Goal: Task Accomplishment & Management: Complete application form

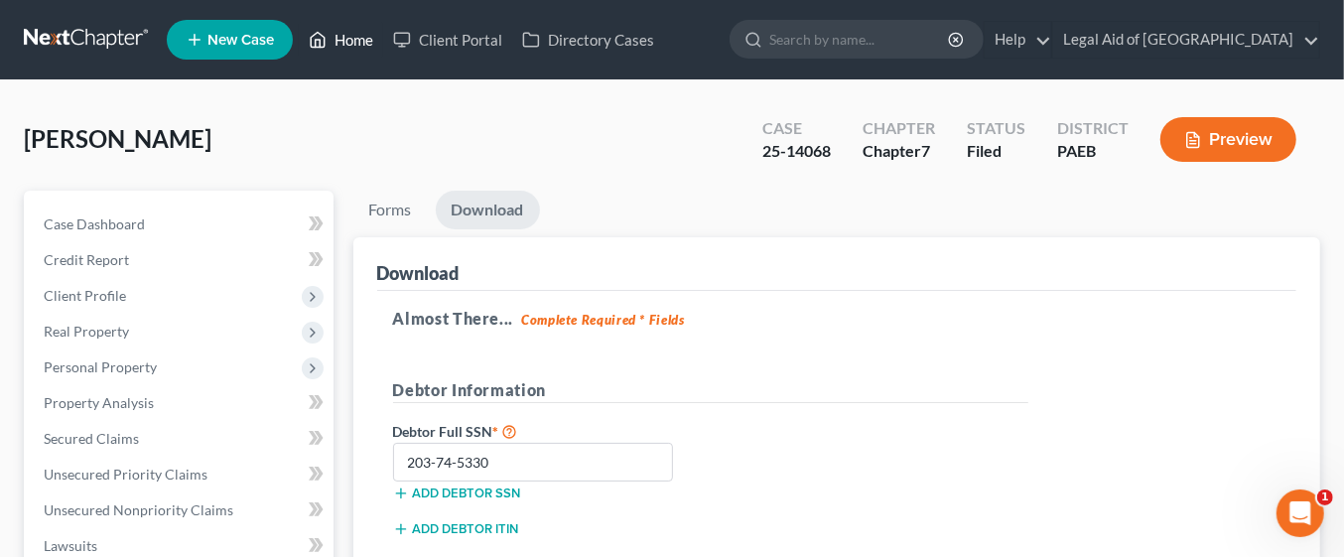
click at [360, 34] on link "Home" at bounding box center [341, 40] width 84 height 36
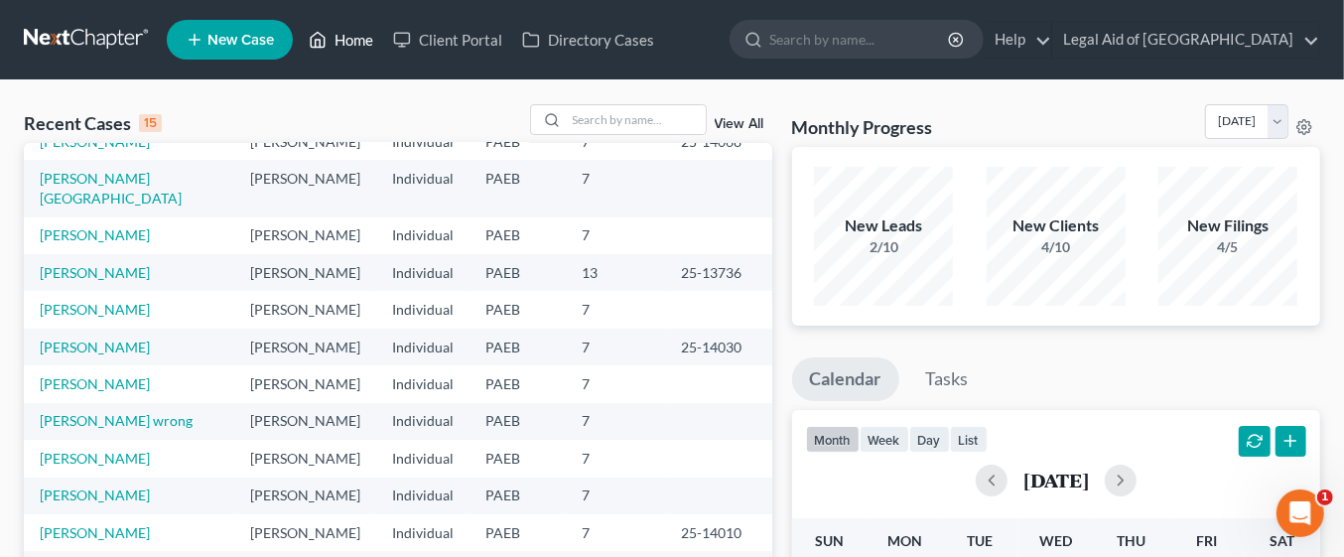
scroll to position [136, 0]
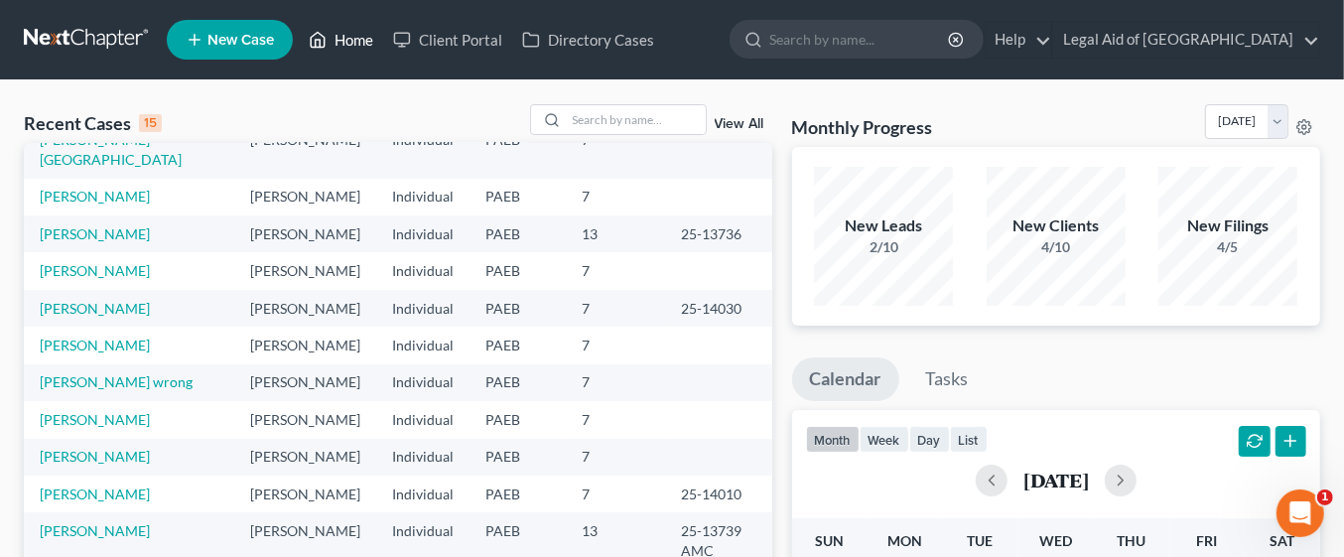
click at [348, 40] on link "Home" at bounding box center [341, 40] width 84 height 36
click at [611, 114] on input "search" at bounding box center [636, 119] width 139 height 29
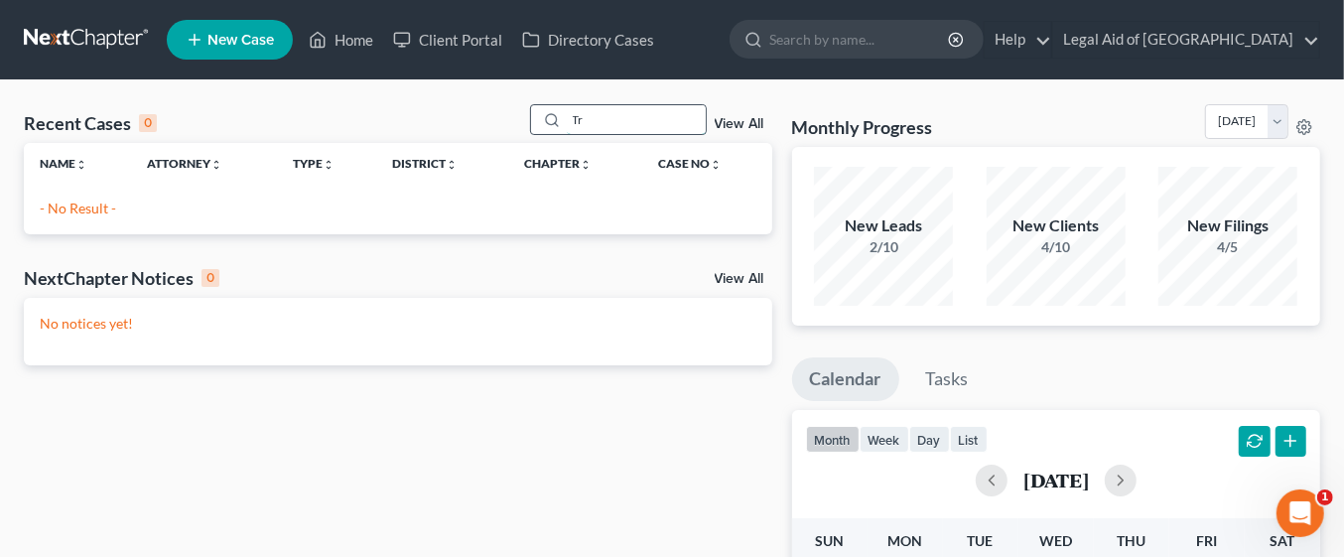
type input "T"
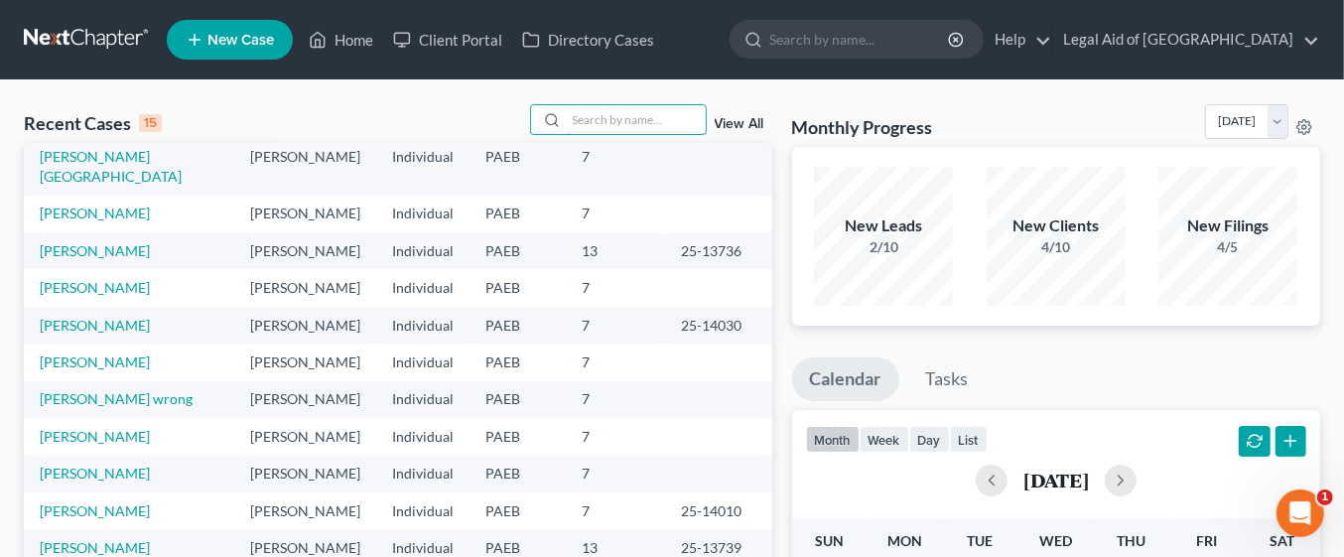
scroll to position [136, 0]
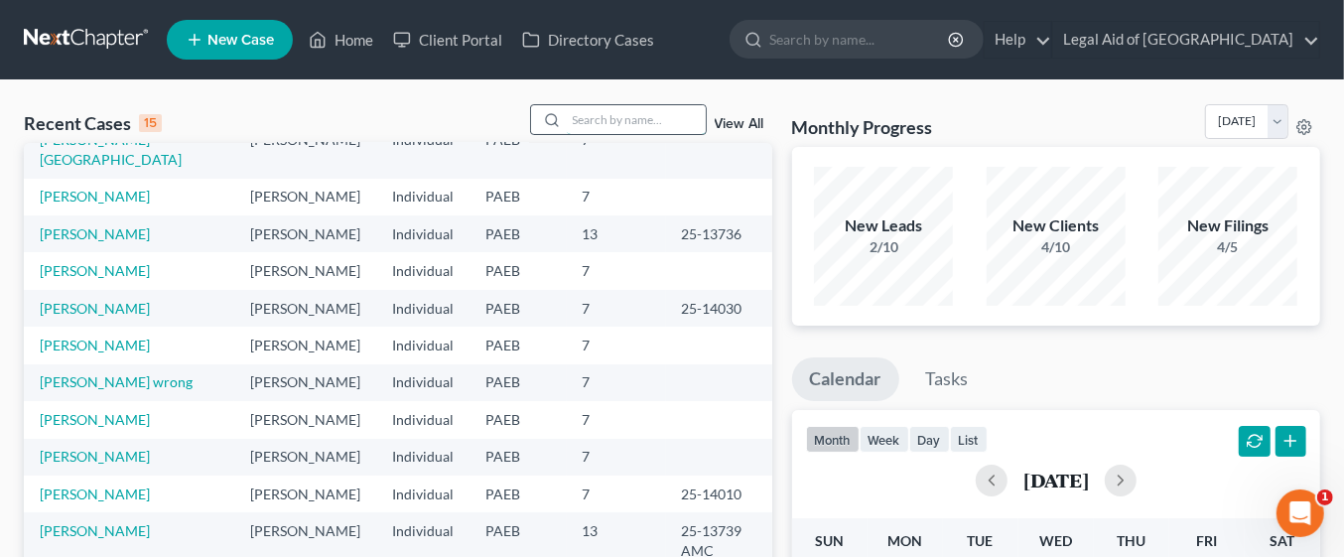
click at [606, 119] on input "search" at bounding box center [636, 119] width 139 height 29
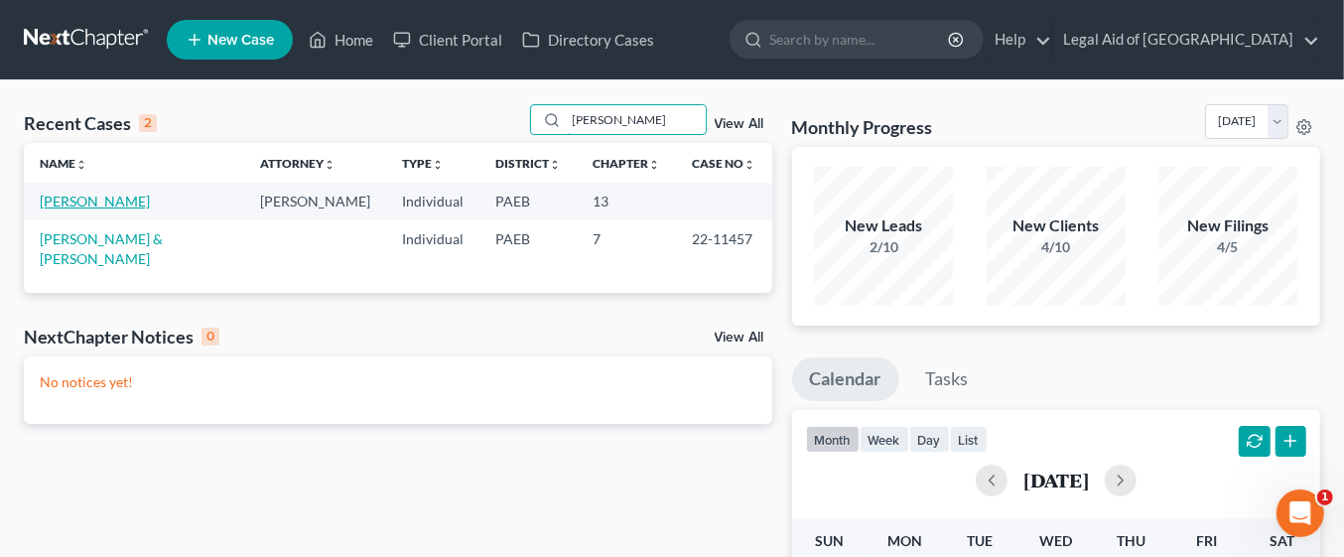
type input "[PERSON_NAME]"
click at [119, 201] on link "[PERSON_NAME]" at bounding box center [95, 201] width 110 height 17
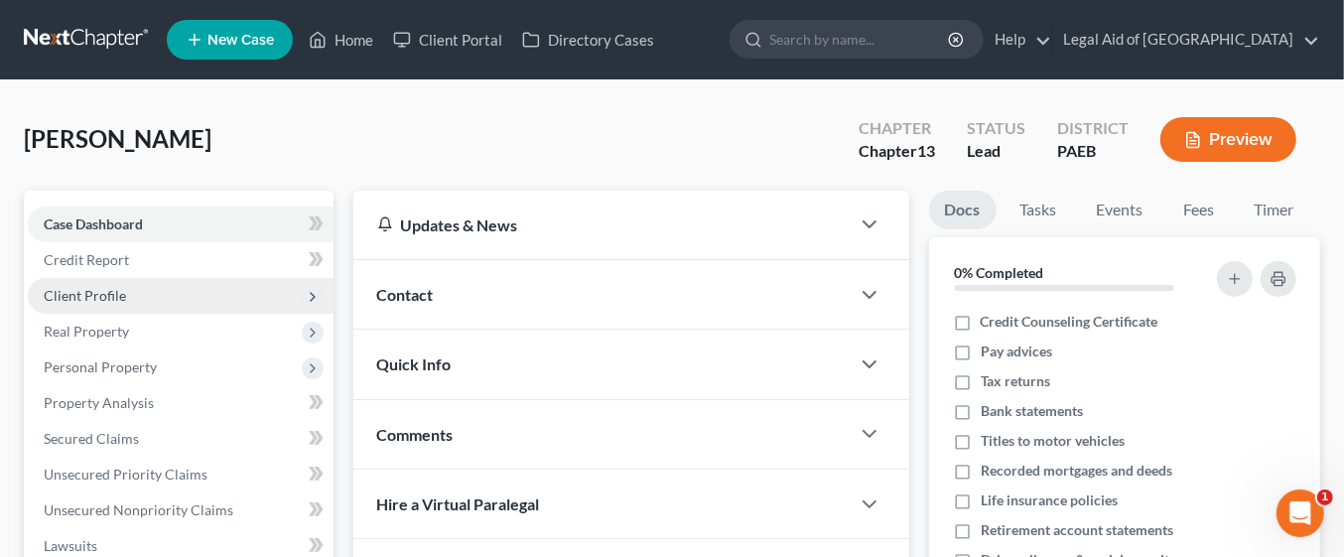
click at [182, 295] on span "Client Profile" at bounding box center [181, 296] width 306 height 36
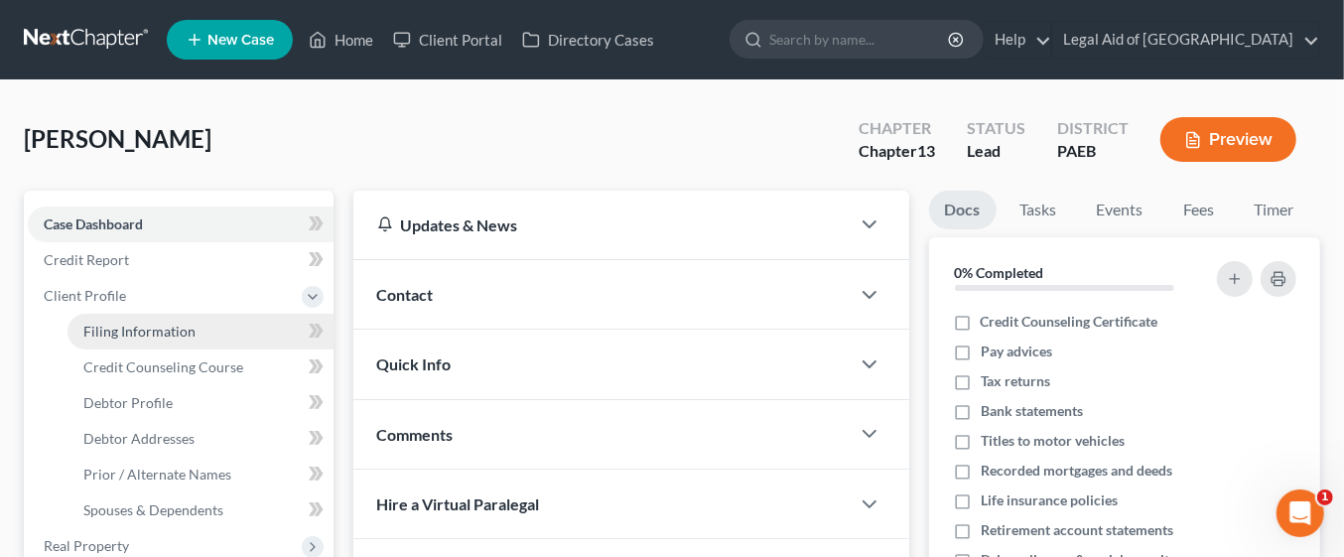
click at [206, 327] on link "Filing Information" at bounding box center [201, 332] width 266 height 36
select select "1"
select select "0"
select select "3"
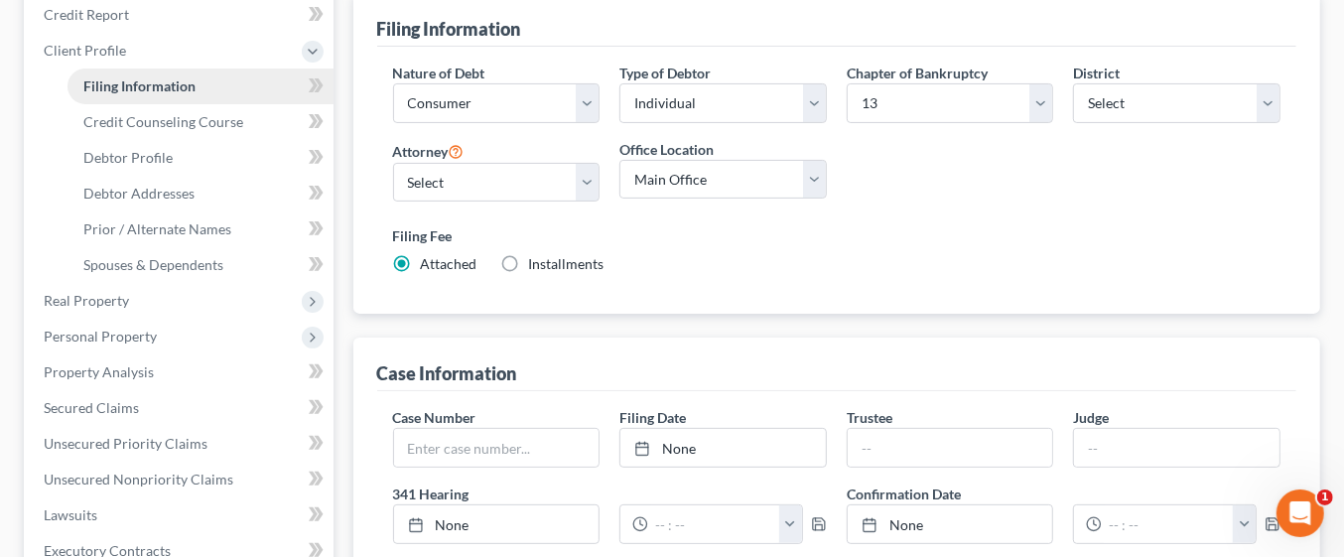
scroll to position [245, 0]
click at [1186, 441] on input "text" at bounding box center [1177, 448] width 206 height 38
type input "[PERSON_NAME]"
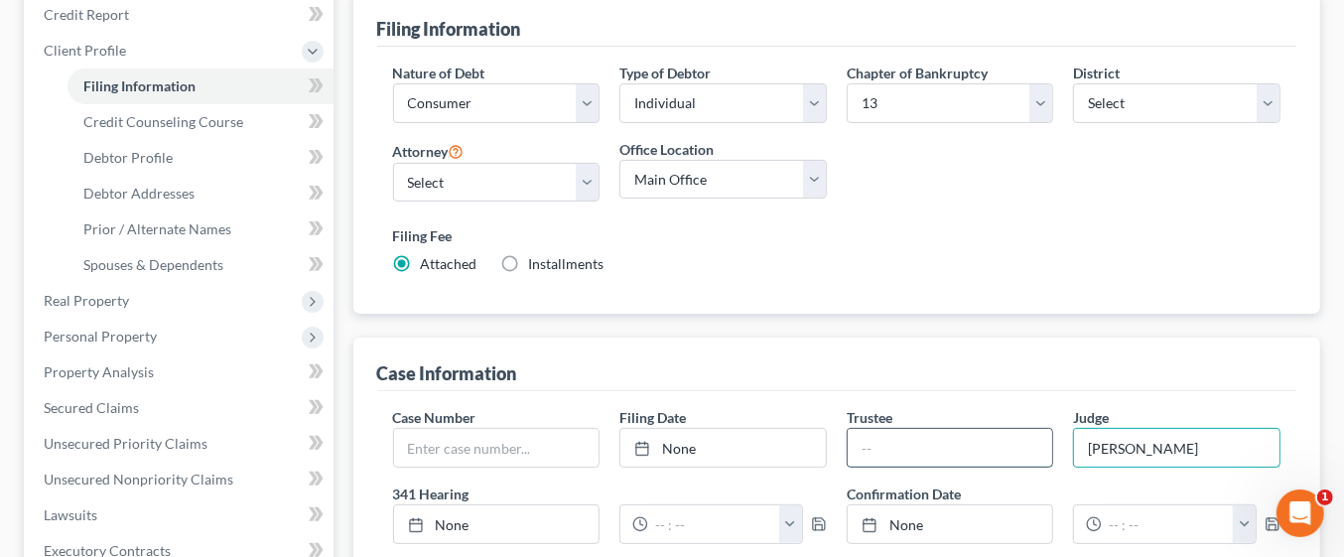
click at [922, 438] on input "text" at bounding box center [951, 448] width 206 height 38
type input "West"
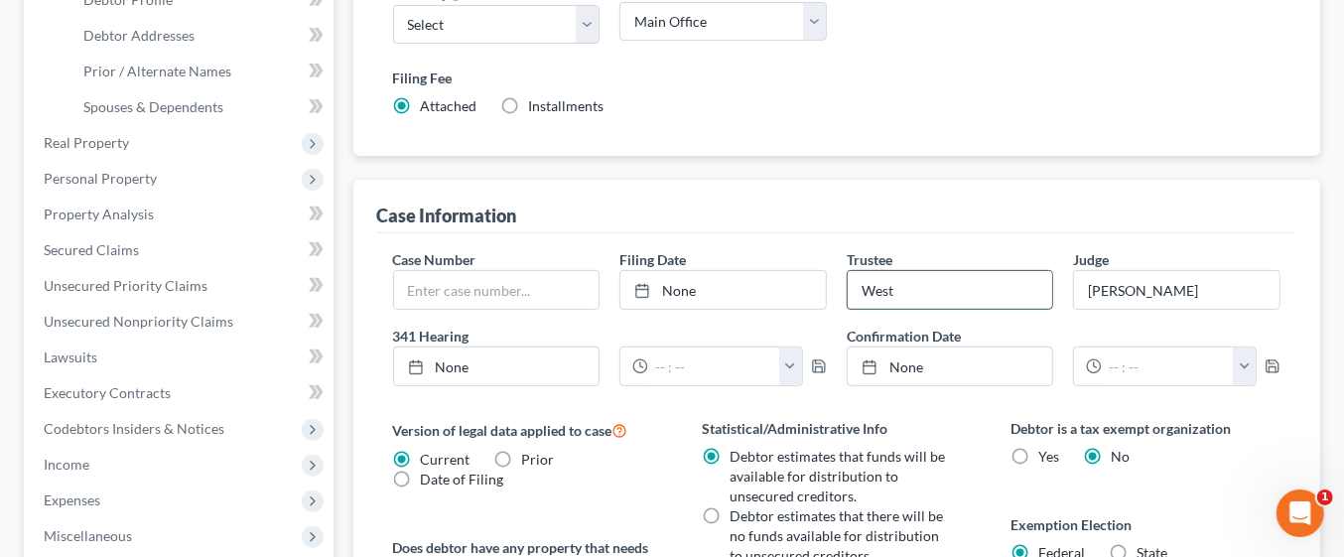
scroll to position [409, 0]
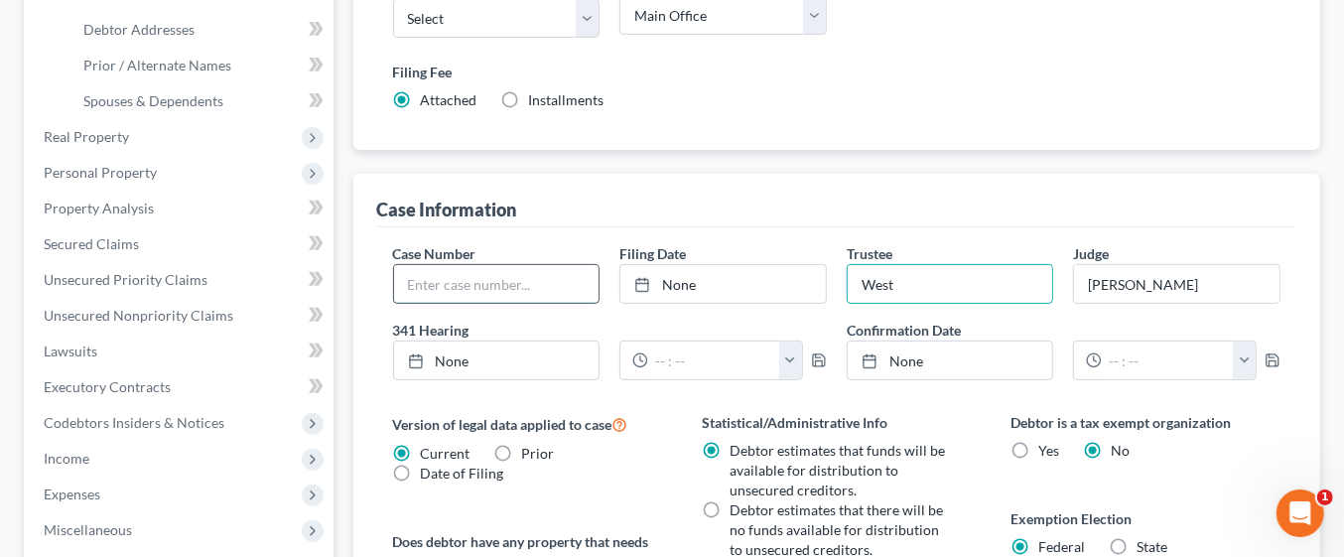
click at [504, 277] on input "text" at bounding box center [497, 284] width 206 height 38
type input "25-13785"
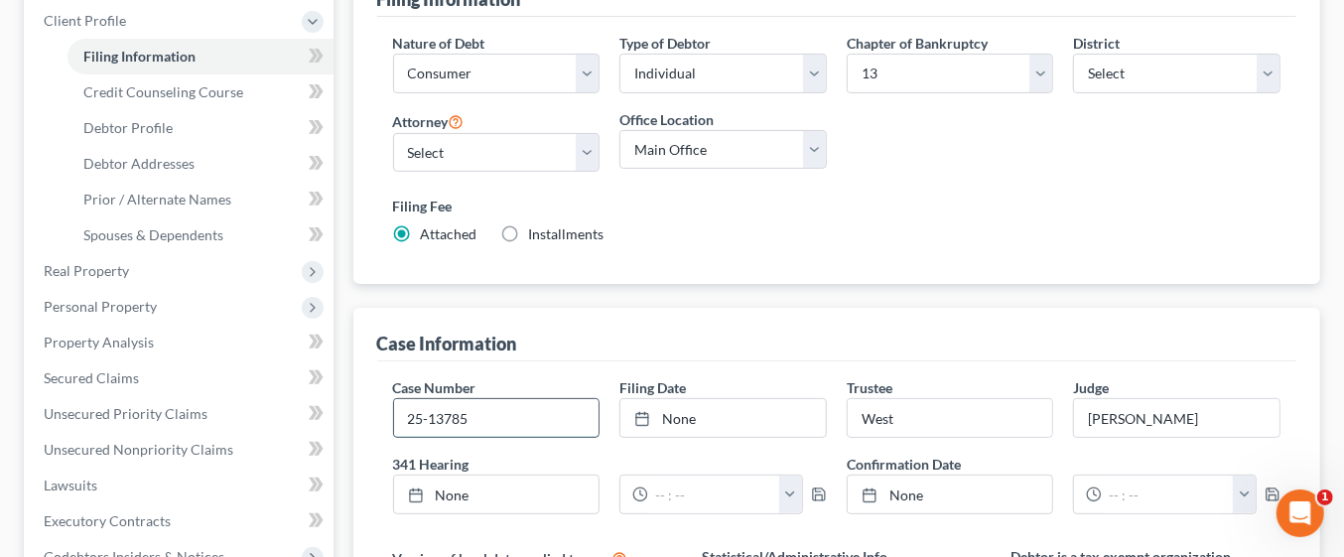
scroll to position [273, 0]
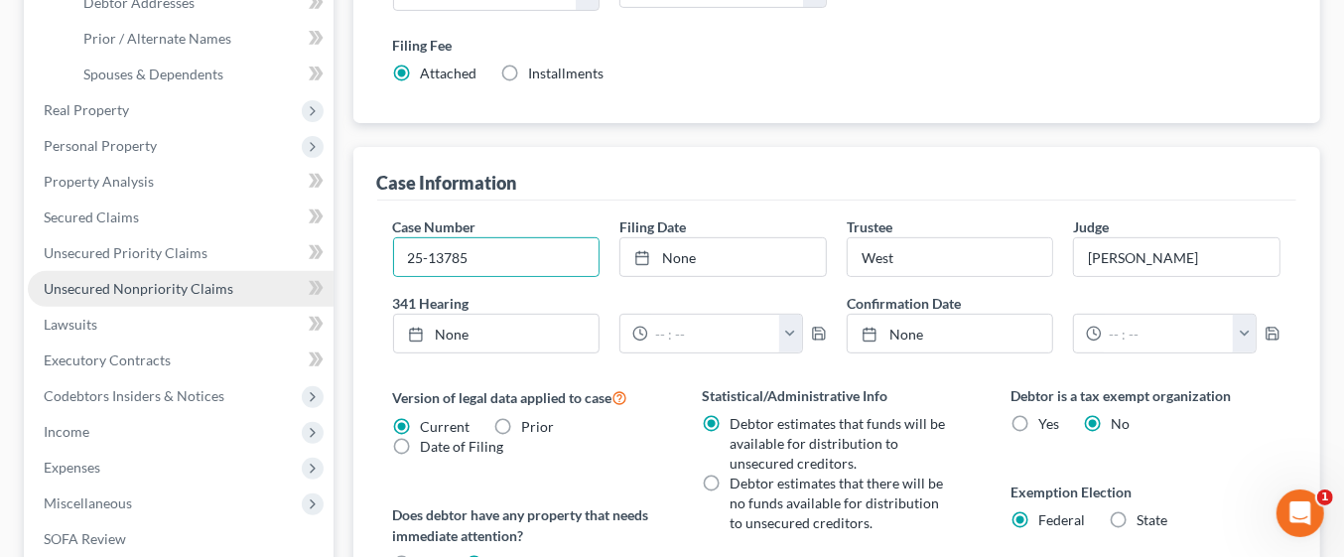
click at [191, 286] on span "Unsecured Nonpriority Claims" at bounding box center [139, 288] width 190 height 17
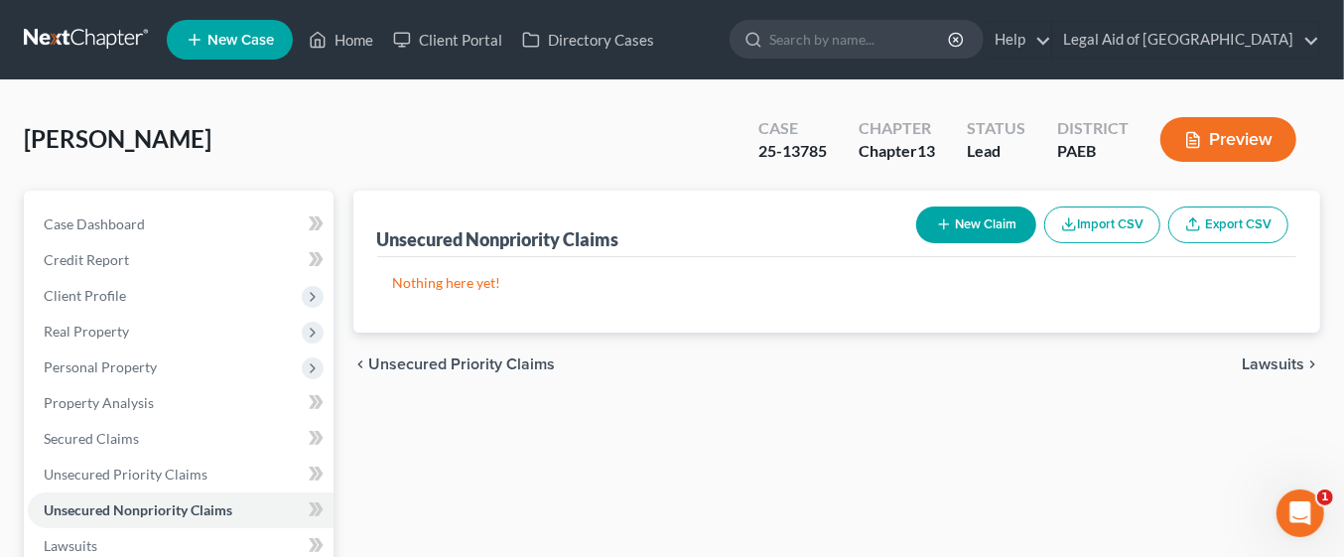
click at [1001, 223] on button "New Claim" at bounding box center [976, 224] width 120 height 37
select select "0"
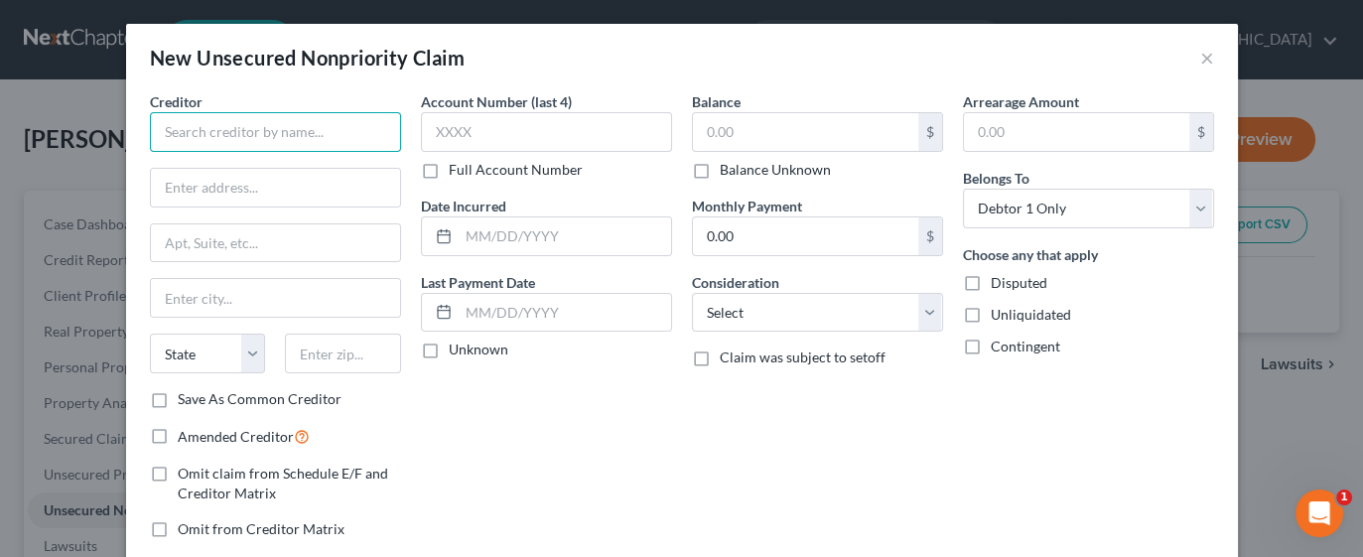
click at [310, 133] on input "text" at bounding box center [275, 132] width 251 height 40
type input "Capital One/Cabelas"
click at [770, 125] on input "text" at bounding box center [805, 132] width 225 height 38
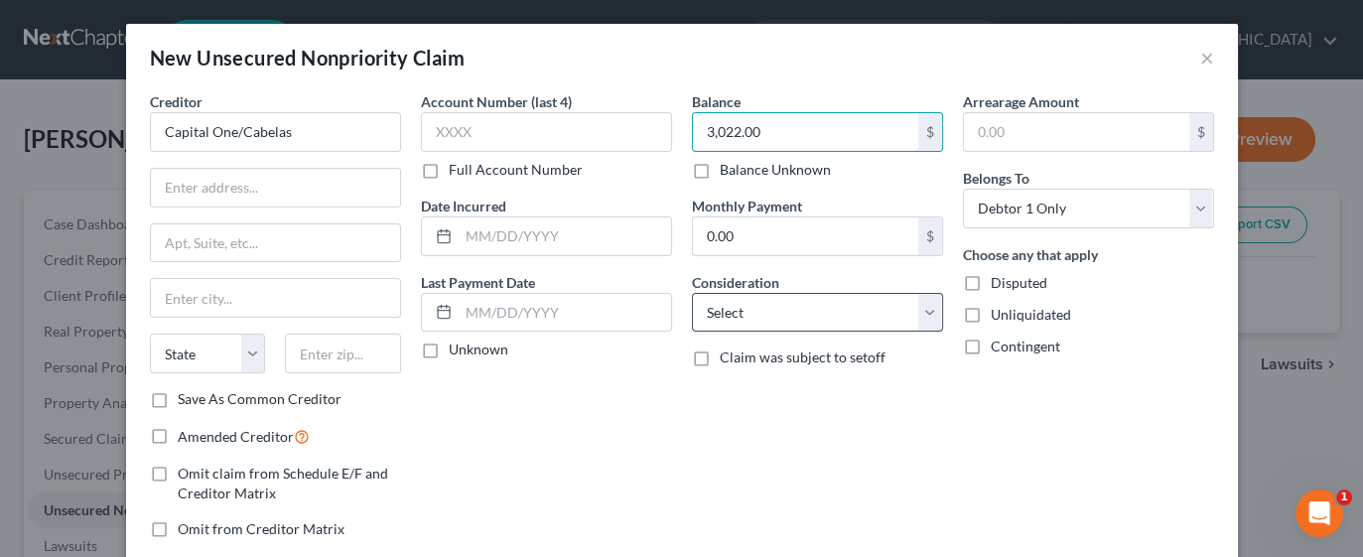
type input "3,022.00"
click at [919, 310] on select "Select Cable / Satellite Services Collection Agency Credit Card Debt Debt Couns…" at bounding box center [817, 313] width 251 height 40
select select "2"
click at [692, 293] on select "Select Cable / Satellite Services Collection Agency Credit Card Debt Debt Couns…" at bounding box center [817, 313] width 251 height 40
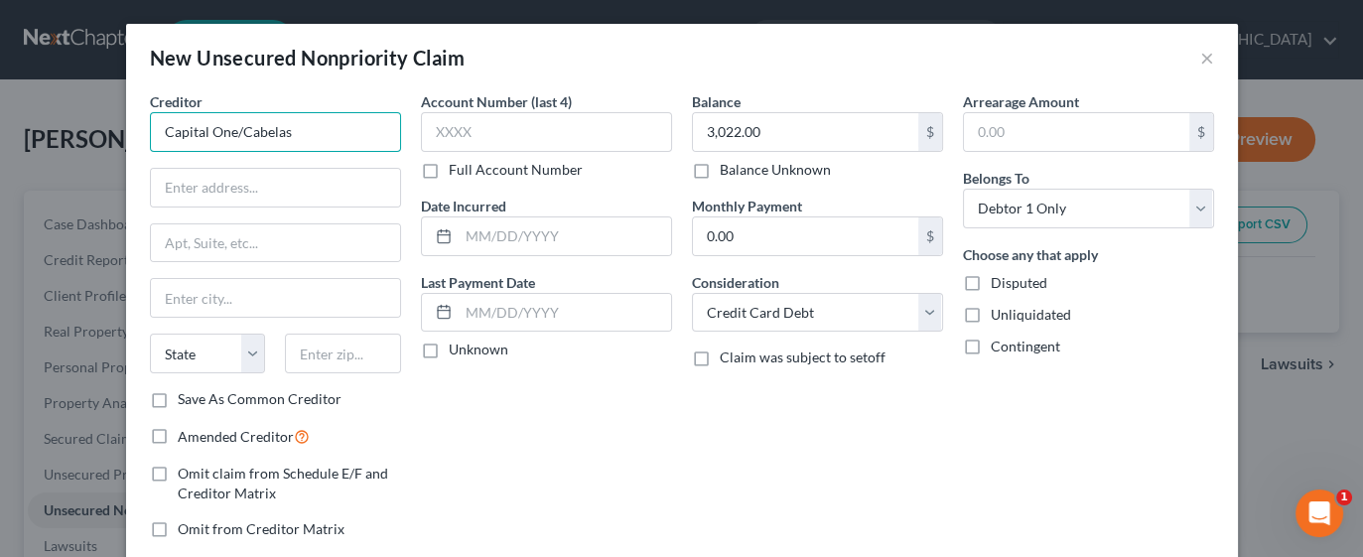
click at [349, 134] on input "Capital One/Cabelas" at bounding box center [275, 132] width 251 height 40
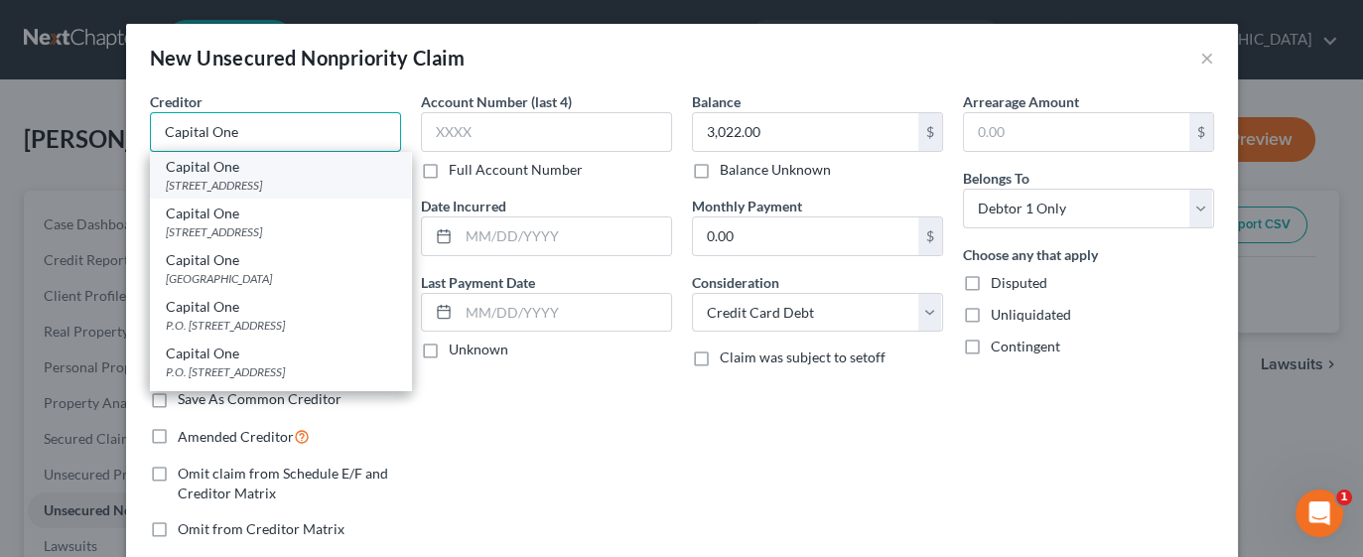
type input "Capital One"
click at [328, 186] on div "[STREET_ADDRESS]" at bounding box center [280, 185] width 229 height 17
type input "PO Box 31293"
type input "[GEOGRAPHIC_DATA]"
select select "46"
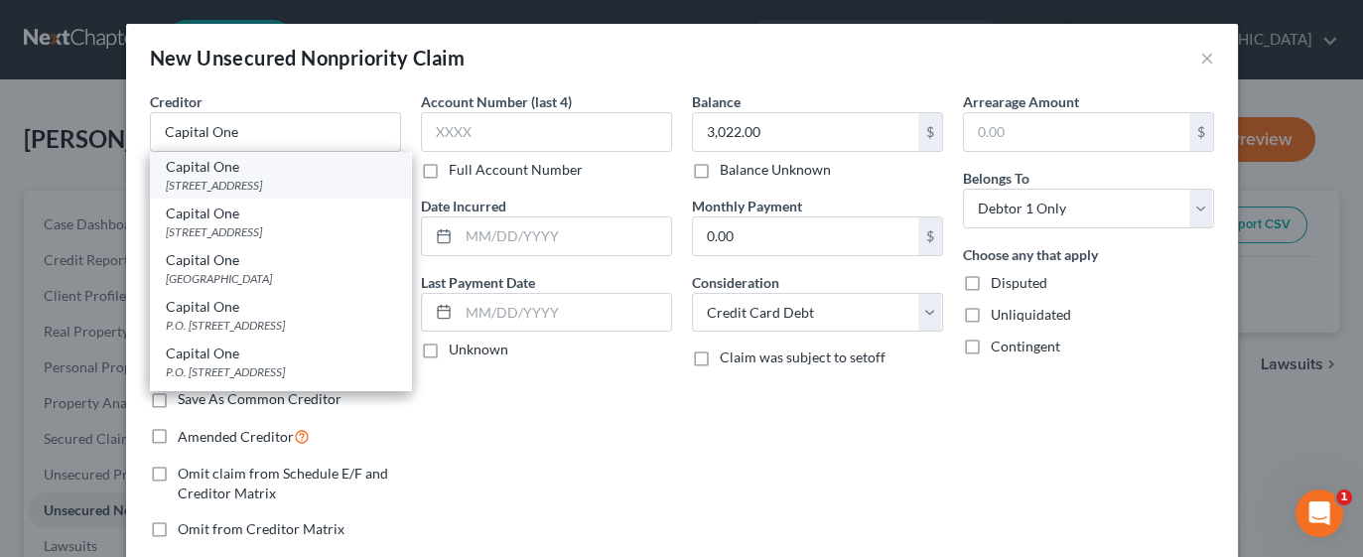
type input "84131"
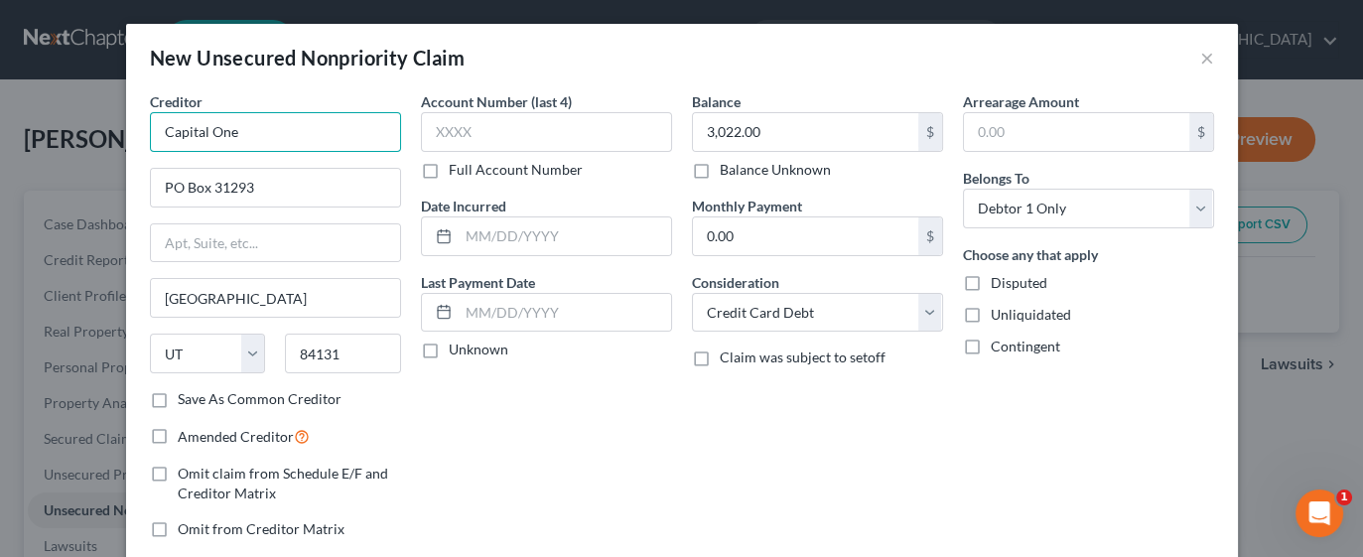
click at [298, 136] on input "Capital One" at bounding box center [275, 132] width 251 height 40
type input "Capital One/Cabelas"
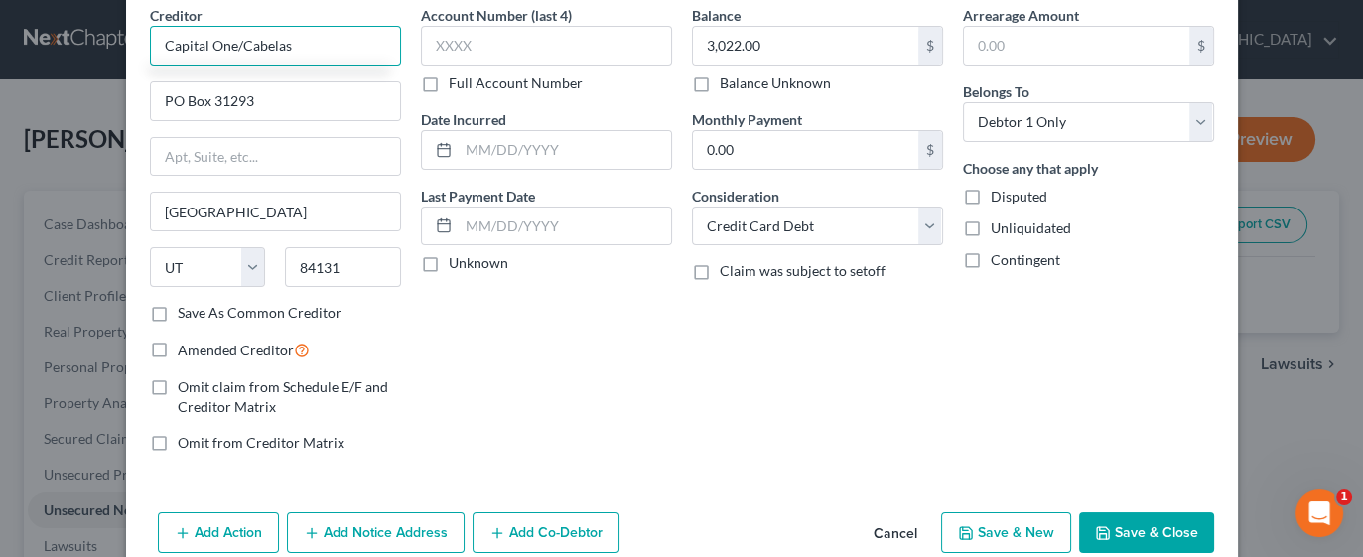
scroll to position [119, 0]
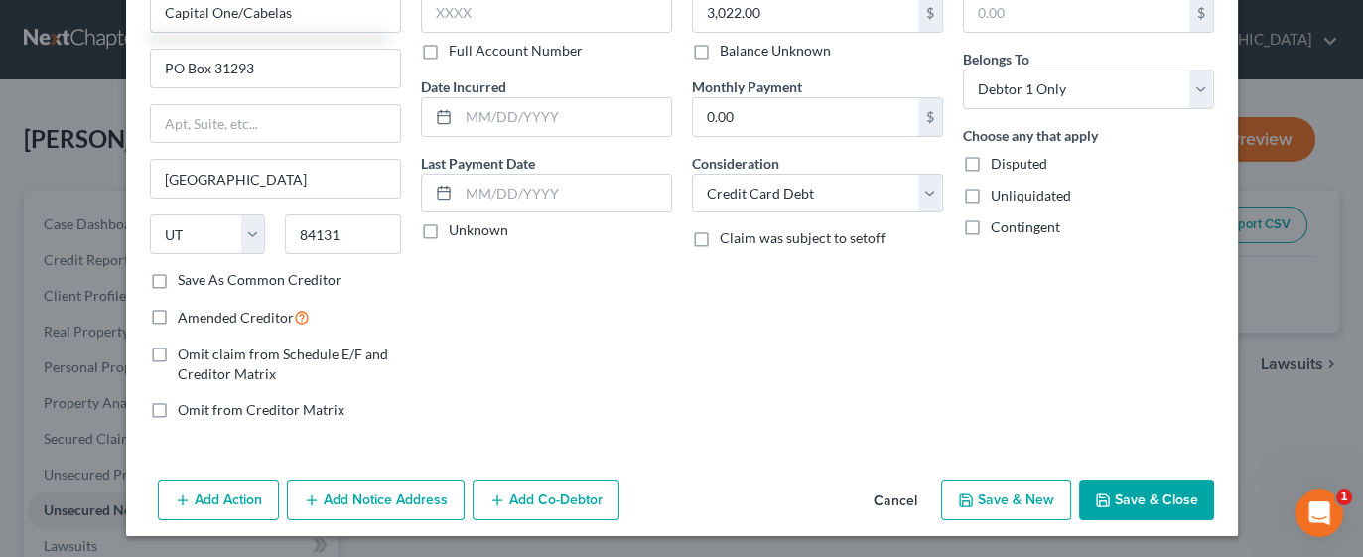
click at [1025, 495] on button "Save & New" at bounding box center [1006, 501] width 130 height 42
select select "0"
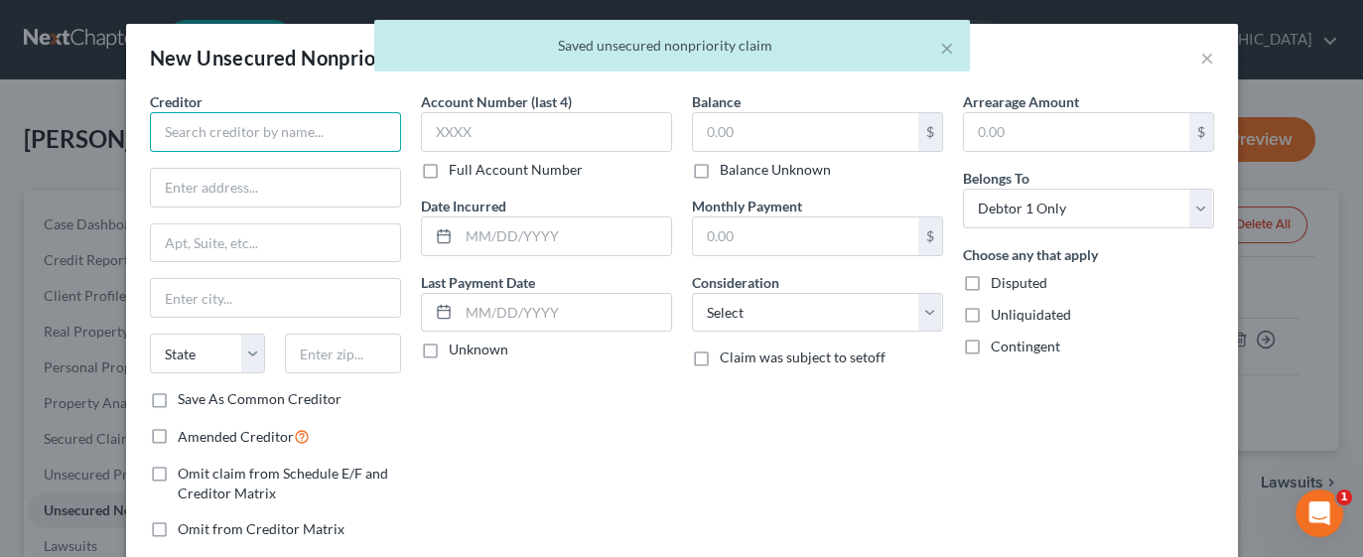
click at [301, 139] on input "text" at bounding box center [275, 132] width 251 height 40
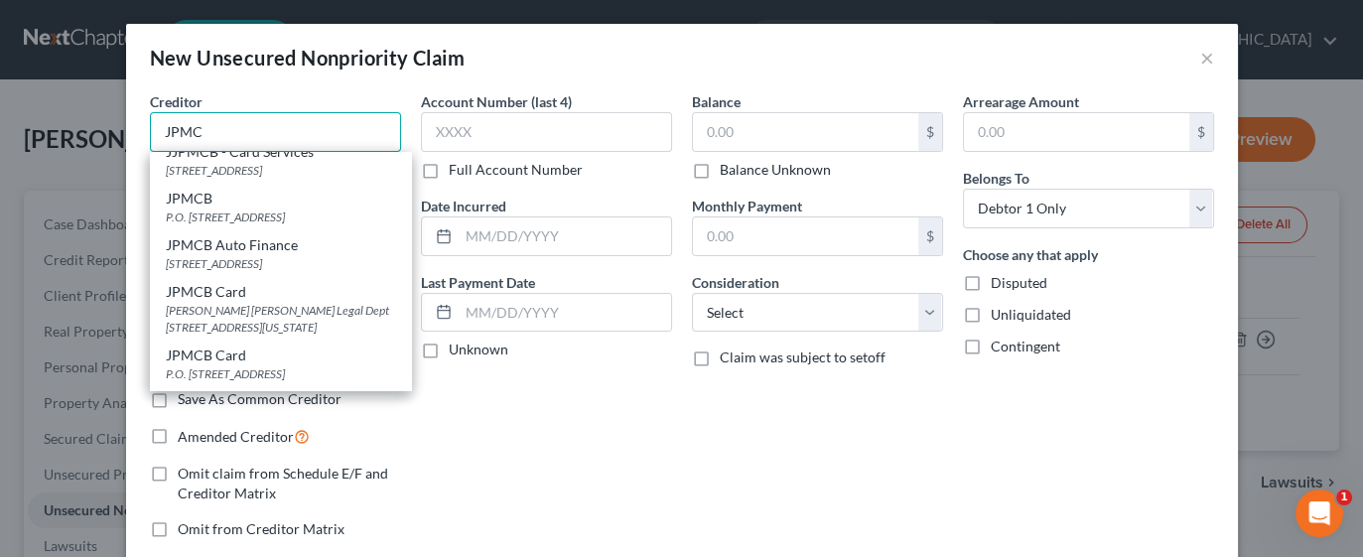
scroll to position [0, 0]
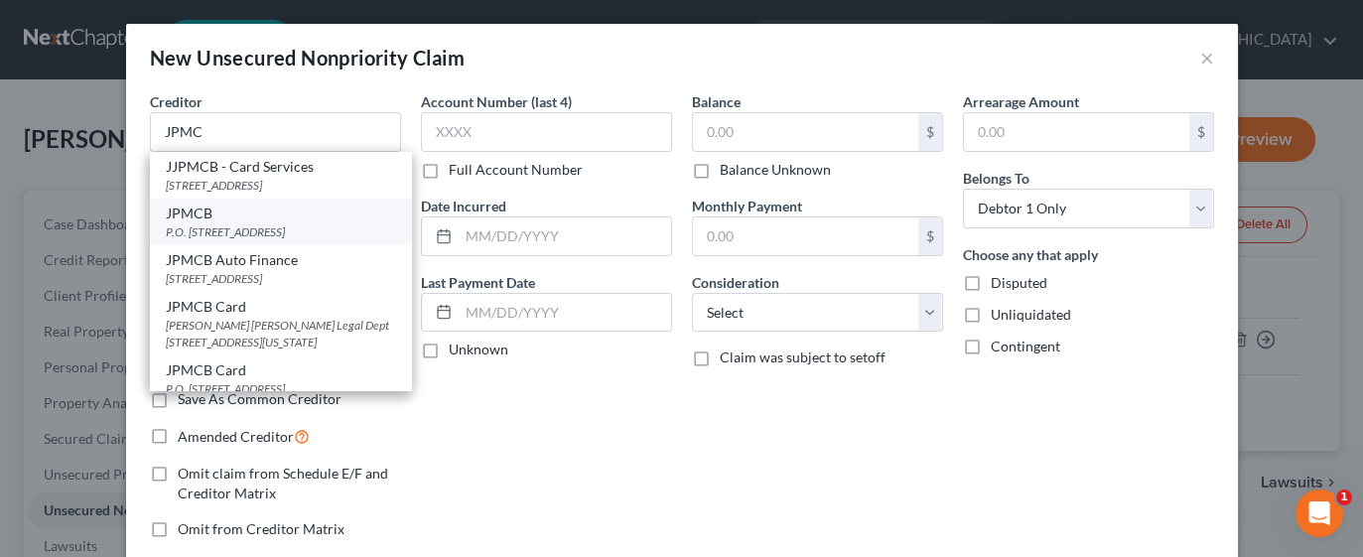
click at [304, 240] on div "P.O. [STREET_ADDRESS]" at bounding box center [280, 231] width 229 height 17
type input "JPMCB"
type input "P.O. Box 15369"
type input "Wilmington"
select select "7"
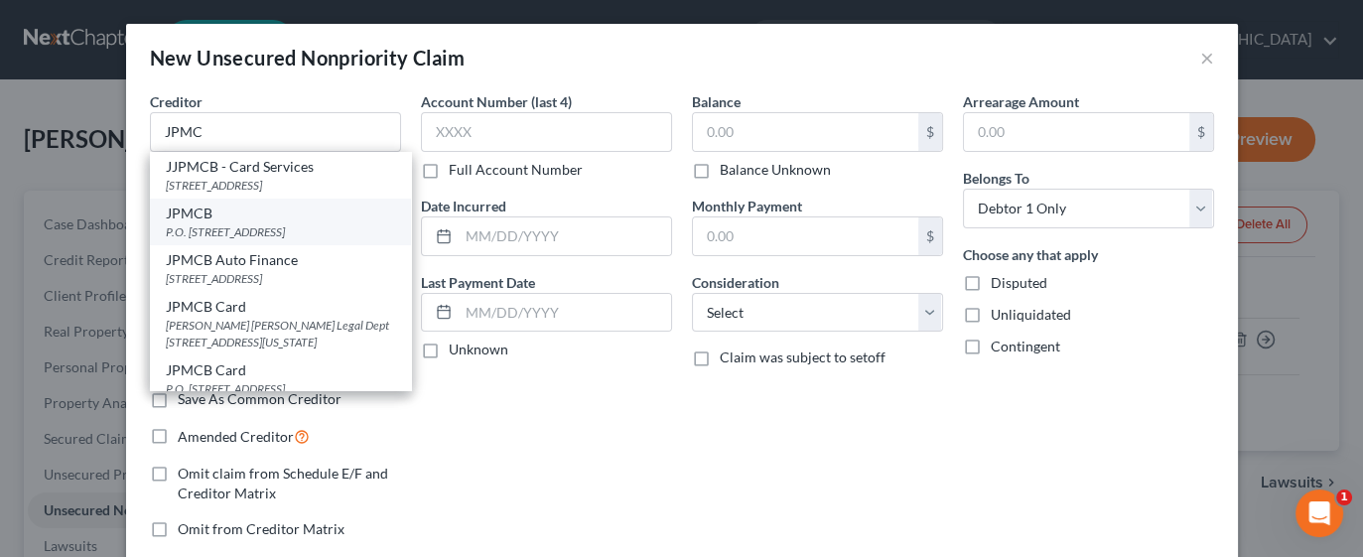
type input "19850"
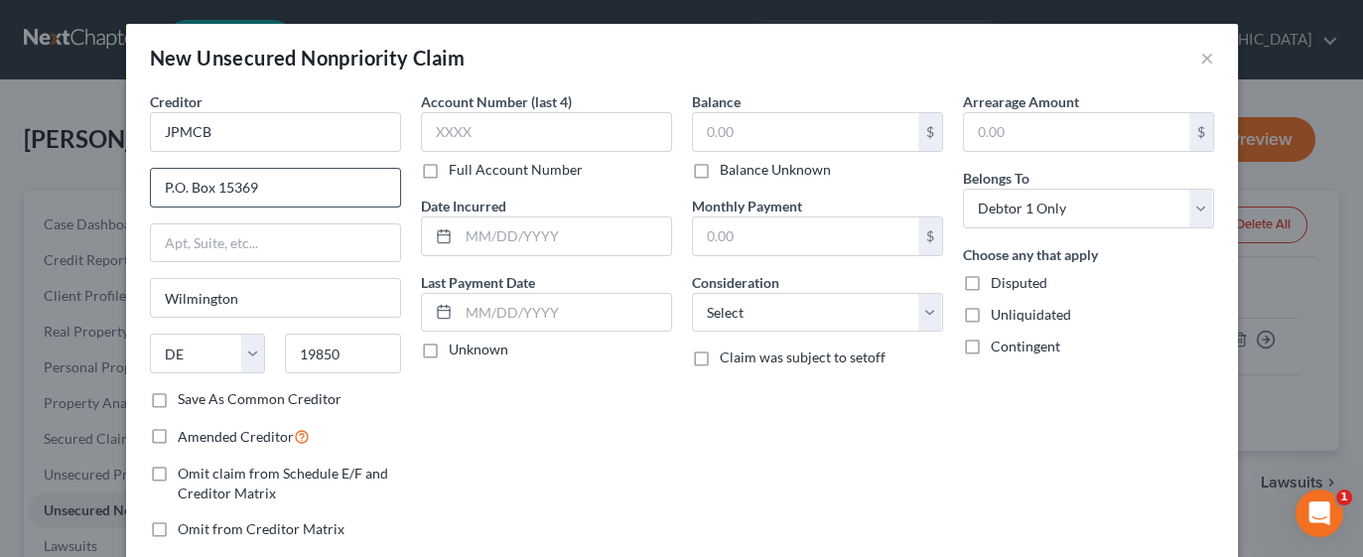
click at [307, 194] on input "P.O. Box 15369" at bounding box center [275, 188] width 249 height 38
type input "P.O. Box 15298"
click at [776, 129] on input "text" at bounding box center [805, 132] width 225 height 38
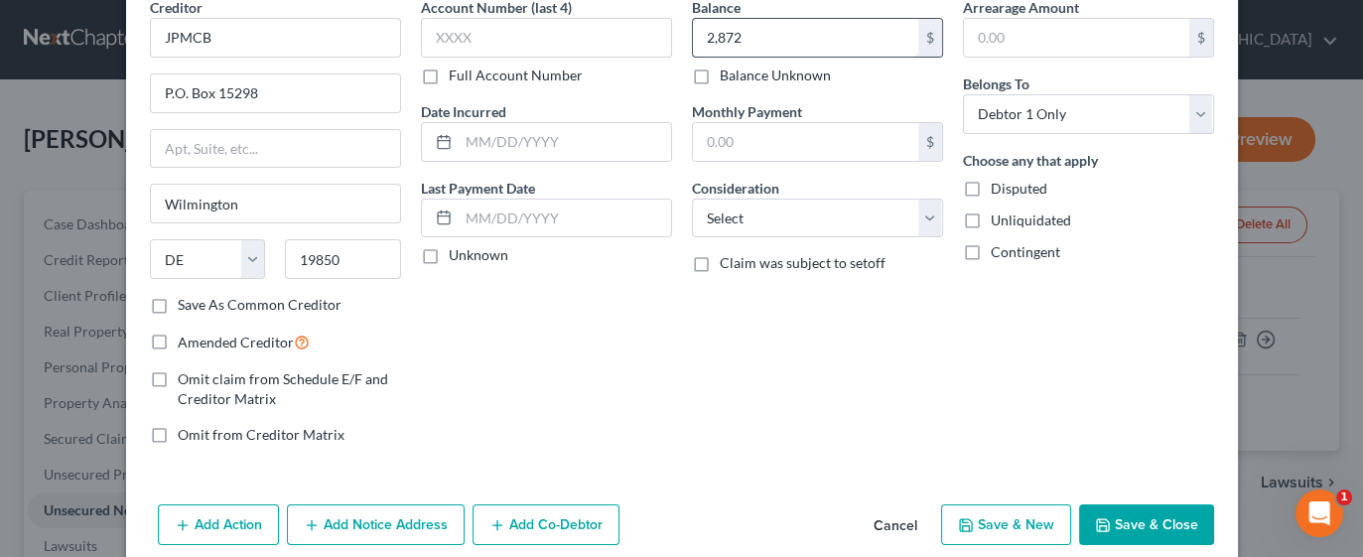
scroll to position [119, 0]
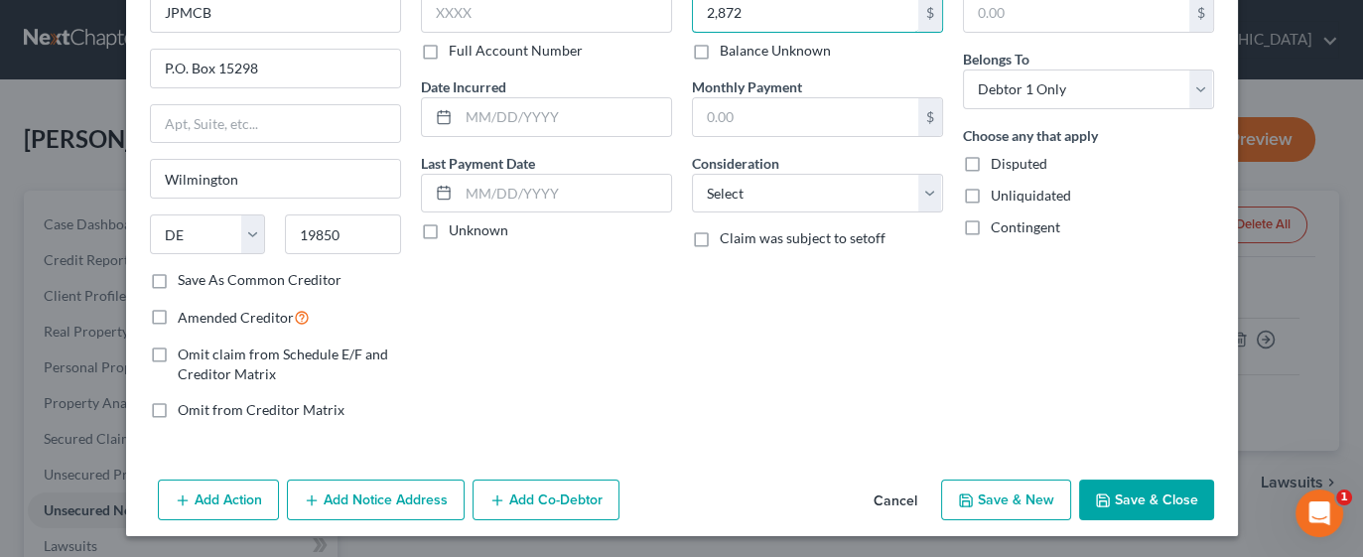
type input "2,872"
click at [1013, 497] on button "Save & New" at bounding box center [1006, 501] width 130 height 42
select select "0"
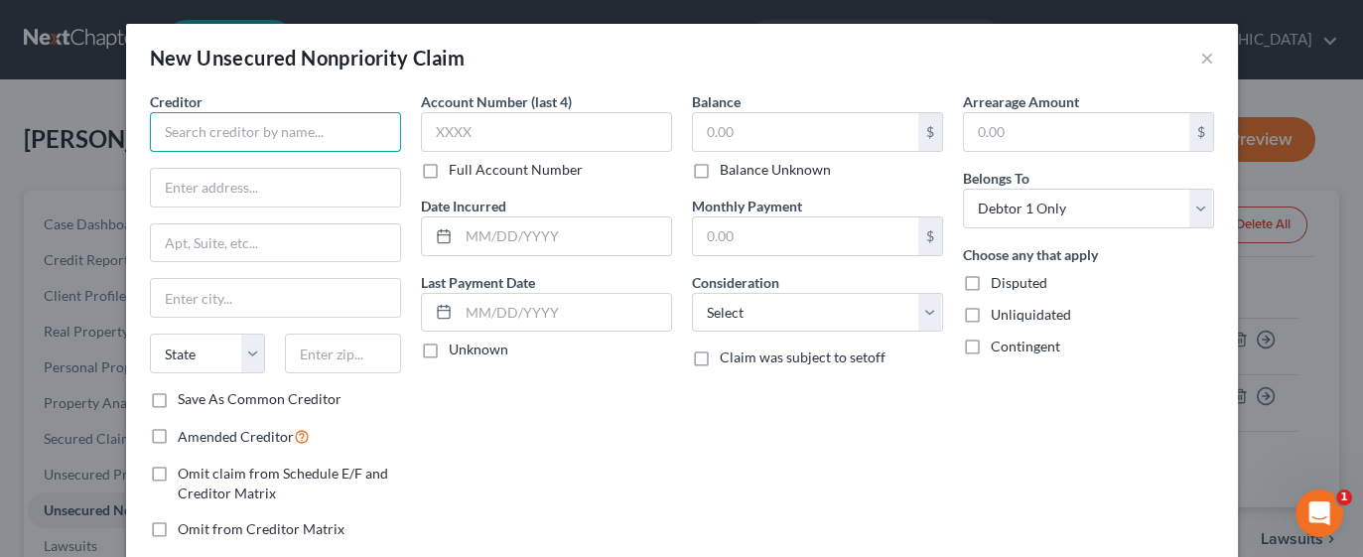
click at [298, 129] on input "text" at bounding box center [275, 132] width 251 height 40
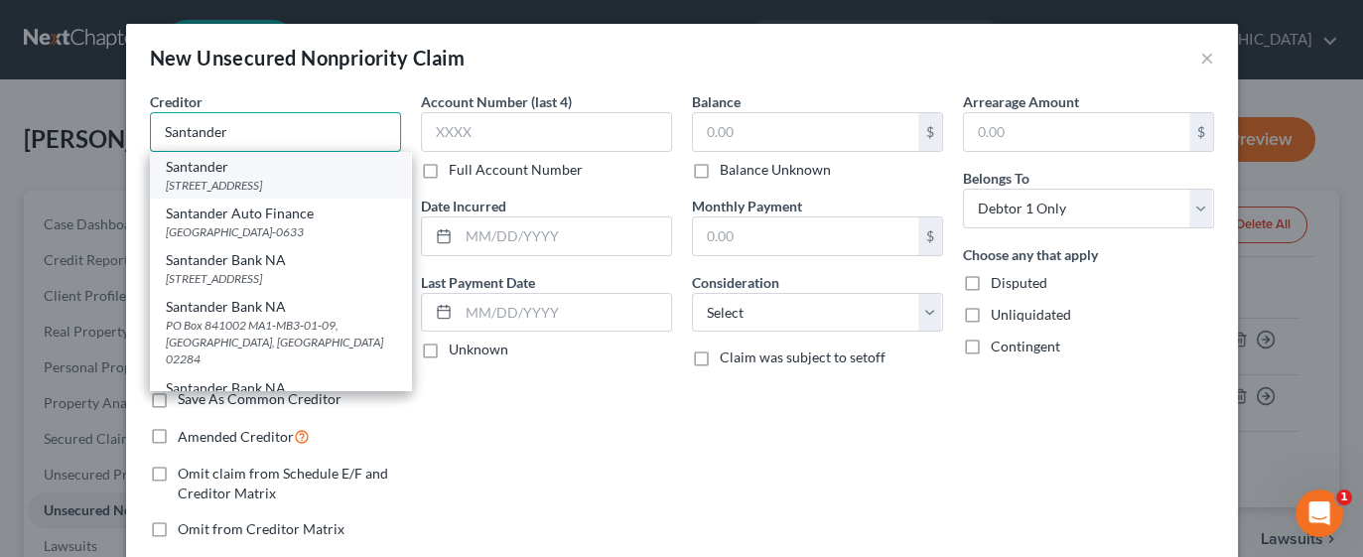
type input "Santander"
click at [303, 187] on div "[STREET_ADDRESS]" at bounding box center [280, 185] width 229 height 17
type input "[STREET_ADDRESS]"
type input "[GEOGRAPHIC_DATA]"
select select "41"
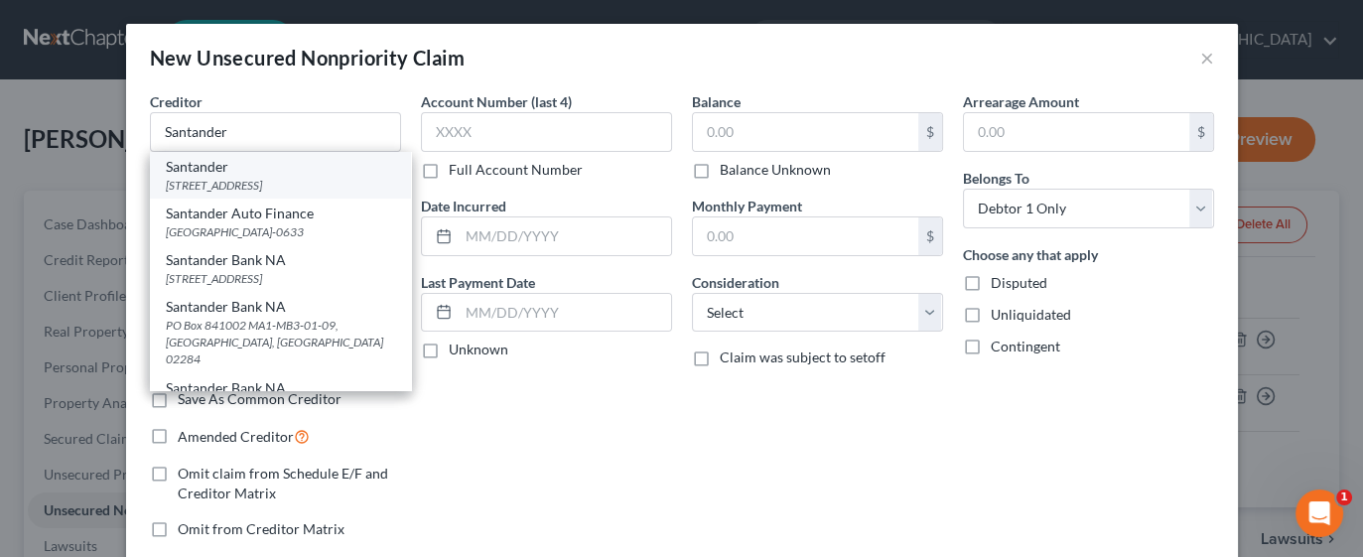
type input "02903"
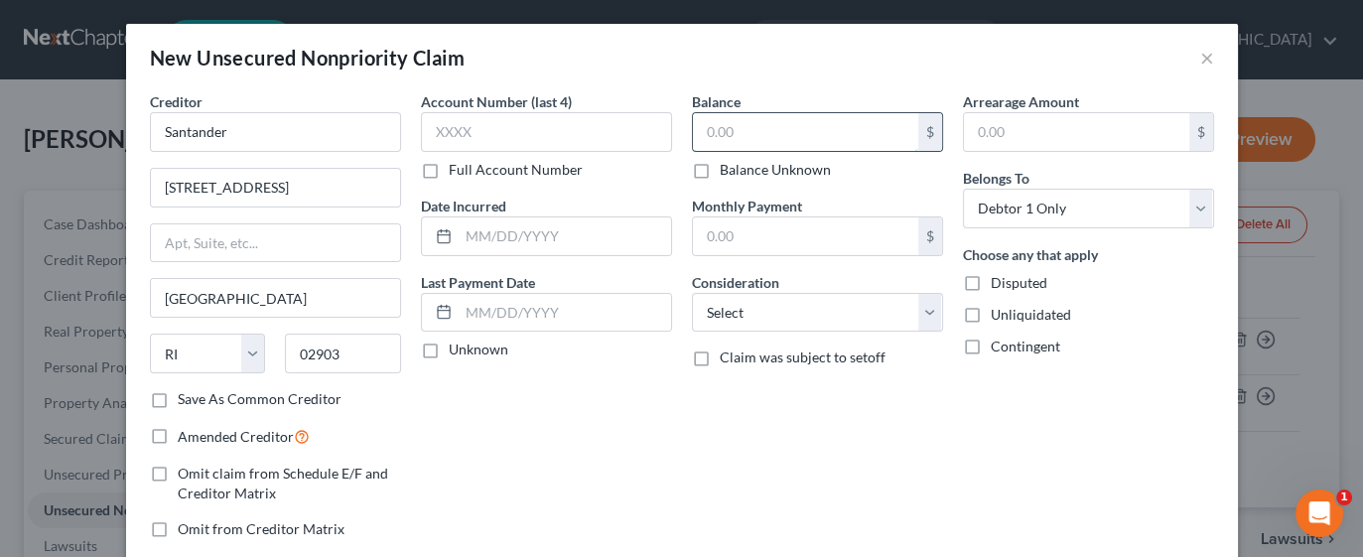
click at [810, 129] on input "text" at bounding box center [805, 132] width 225 height 38
type input "2,047"
click at [921, 298] on select "Select Cable / Satellite Services Collection Agency Credit Card Debt Debt Couns…" at bounding box center [817, 313] width 251 height 40
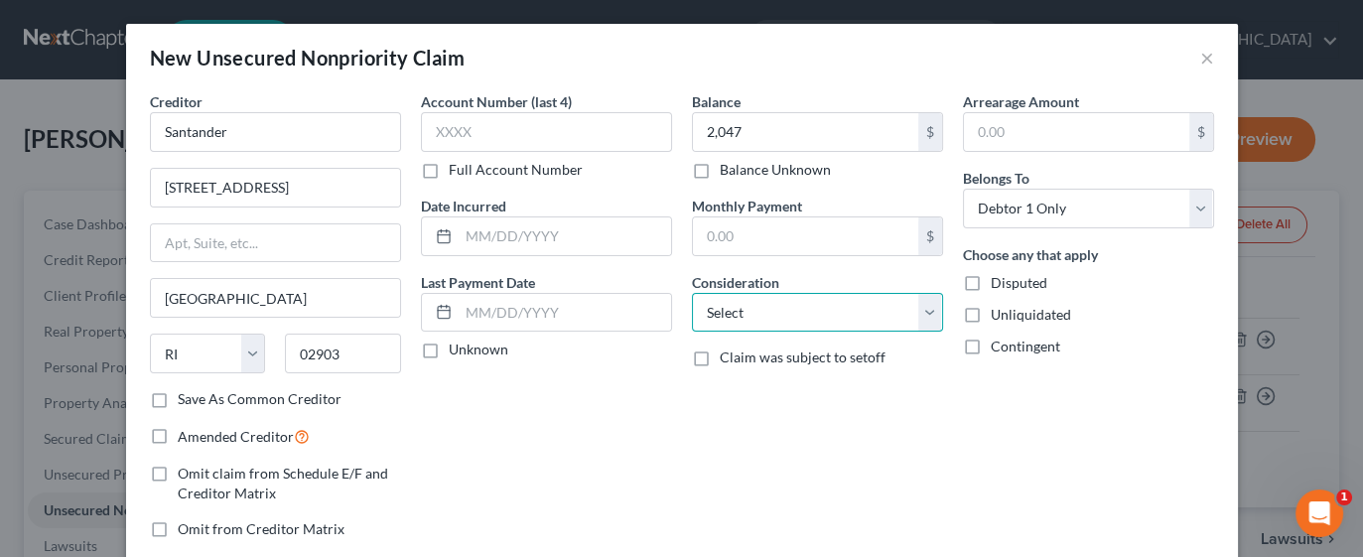
select select "2"
click at [692, 293] on select "Select Cable / Satellite Services Collection Agency Credit Card Debt Debt Couns…" at bounding box center [817, 313] width 251 height 40
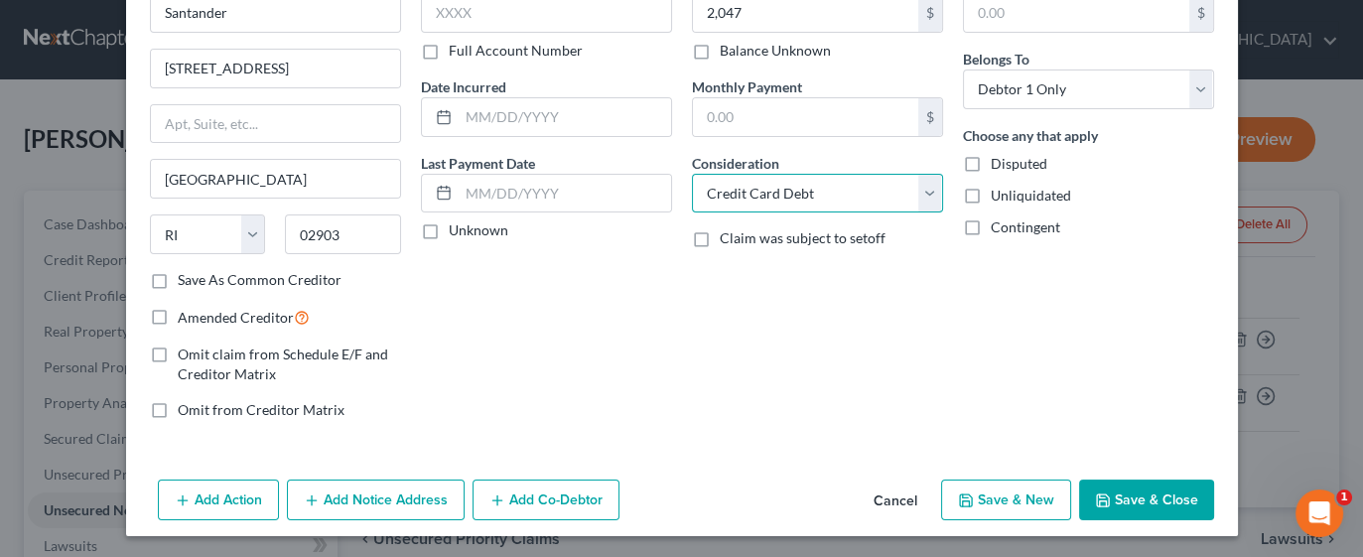
click at [1011, 489] on button "Save & New" at bounding box center [1006, 501] width 130 height 42
select select "0"
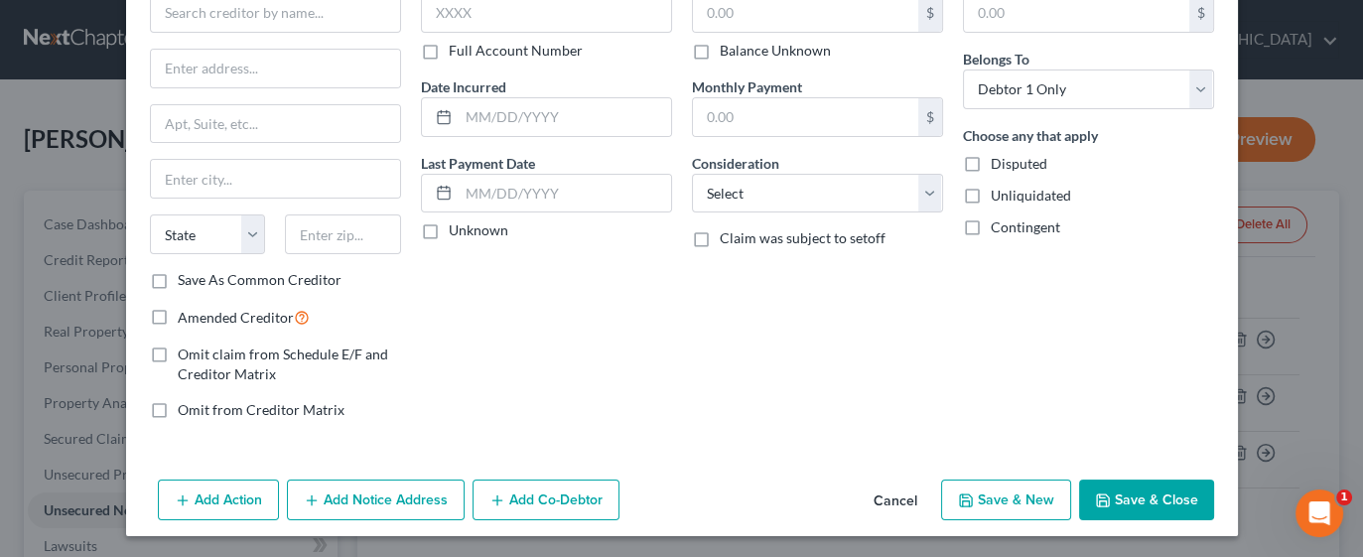
click at [1155, 496] on button "Save & Close" at bounding box center [1146, 501] width 135 height 42
click at [903, 509] on button "Cancel" at bounding box center [895, 501] width 75 height 40
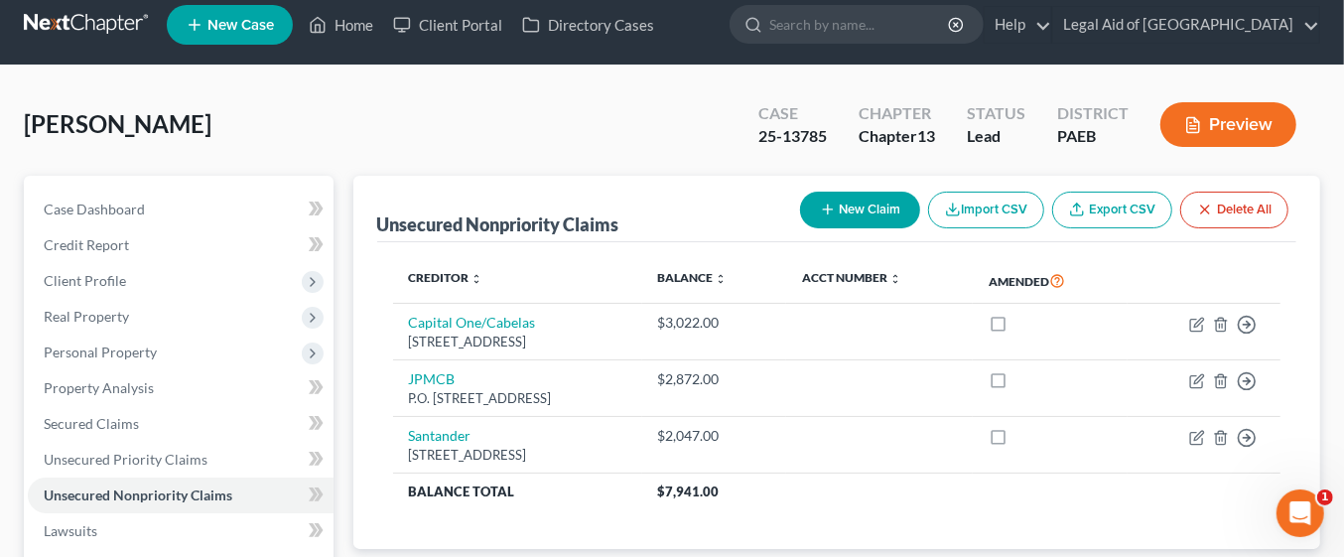
scroll to position [0, 0]
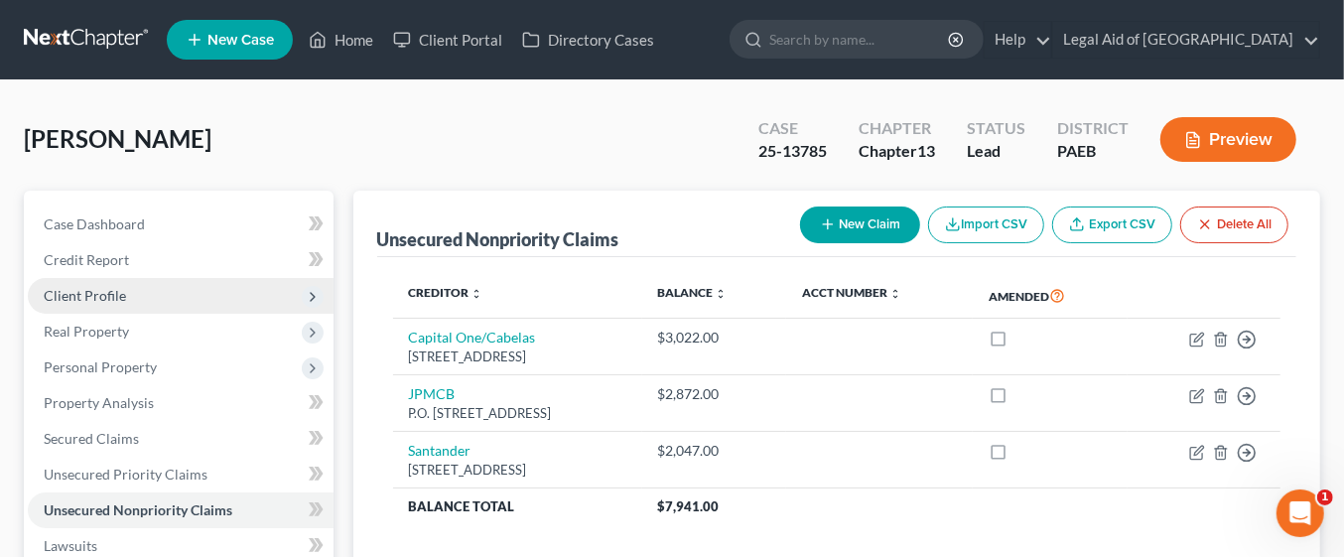
click at [149, 298] on span "Client Profile" at bounding box center [181, 296] width 306 height 36
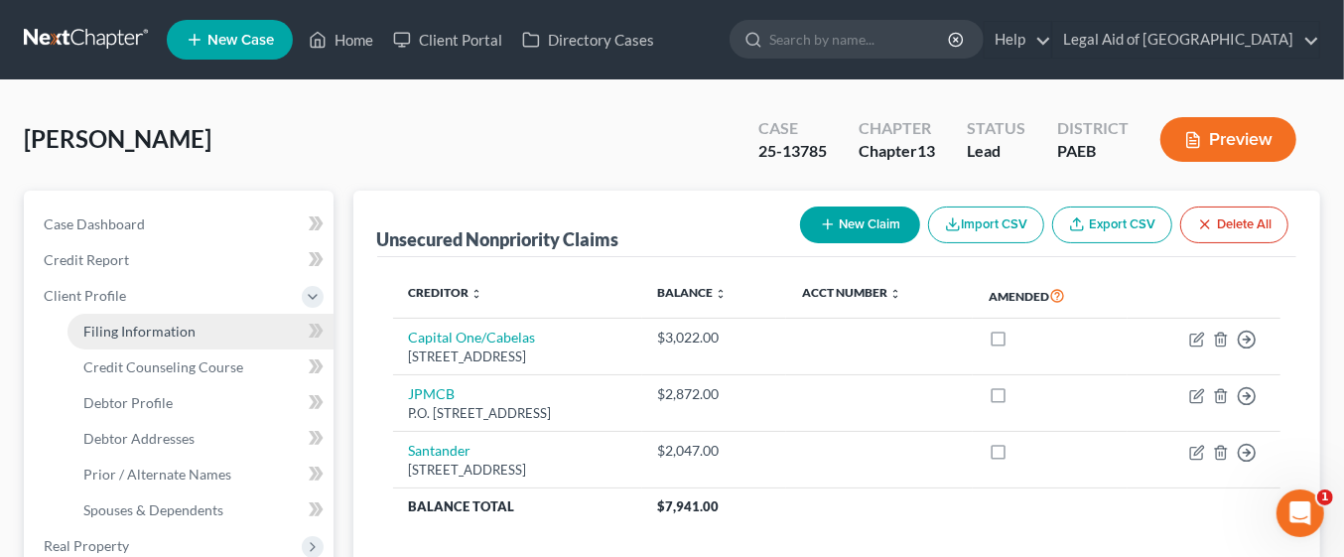
click at [202, 330] on link "Filing Information" at bounding box center [201, 332] width 266 height 36
select select "1"
select select "0"
select select "3"
select select "67"
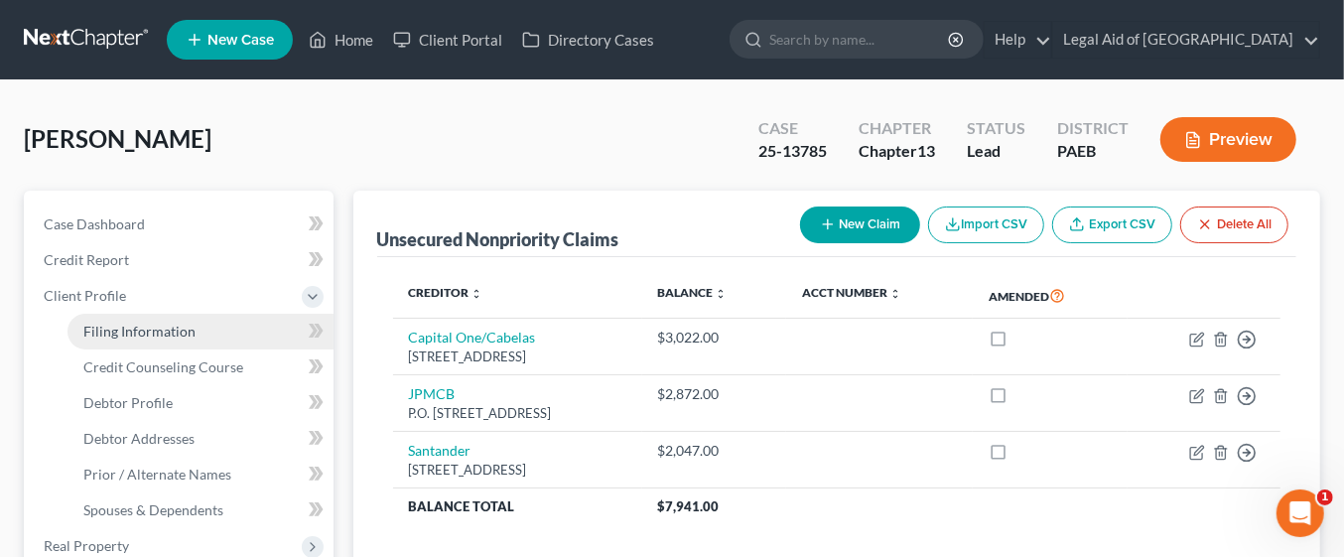
select select "5"
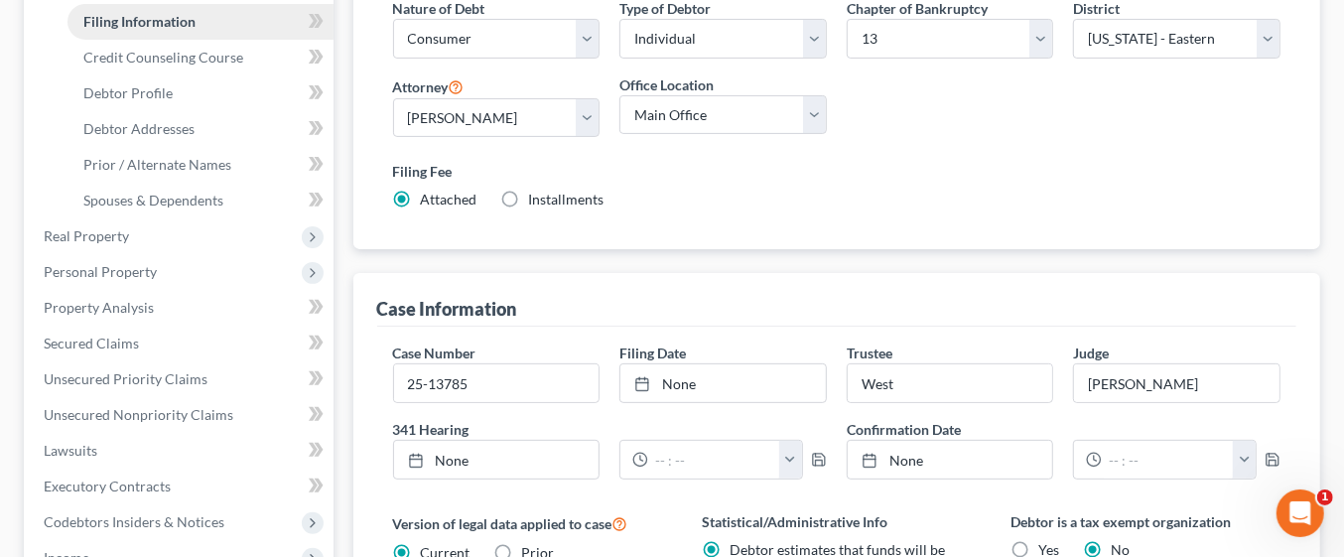
scroll to position [313, 0]
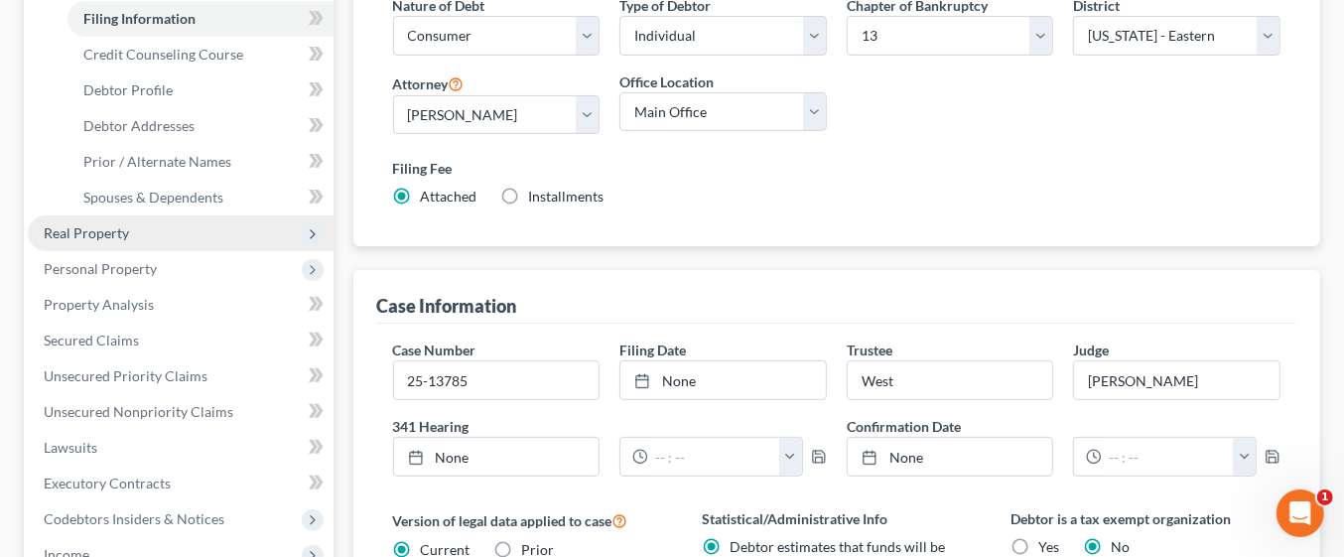
click at [149, 227] on span "Real Property" at bounding box center [181, 233] width 306 height 36
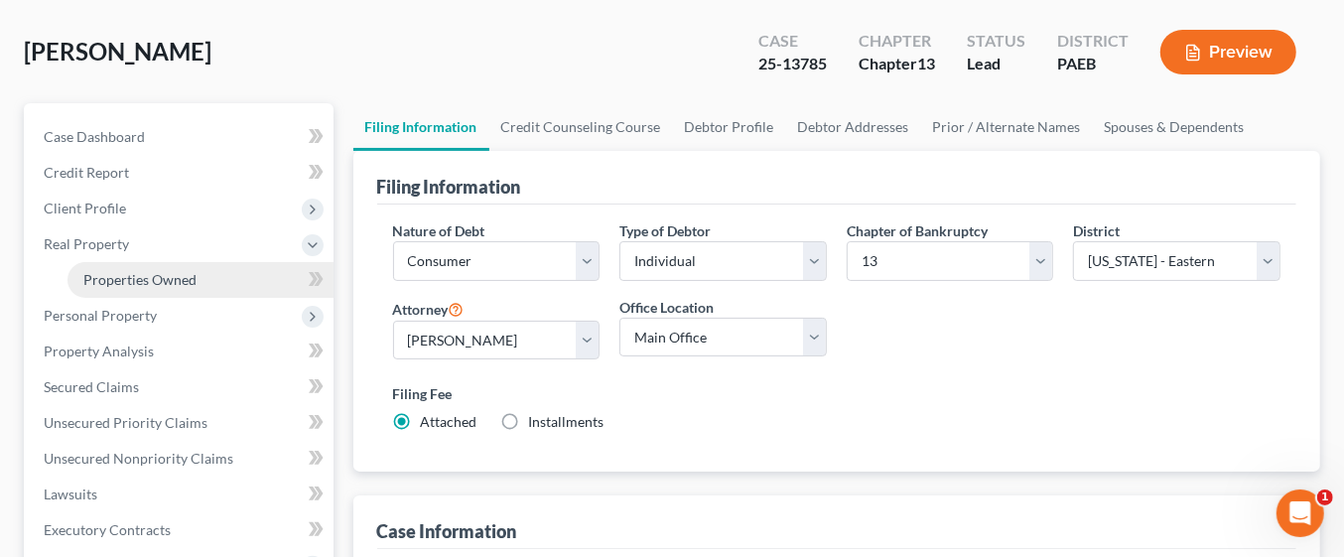
click at [173, 278] on span "Properties Owned" at bounding box center [139, 279] width 113 height 17
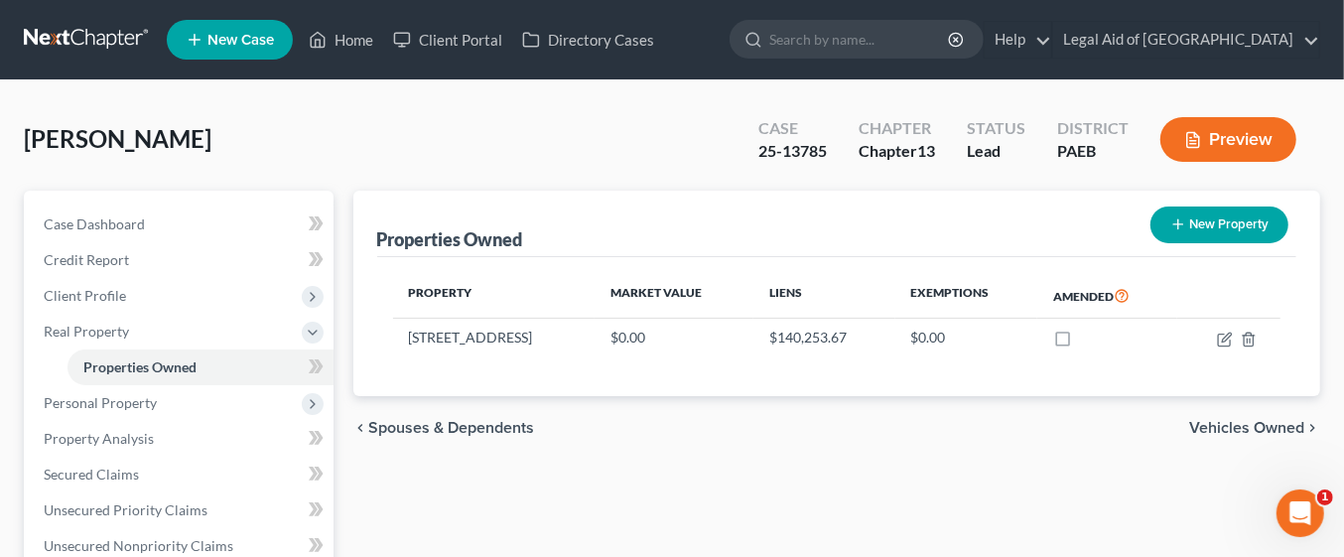
click at [1238, 223] on button "New Property" at bounding box center [1220, 224] width 138 height 37
select select "39"
select select "0"
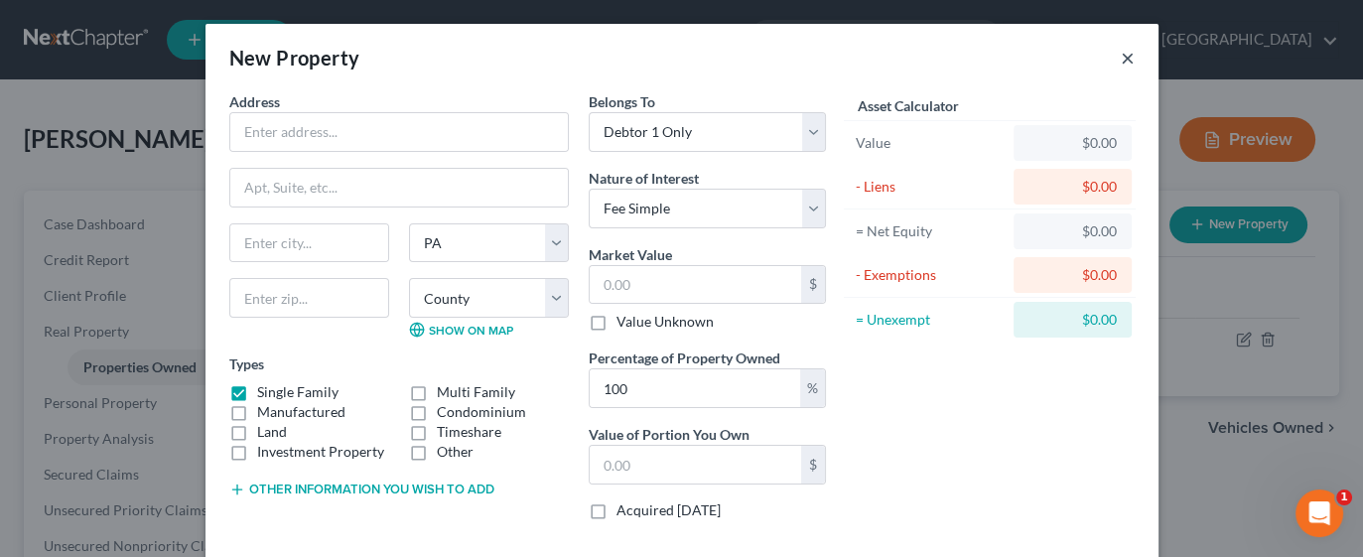
click at [1121, 57] on button "×" at bounding box center [1128, 58] width 14 height 24
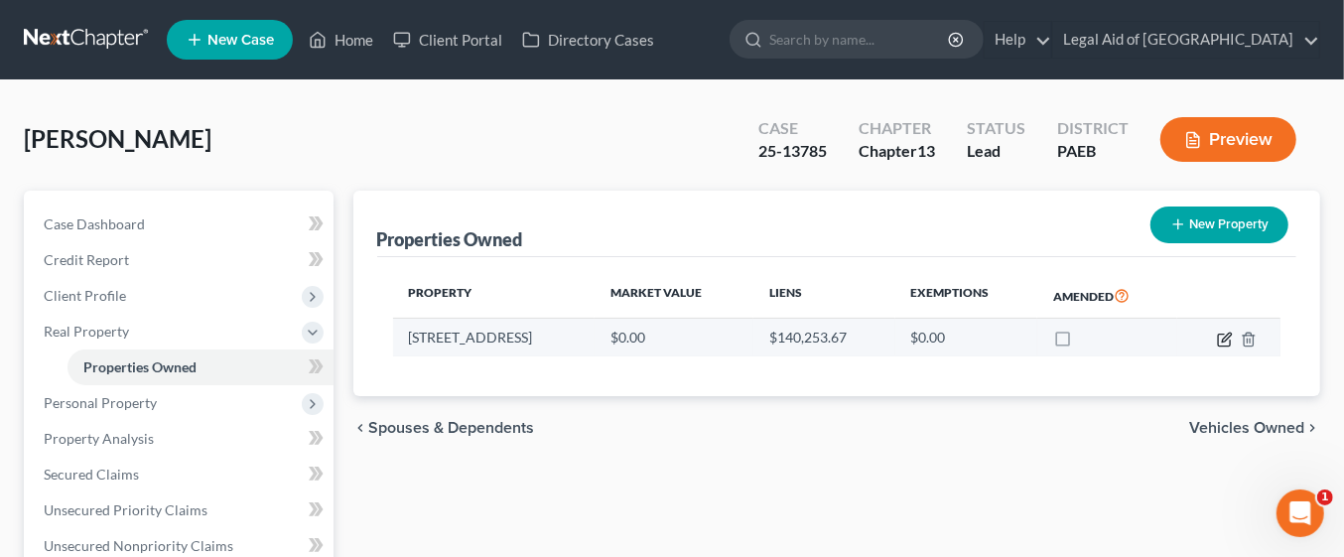
click at [1217, 333] on icon "button" at bounding box center [1225, 340] width 16 height 16
select select "39"
select select "22"
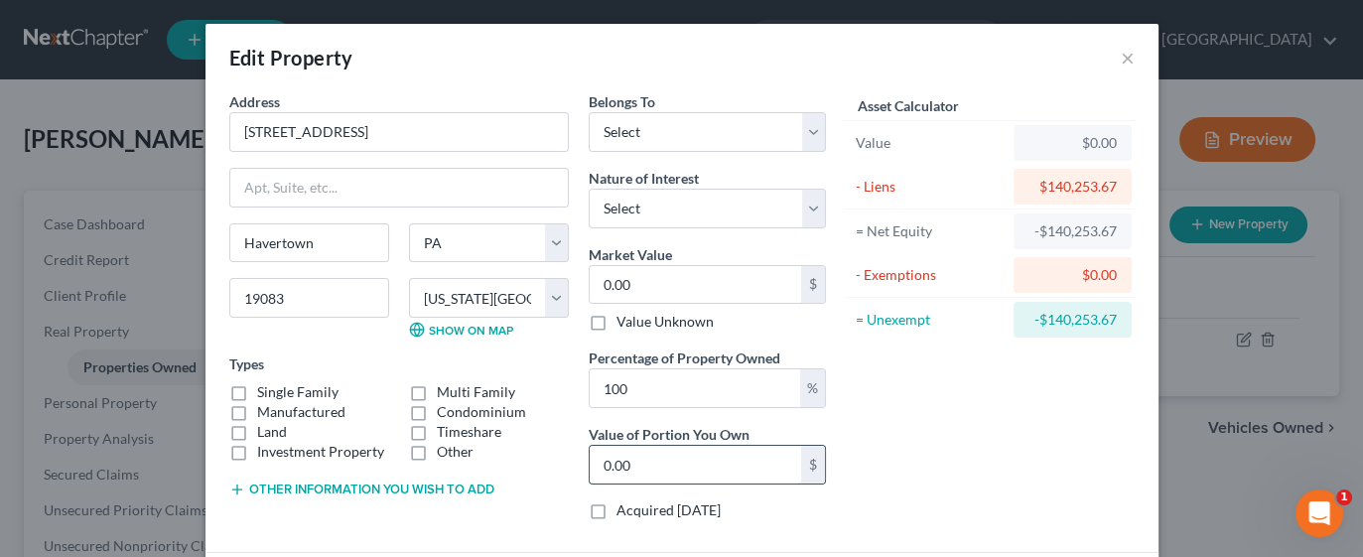
click at [695, 464] on input "0.00" at bounding box center [695, 465] width 211 height 38
click at [713, 275] on input "0.00" at bounding box center [695, 285] width 211 height 38
type input "3"
type input "3.00"
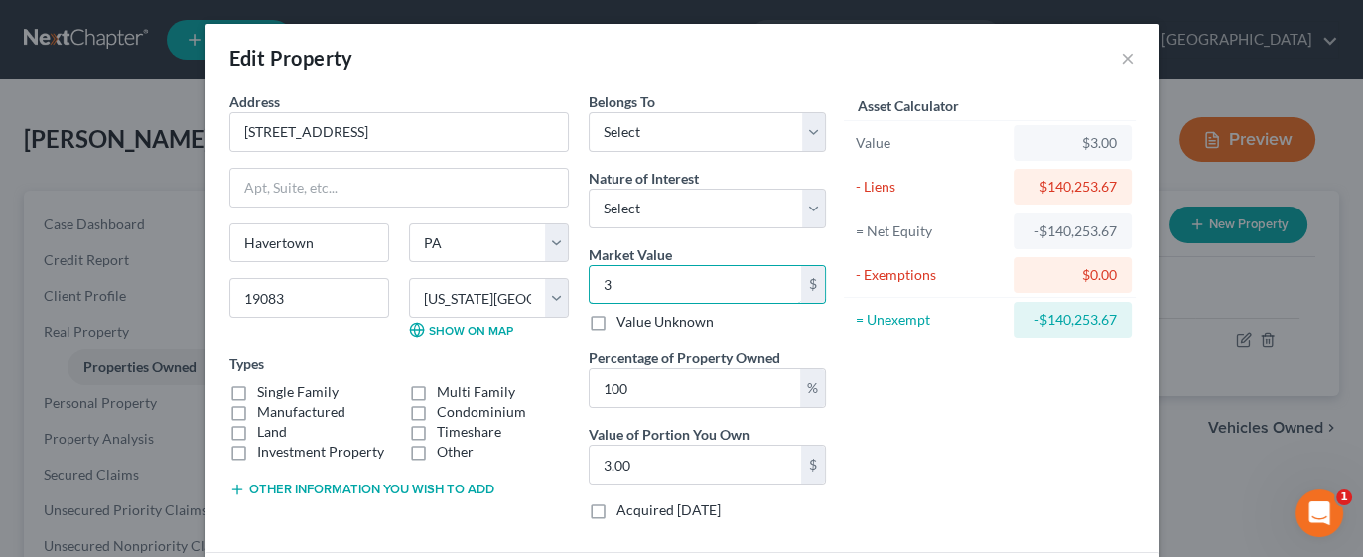
type input "38"
type input "38.00"
type input "384"
type input "384.00"
type input "3849"
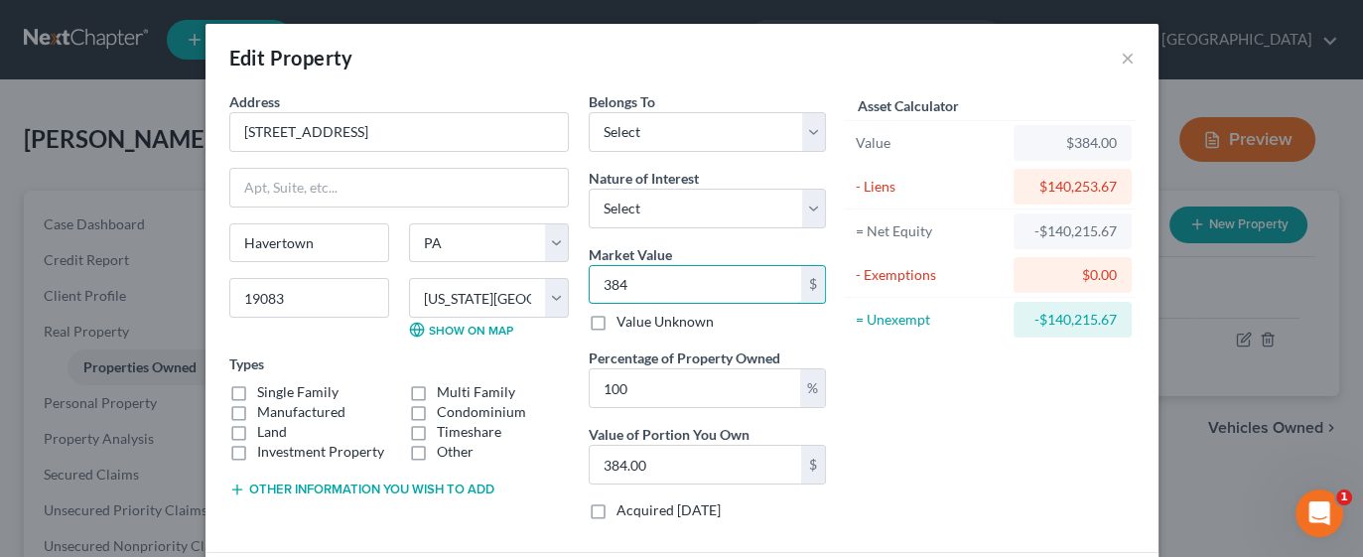
type input "3,849.00"
type input "3,8490"
type input "38,490.00"
type input "38,4906"
type input "384,906.00"
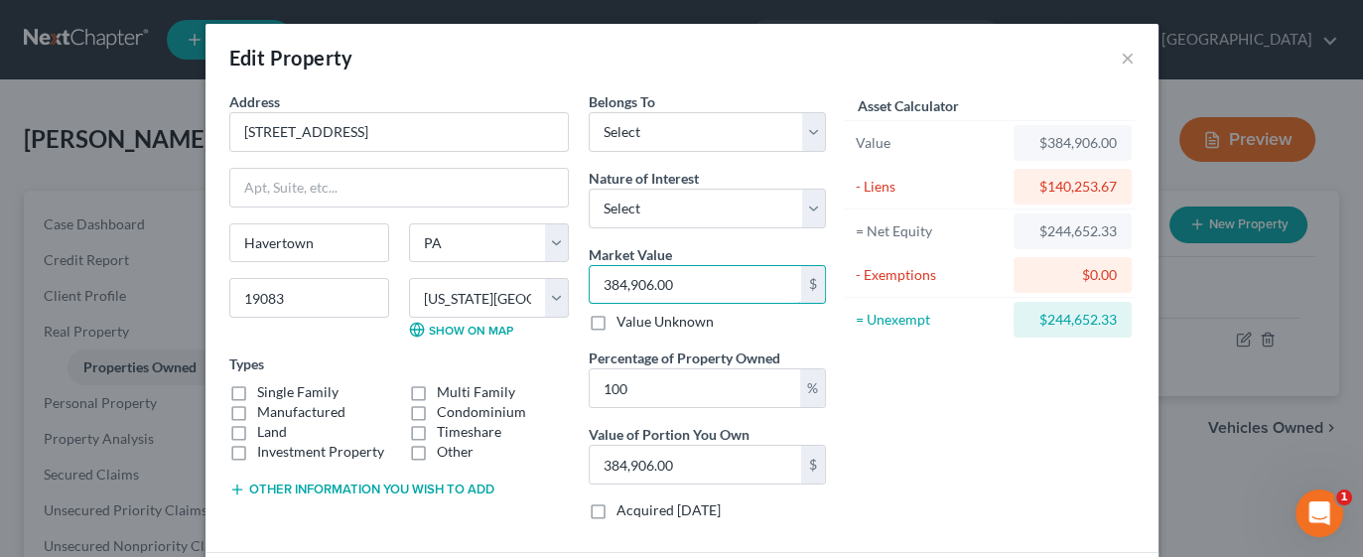
type input "384,906.00"
click at [994, 446] on div "Asset Calculator Value $384,906.00 - Liens $140,253.67 = Net Equity $244,652.33…" at bounding box center [990, 313] width 309 height 445
click at [919, 456] on div "Asset Calculator Value $384,906.00 - Liens $140,253.67 = Net Equity $244,652.33…" at bounding box center [990, 313] width 309 height 445
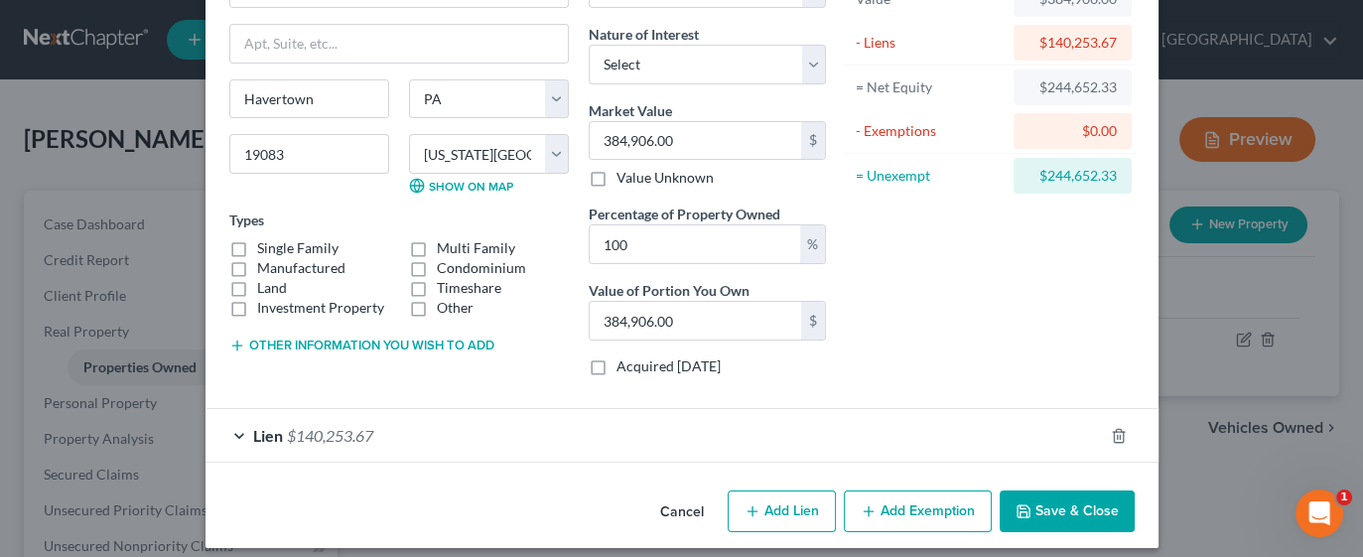
scroll to position [154, 0]
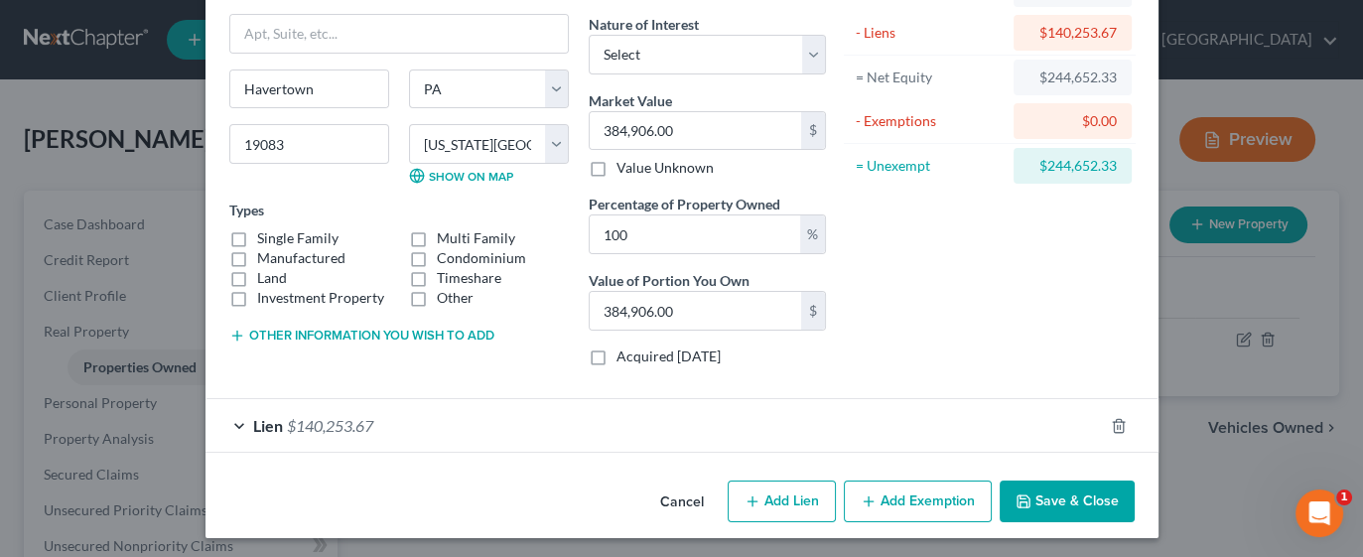
click at [903, 496] on button "Add Exemption" at bounding box center [918, 501] width 148 height 42
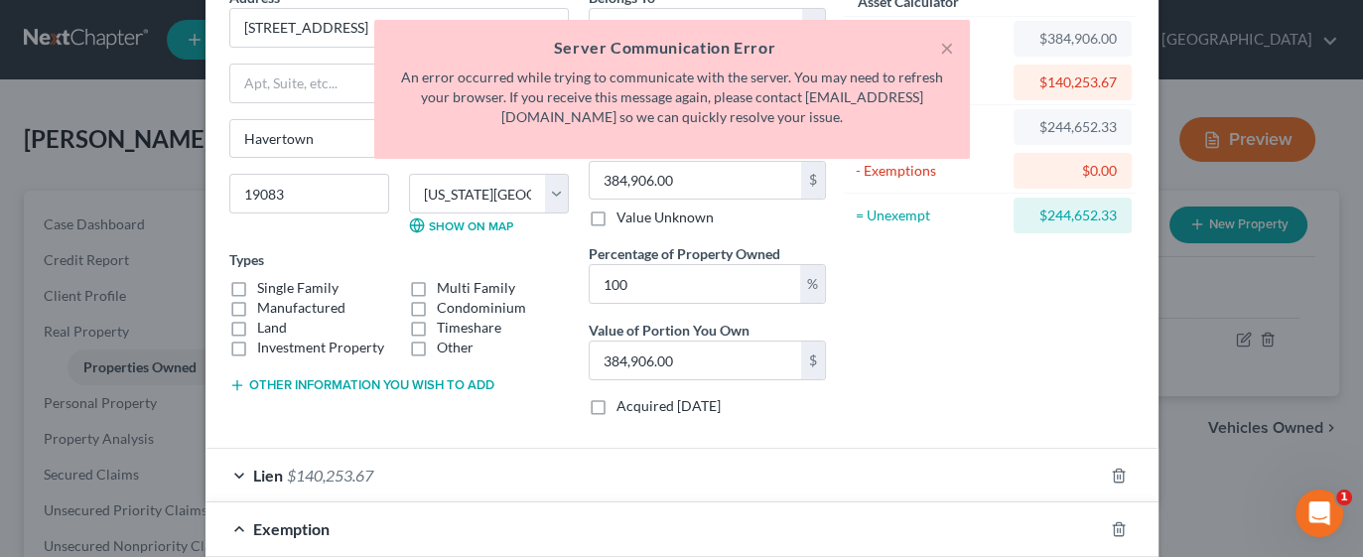
scroll to position [86, 0]
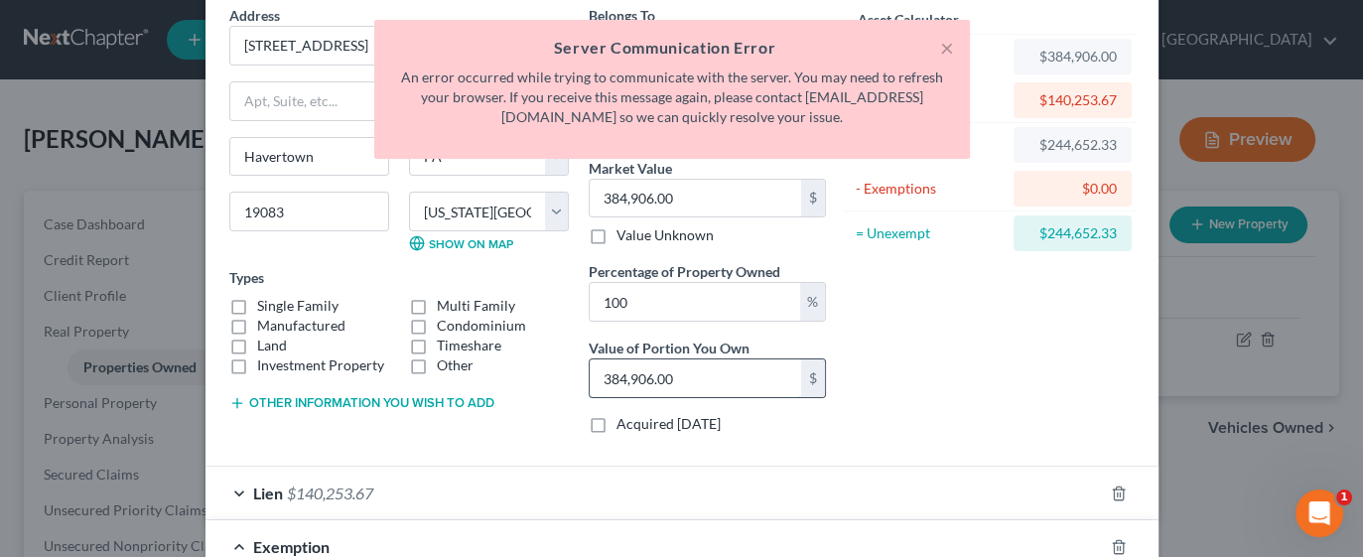
click at [787, 389] on input "384,906.00" at bounding box center [695, 378] width 211 height 38
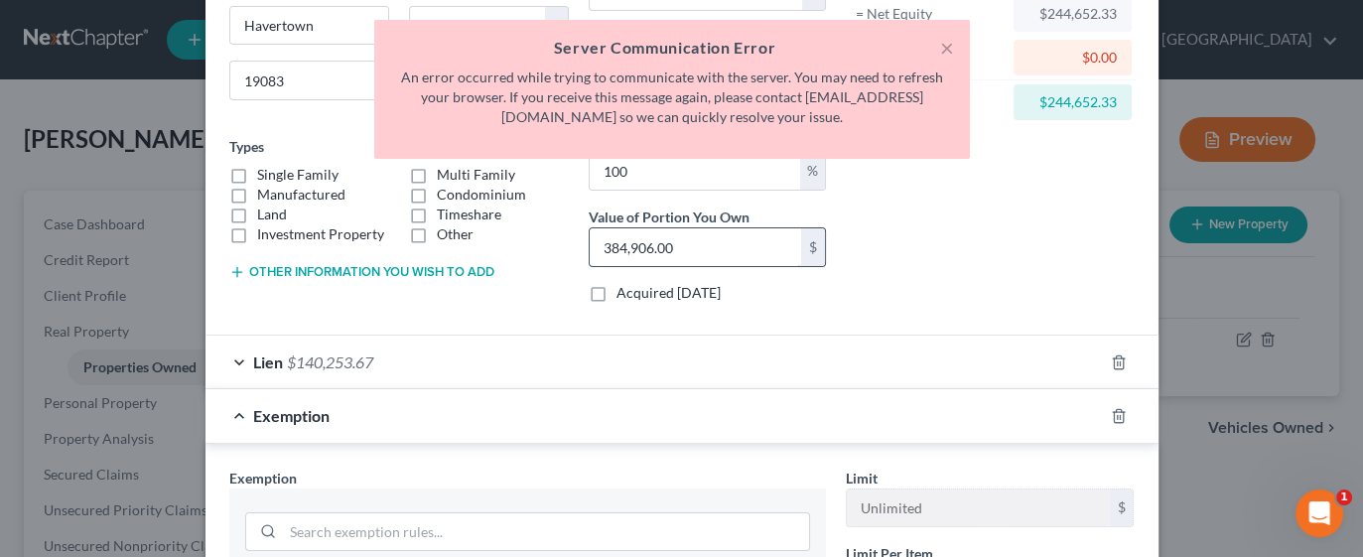
scroll to position [288, 0]
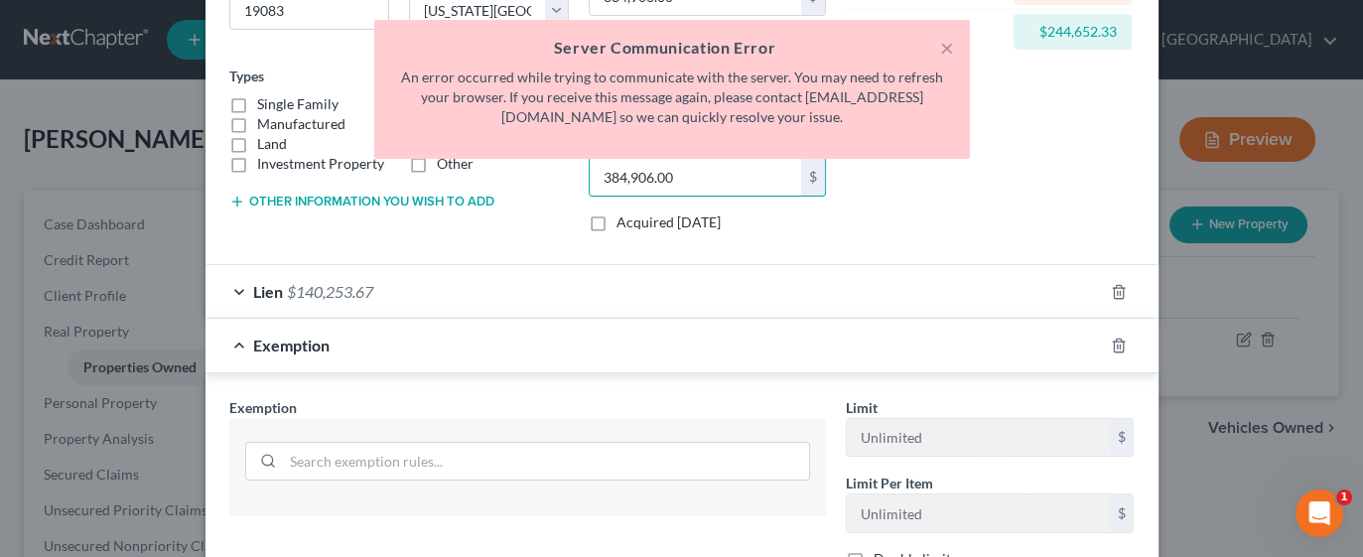
click at [654, 500] on div at bounding box center [527, 508] width 597 height 16
click at [568, 452] on input "search" at bounding box center [546, 462] width 526 height 38
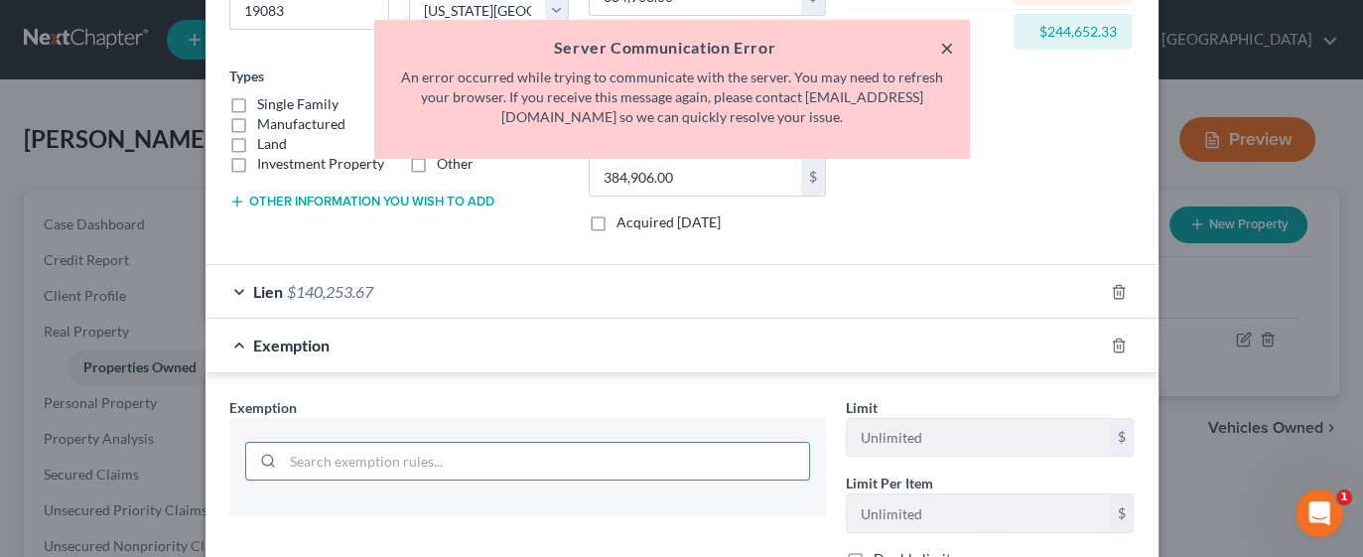
click at [945, 53] on button "×" at bounding box center [947, 48] width 14 height 24
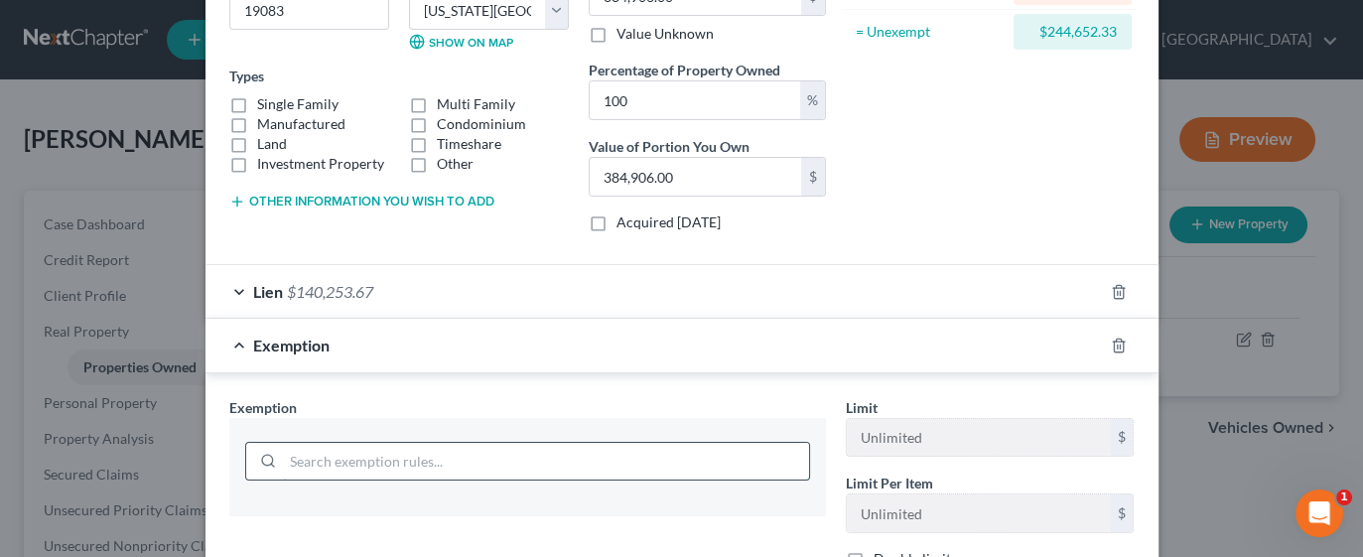
click at [424, 457] on input "search" at bounding box center [546, 462] width 526 height 38
click at [491, 451] on input "search" at bounding box center [546, 462] width 526 height 38
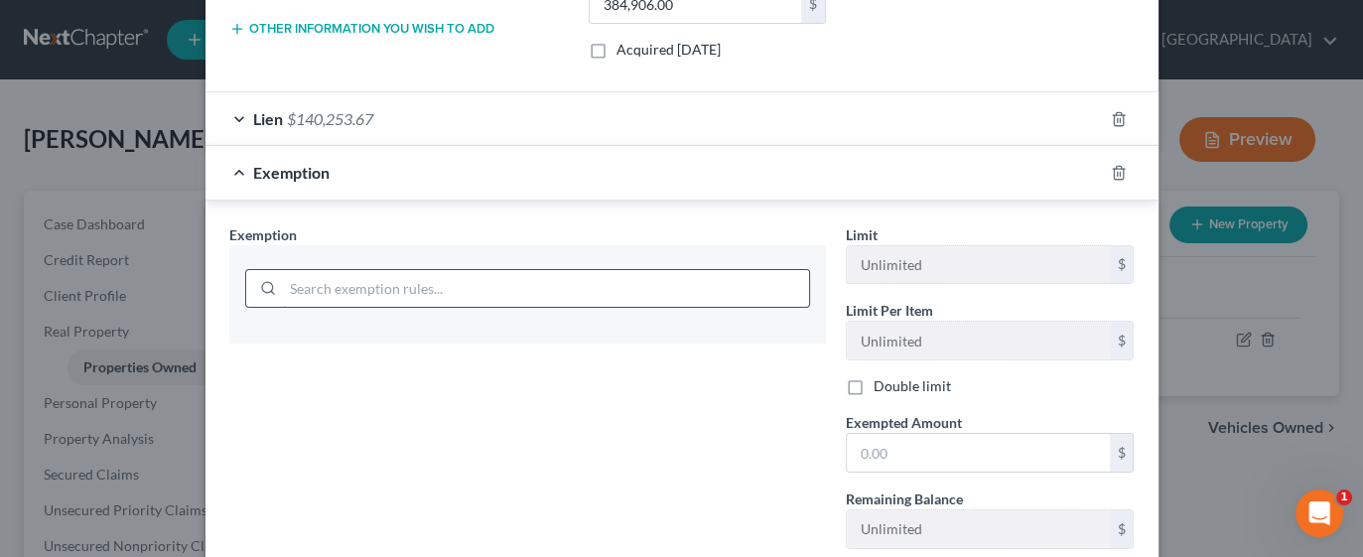
scroll to position [463, 0]
click at [979, 442] on input "text" at bounding box center [978, 451] width 263 height 38
click at [606, 277] on input "search" at bounding box center [546, 287] width 526 height 38
type input "h"
type input "Homestead"
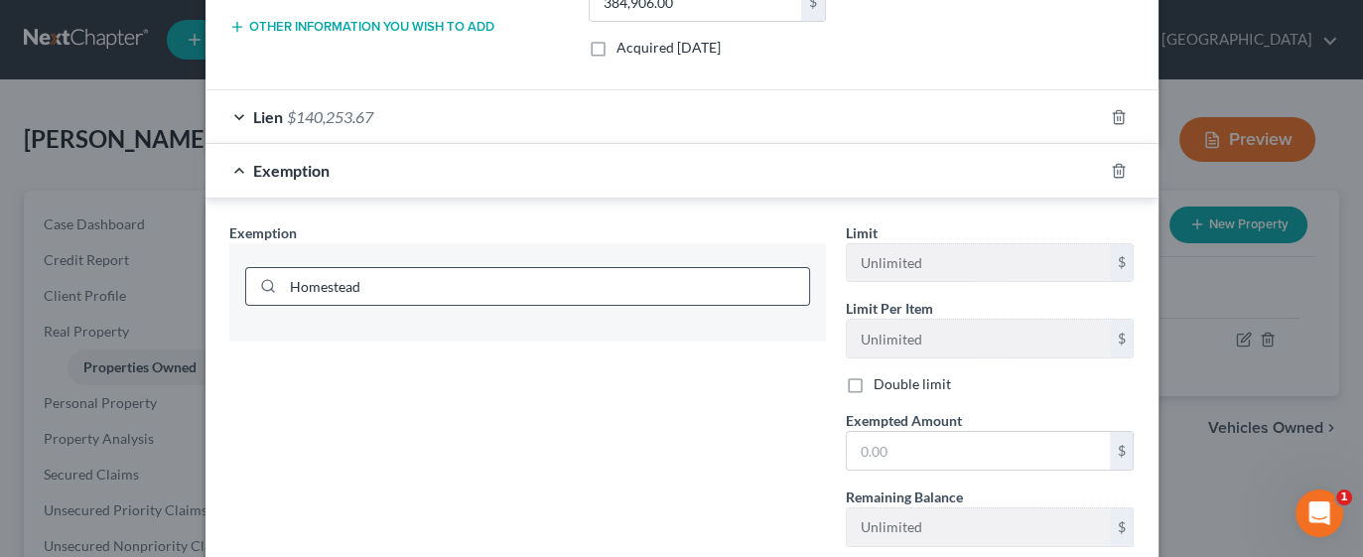
click at [262, 280] on circle at bounding box center [267, 285] width 11 height 11
click at [1111, 166] on icon "button" at bounding box center [1119, 171] width 16 height 16
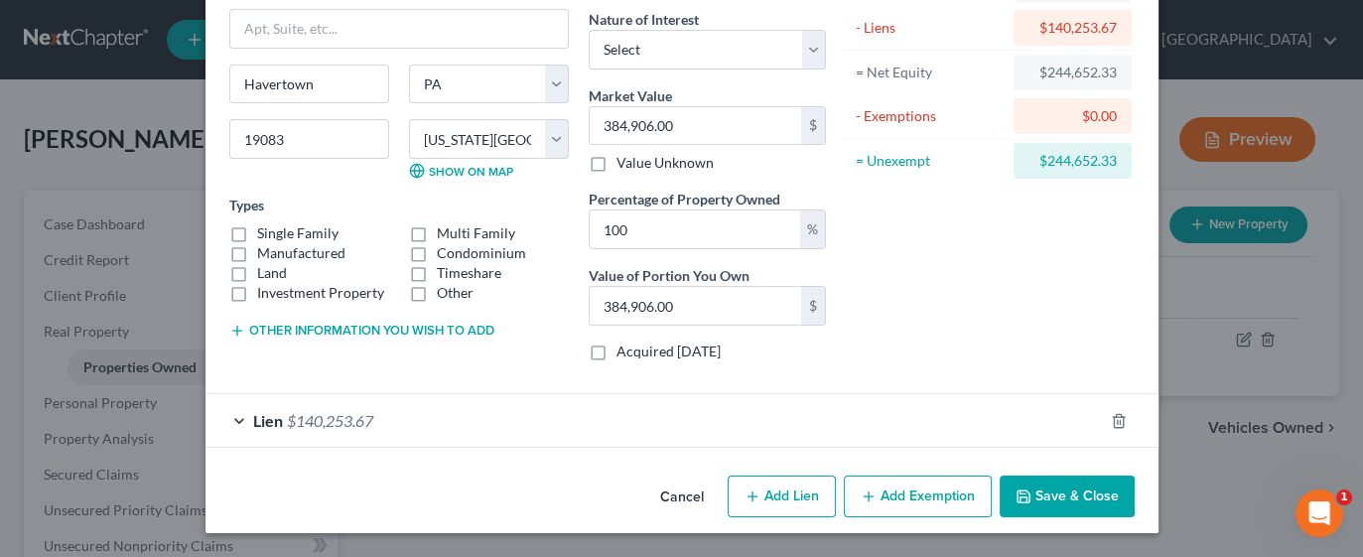
scroll to position [154, 0]
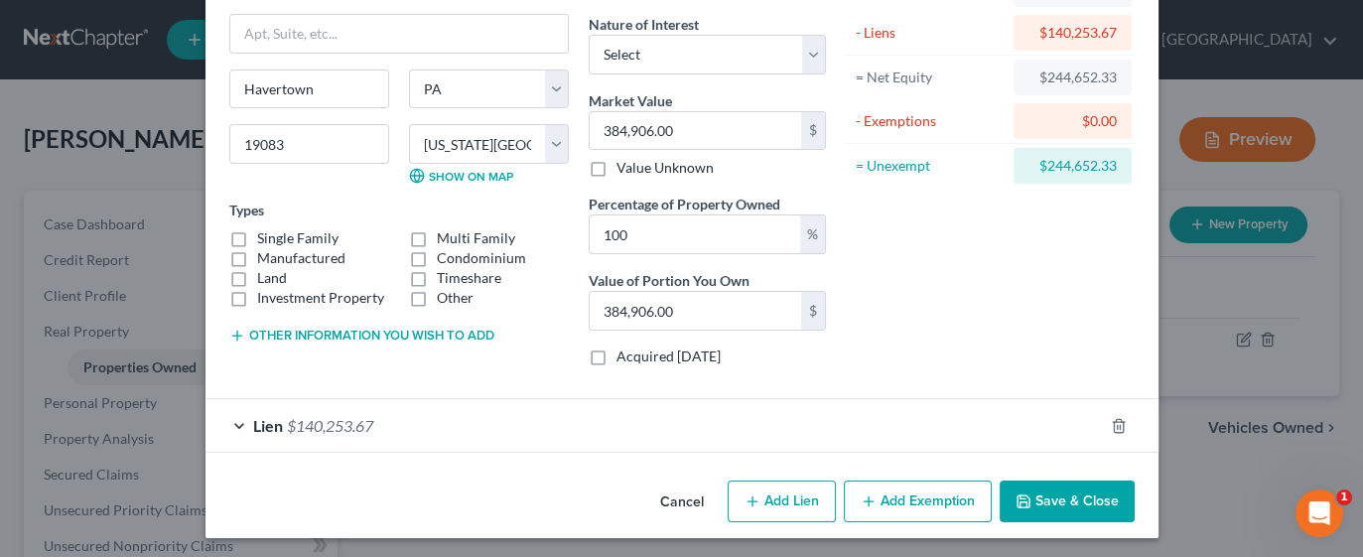
click at [941, 501] on button "Add Exemption" at bounding box center [918, 501] width 148 height 42
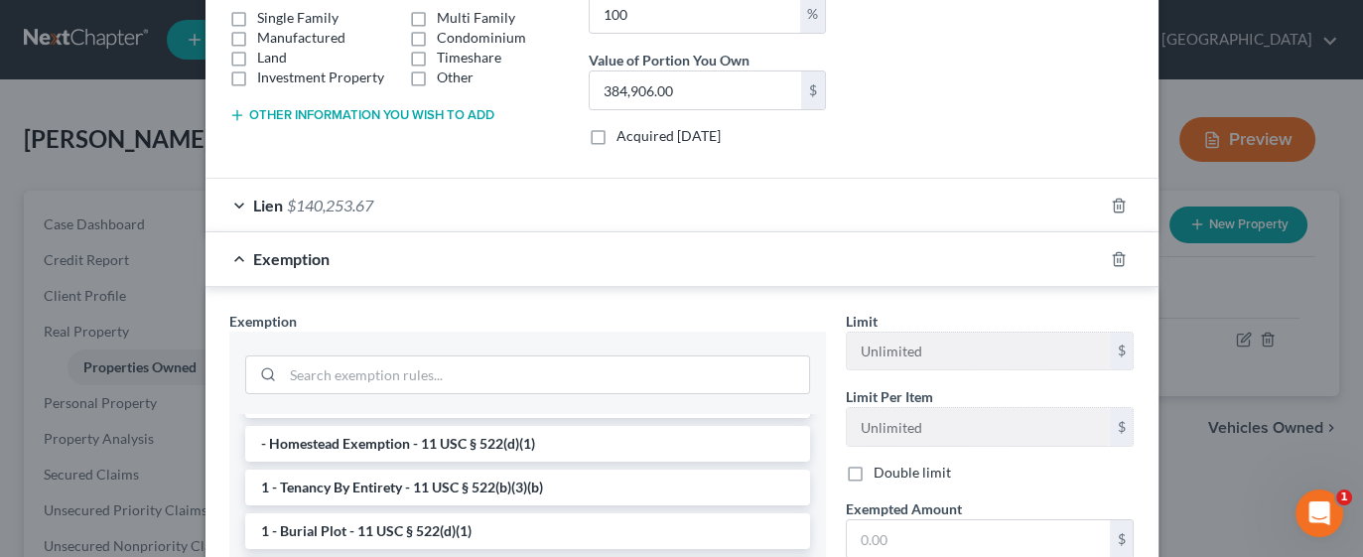
scroll to position [29, 0]
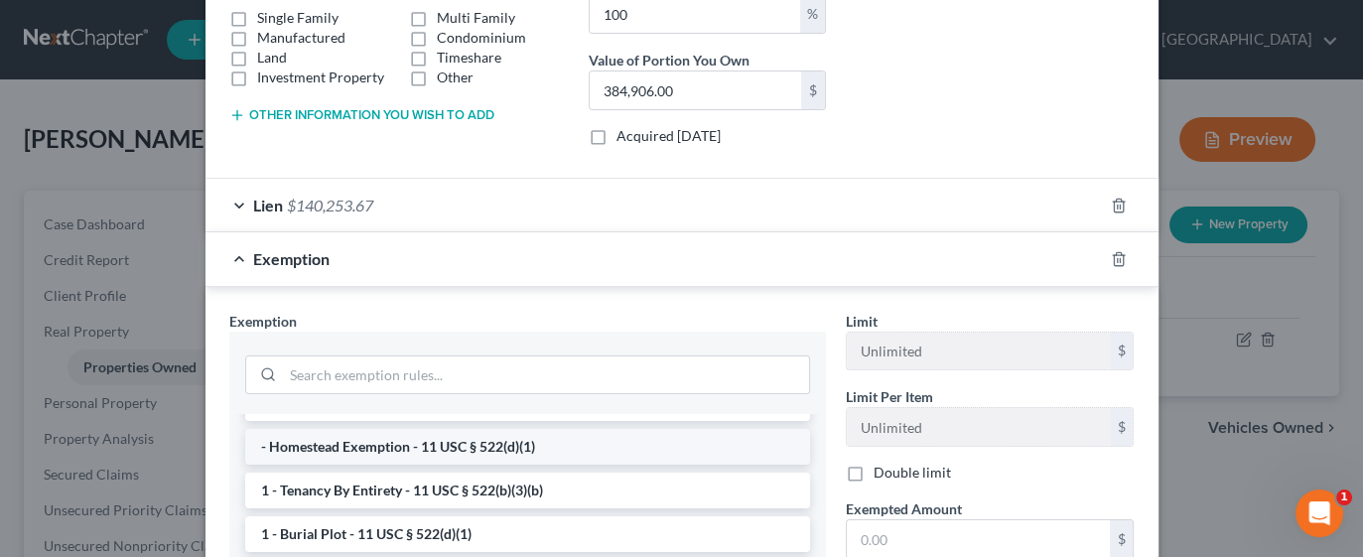
click at [491, 443] on li "- Homestead Exemption - 11 USC § 522(d)(1)" at bounding box center [527, 447] width 565 height 36
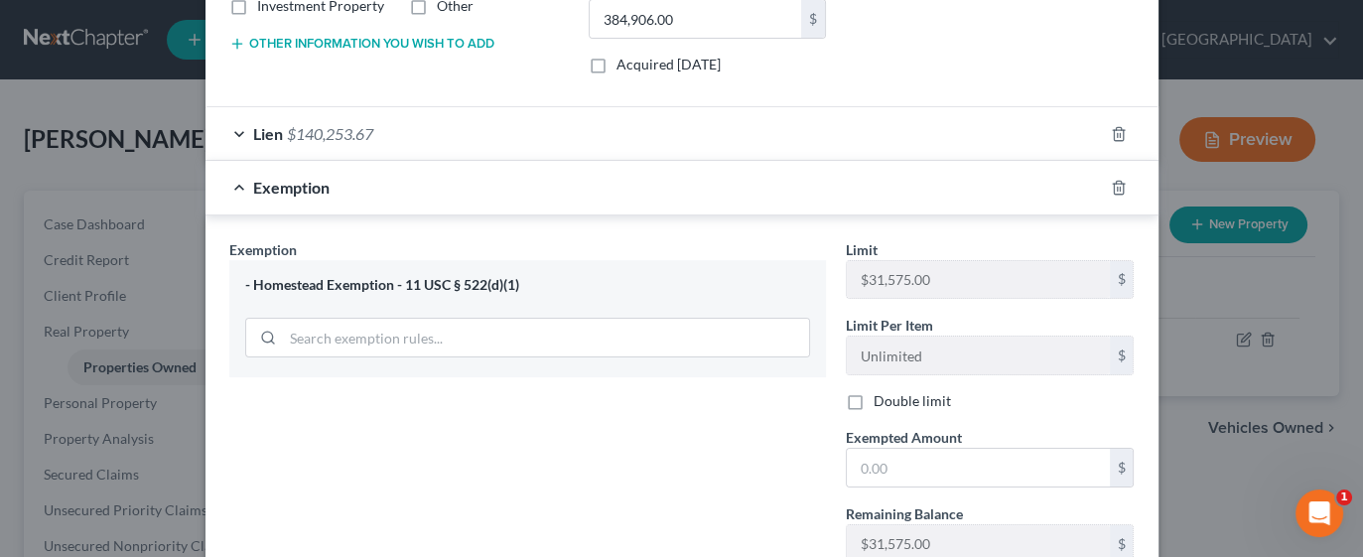
scroll to position [502, 0]
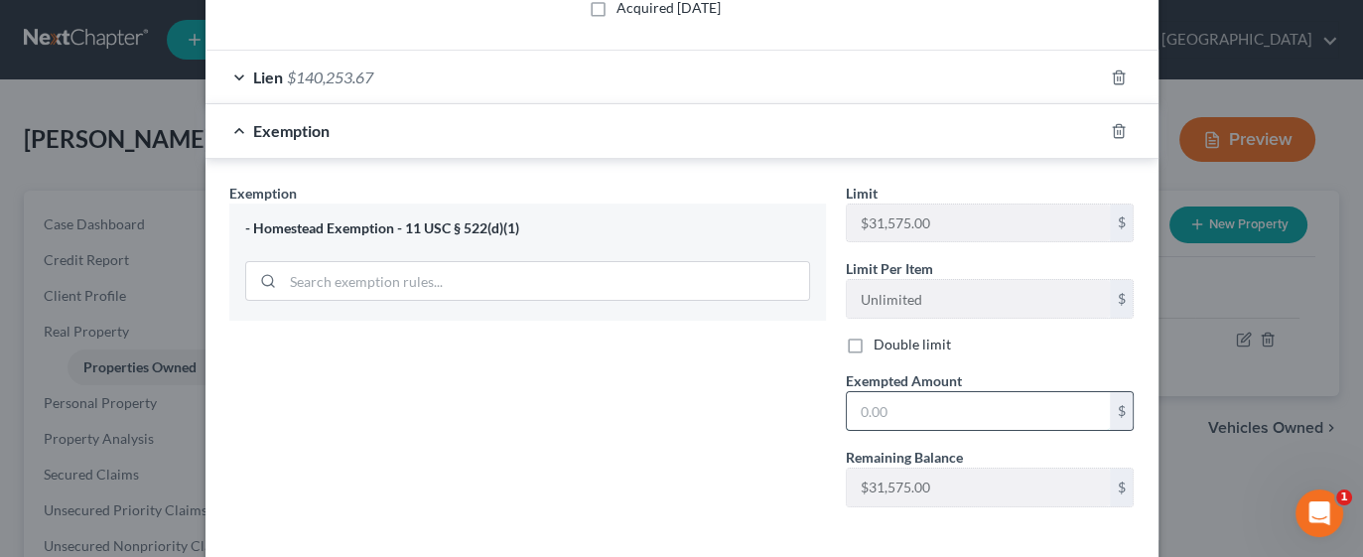
click at [915, 404] on input "text" at bounding box center [978, 411] width 263 height 38
type input "31,575.00"
click at [722, 467] on div "Exemption Set must be selected for CA. Exemption * - Homestead Exemption - 11 U…" at bounding box center [527, 353] width 617 height 341
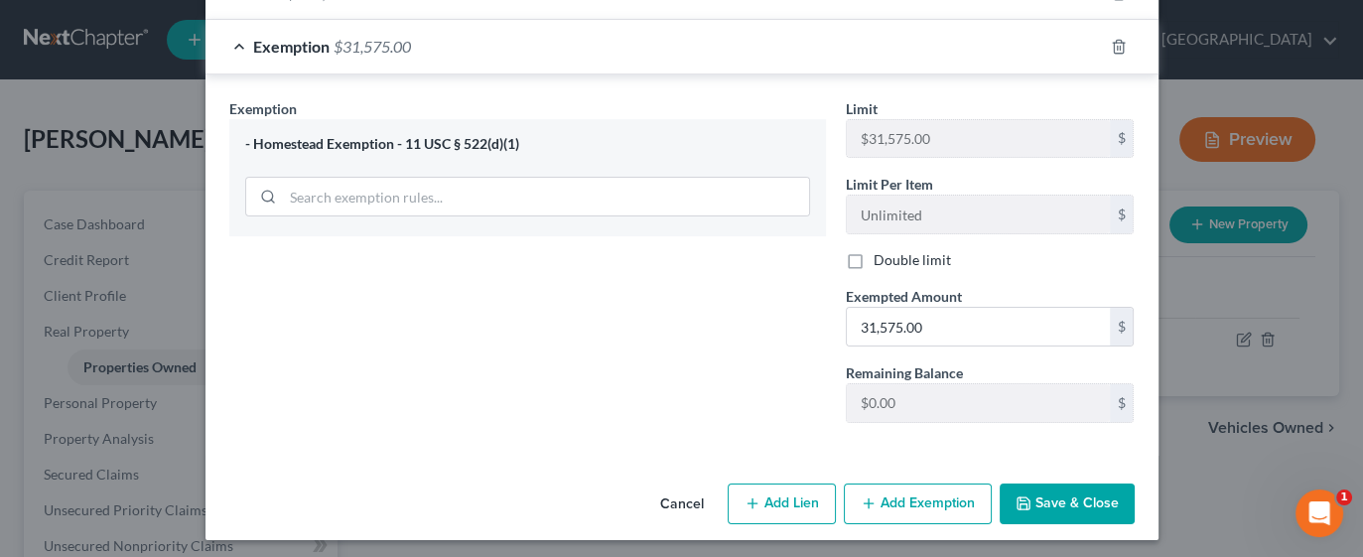
click at [1067, 493] on button "Save & Close" at bounding box center [1067, 504] width 135 height 42
click at [1059, 497] on button "Save & Close" at bounding box center [1067, 504] width 135 height 42
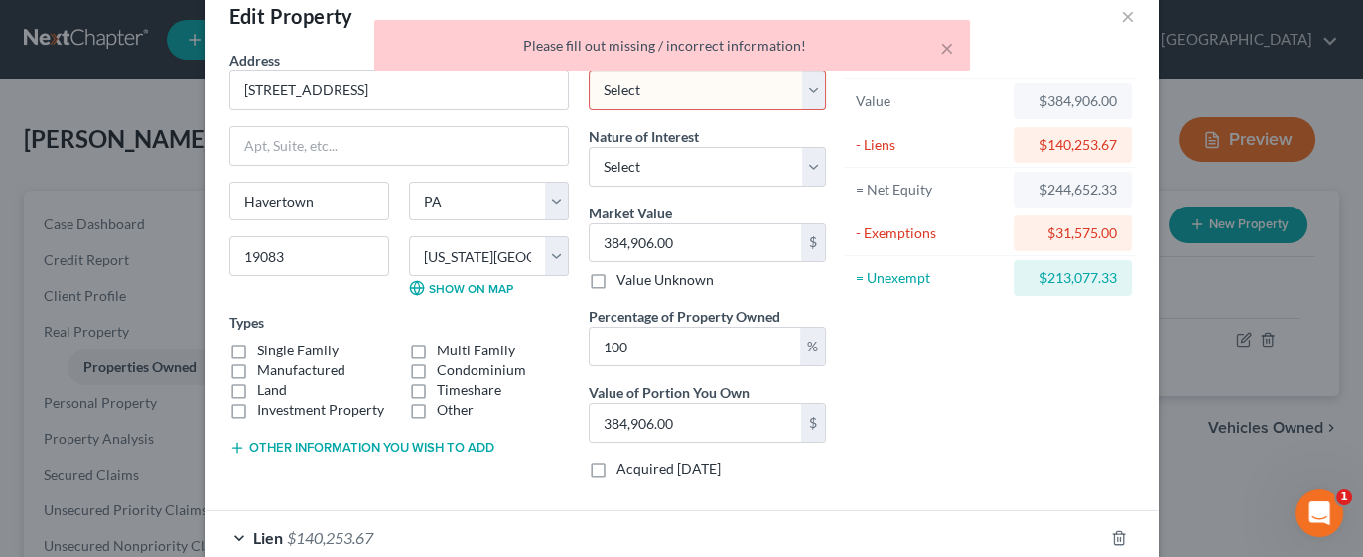
scroll to position [0, 0]
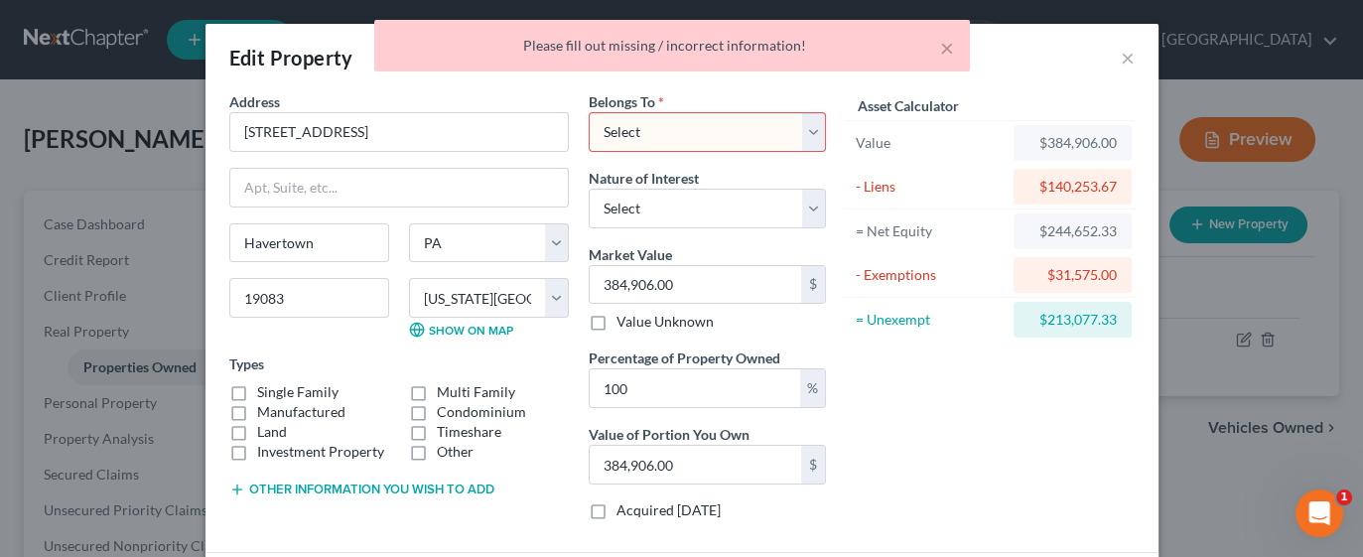
click at [804, 139] on select "Select Debtor 1 Only Debtor 2 Only Debtor 1 And Debtor 2 Only At Least One Of T…" at bounding box center [707, 132] width 237 height 40
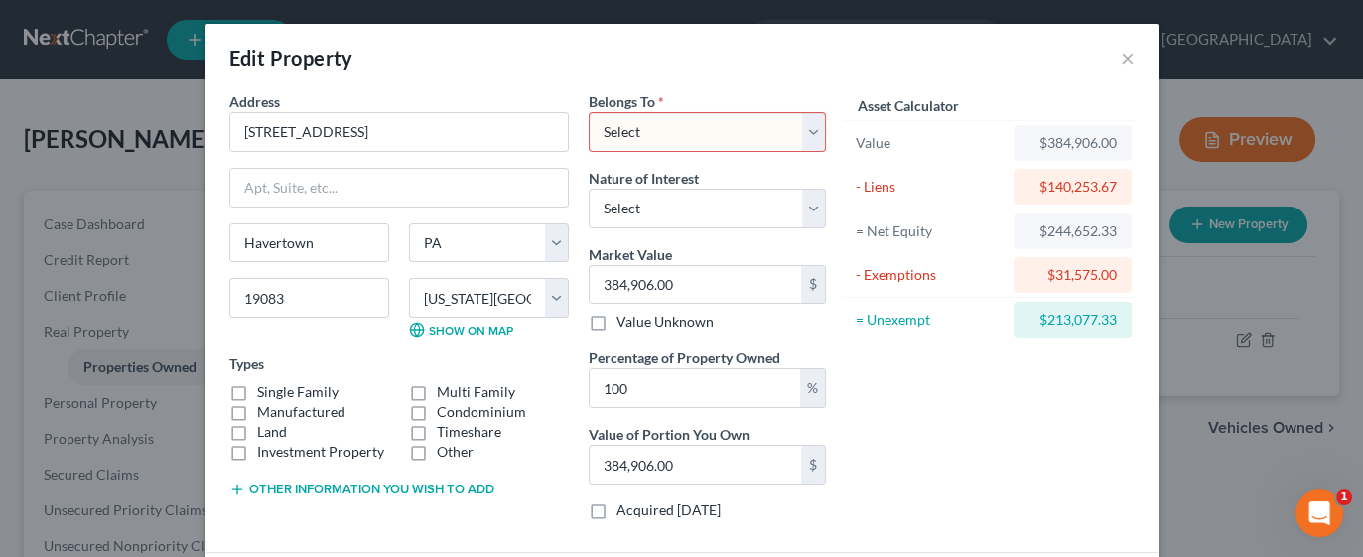
select select "0"
click at [589, 112] on select "Select Debtor 1 Only Debtor 2 Only Debtor 1 And Debtor 2 Only At Least One Of T…" at bounding box center [707, 132] width 237 height 40
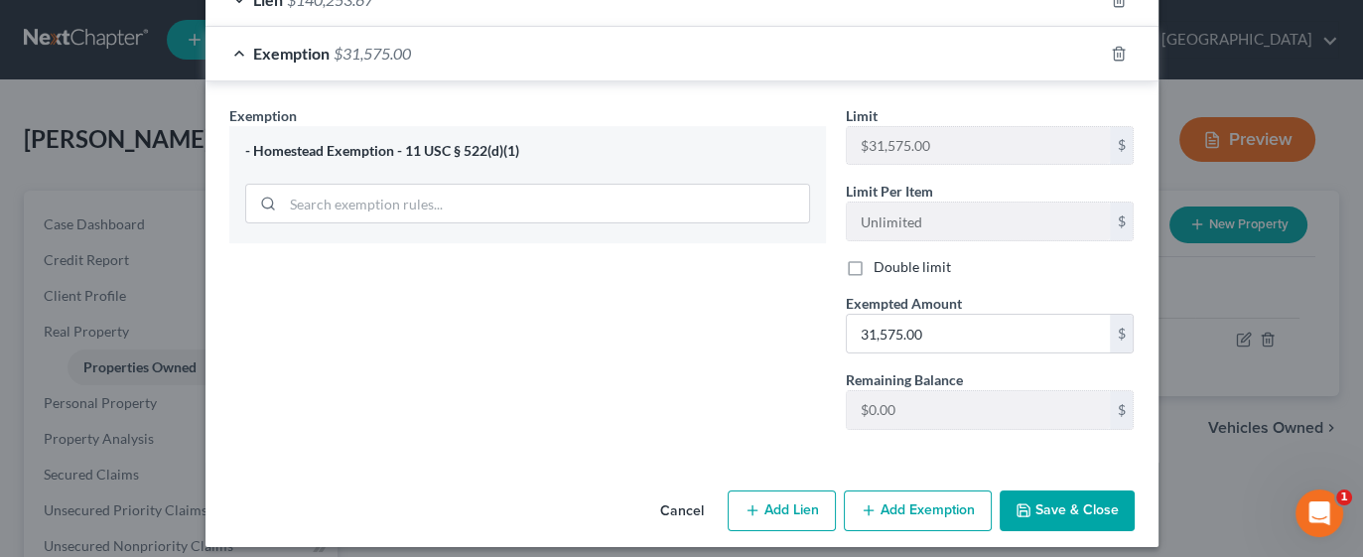
scroll to position [587, 0]
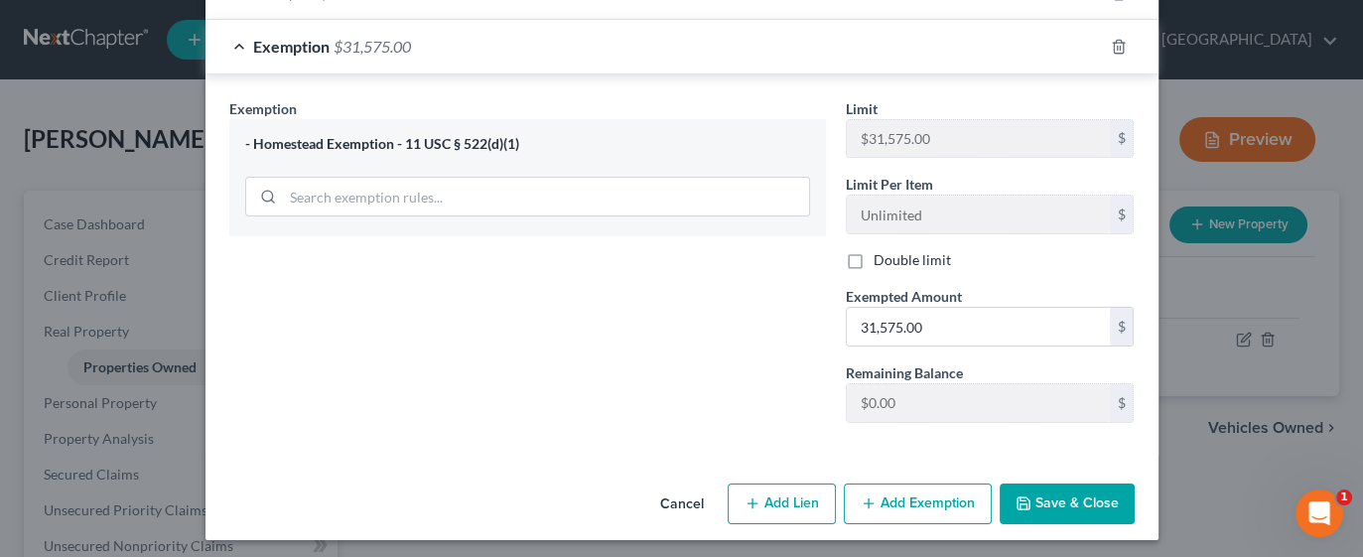
click at [1055, 496] on button "Save & Close" at bounding box center [1067, 504] width 135 height 42
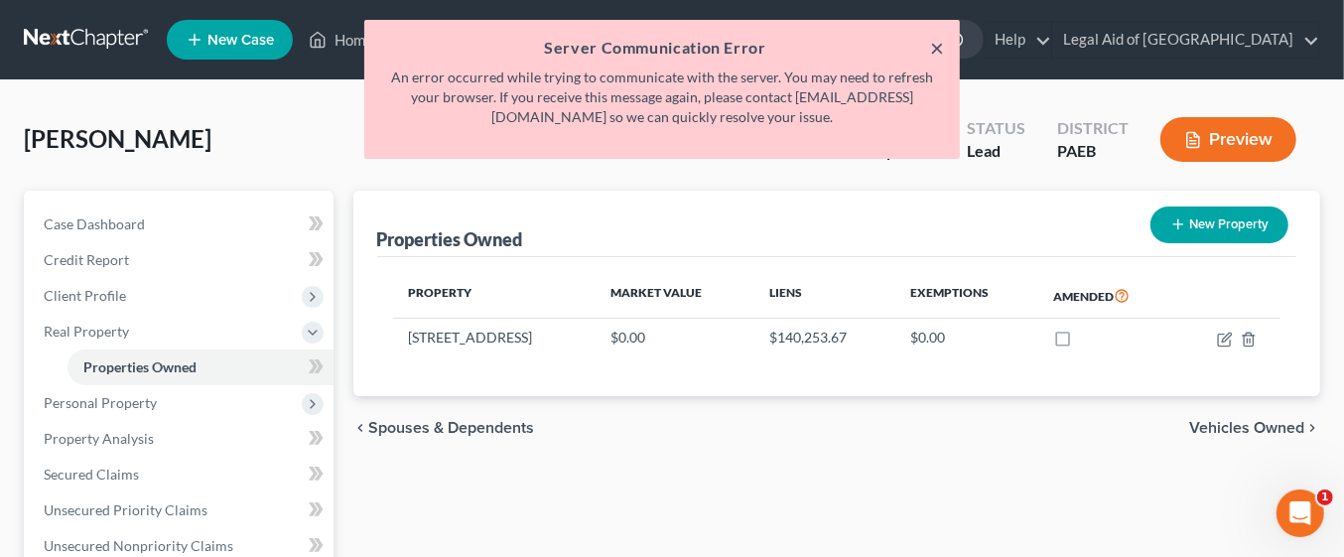
click at [940, 47] on button "×" at bounding box center [937, 48] width 14 height 24
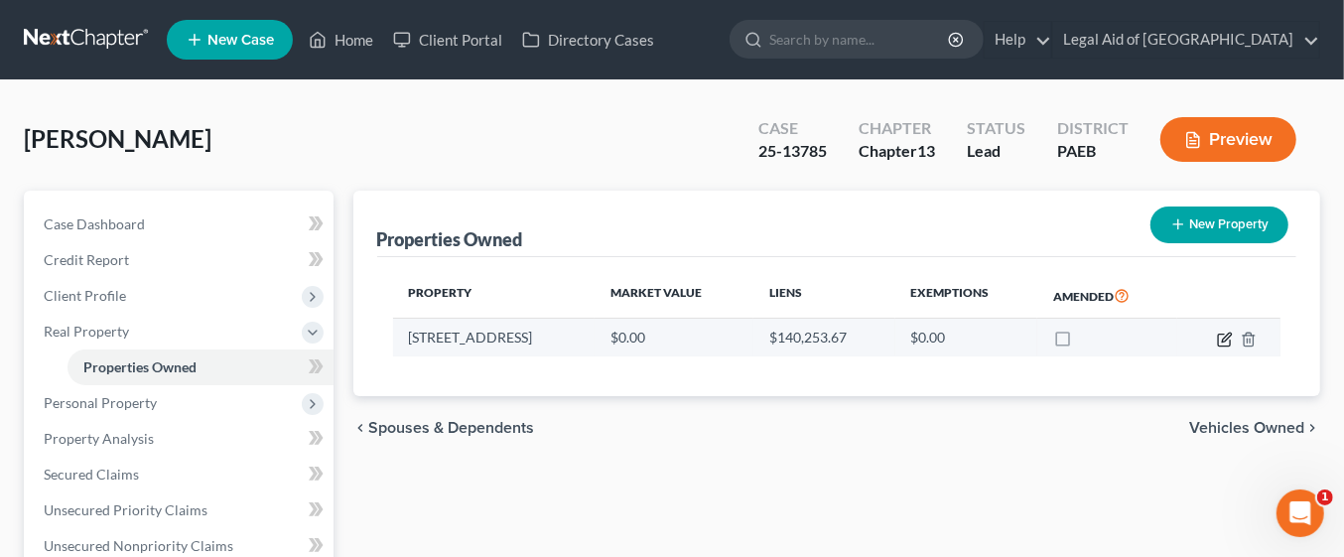
click at [1222, 337] on icon "button" at bounding box center [1225, 340] width 16 height 16
click at [1225, 338] on icon "button" at bounding box center [1225, 340] width 16 height 16
click at [1231, 336] on icon "button" at bounding box center [1225, 340] width 16 height 16
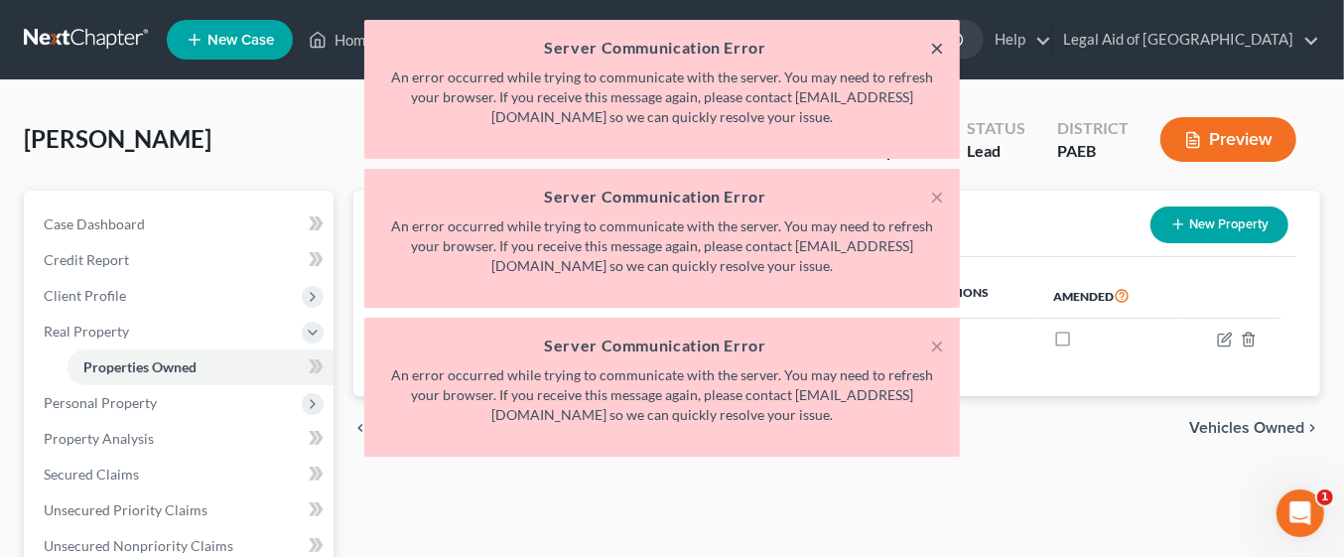
click at [941, 57] on button "×" at bounding box center [937, 48] width 14 height 24
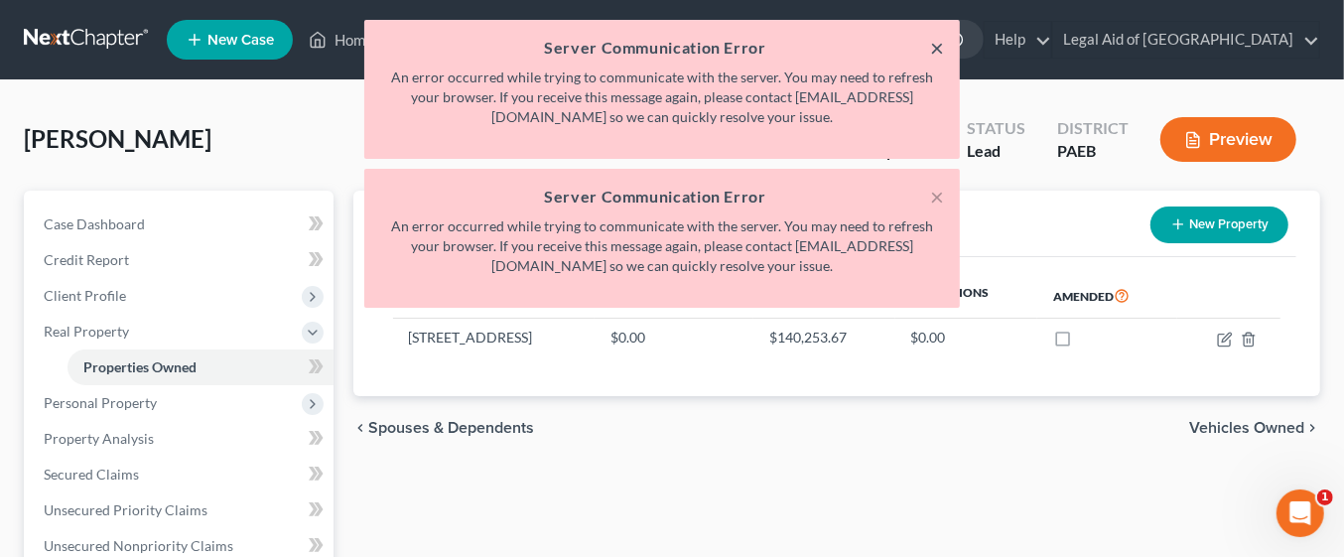
drag, startPoint x: 941, startPoint y: 56, endPoint x: 938, endPoint y: 93, distance: 37.8
click at [938, 93] on div "× Server Communication Error An error occurred while trying to communicate with…" at bounding box center [662, 89] width 596 height 139
click at [934, 51] on button "×" at bounding box center [937, 48] width 14 height 24
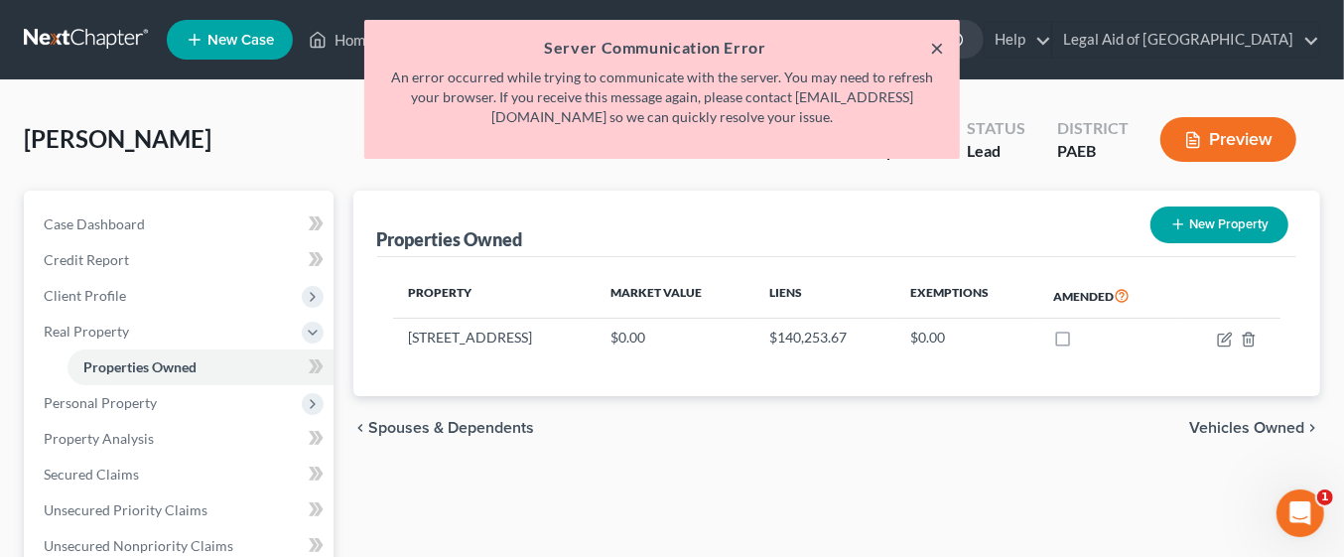
click at [934, 51] on button "×" at bounding box center [937, 48] width 14 height 24
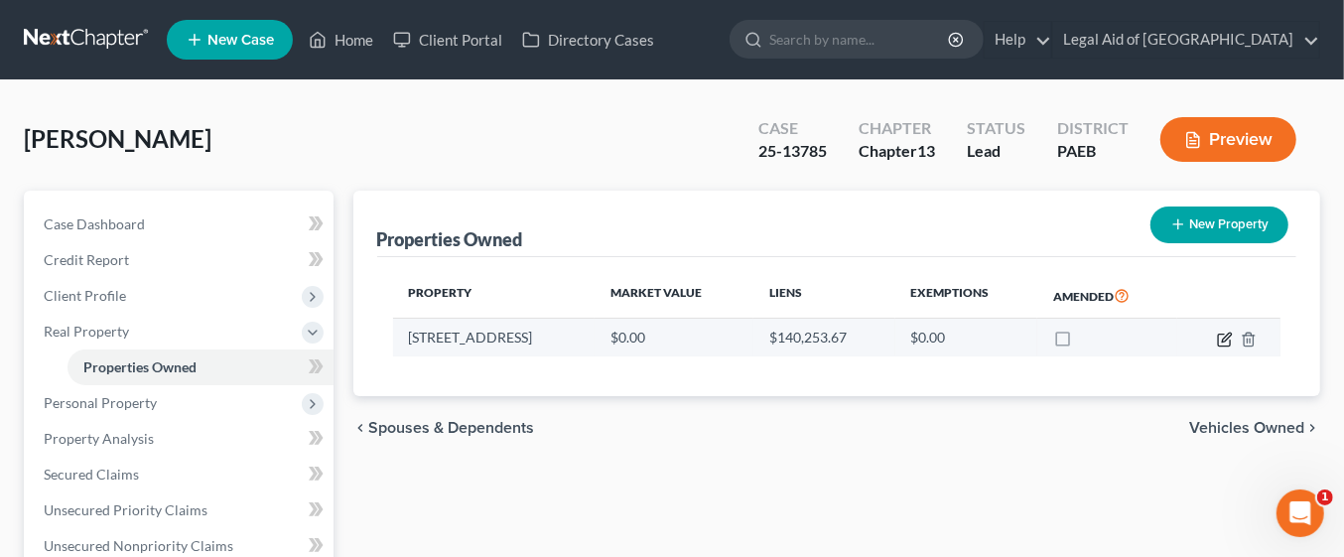
click at [1220, 340] on icon "button" at bounding box center [1225, 340] width 16 height 16
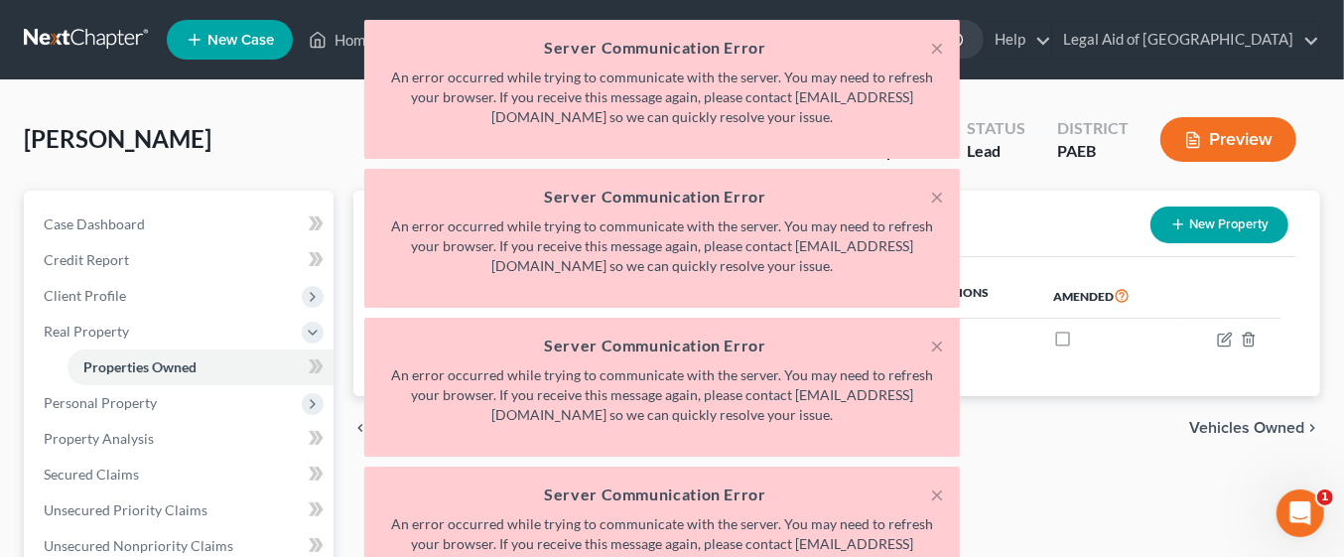
click at [310, 115] on div "× Server Communication Error An error occurred while trying to communicate with…" at bounding box center [662, 318] width 1344 height 596
click at [940, 44] on button "×" at bounding box center [937, 48] width 14 height 24
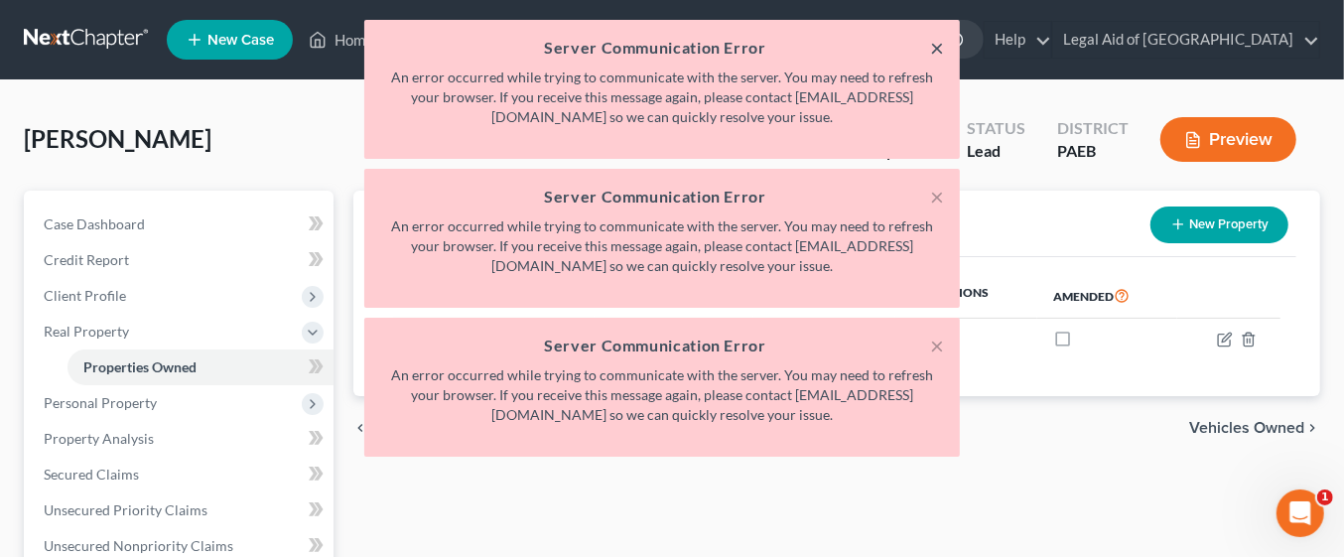
click at [940, 44] on button "×" at bounding box center [937, 48] width 14 height 24
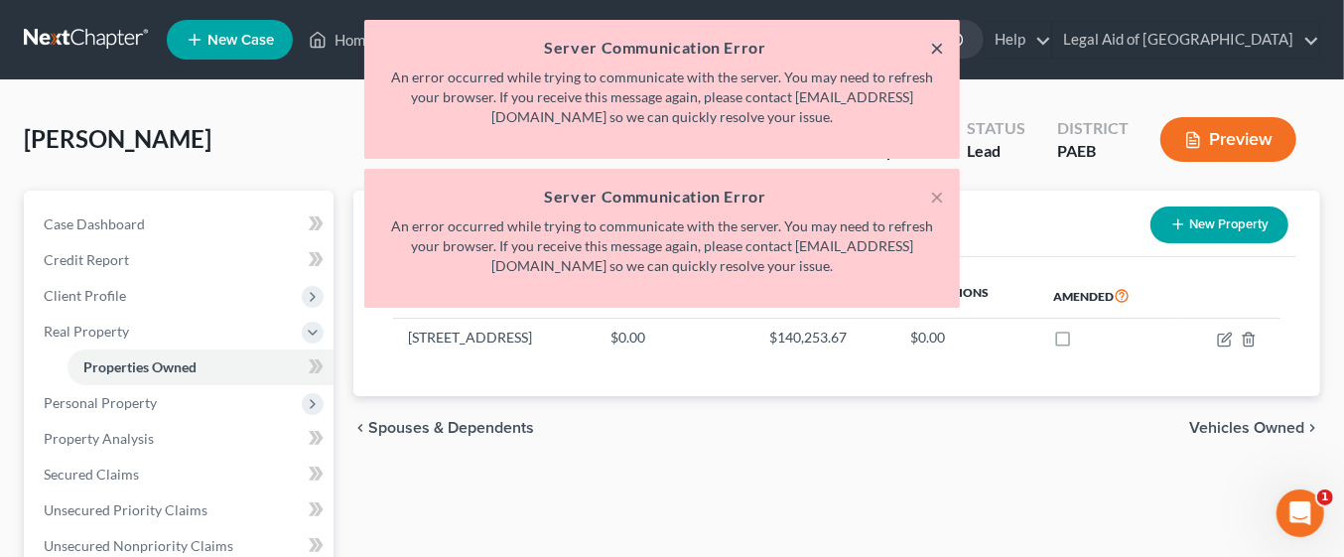
click at [940, 44] on button "×" at bounding box center [937, 48] width 14 height 24
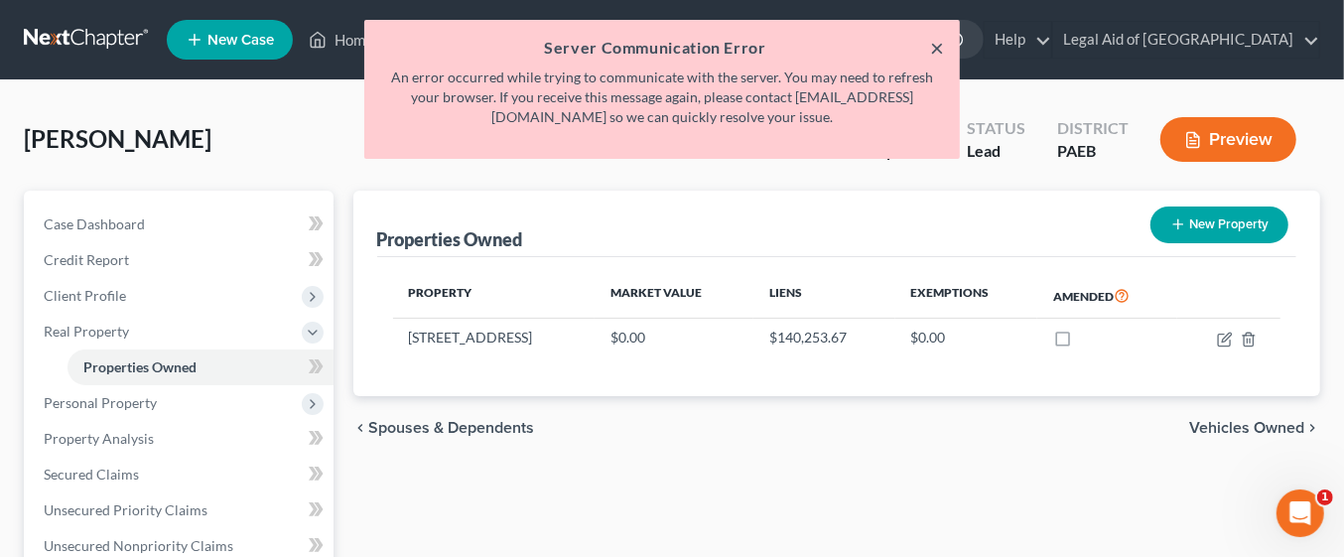
click at [940, 44] on button "×" at bounding box center [937, 48] width 14 height 24
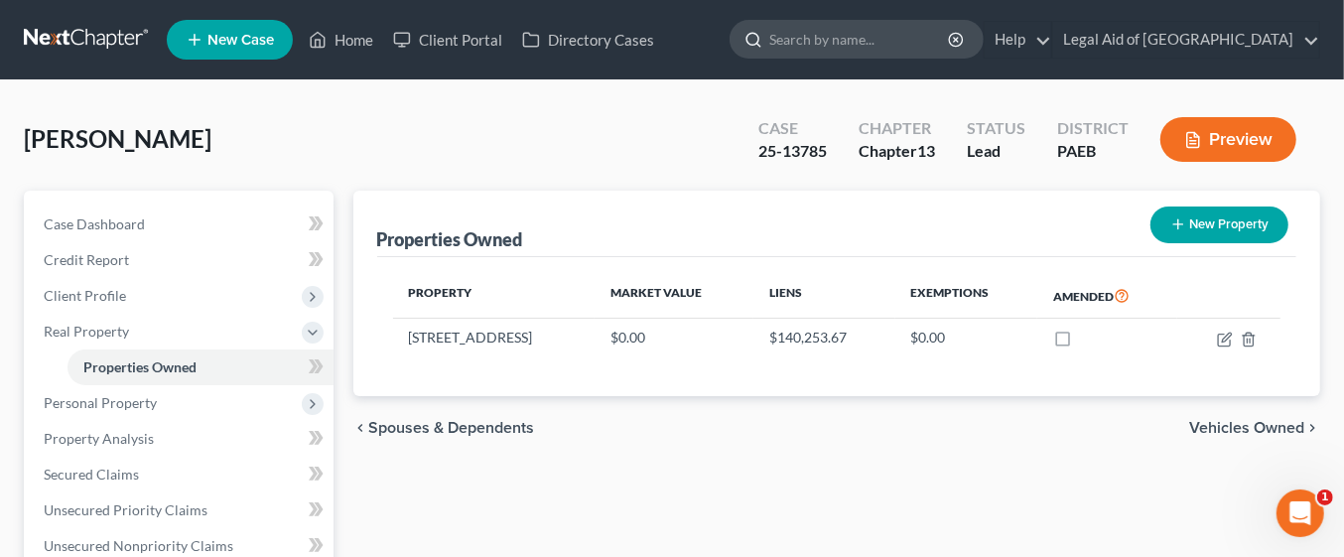
click at [940, 44] on input "search" at bounding box center [860, 39] width 182 height 37
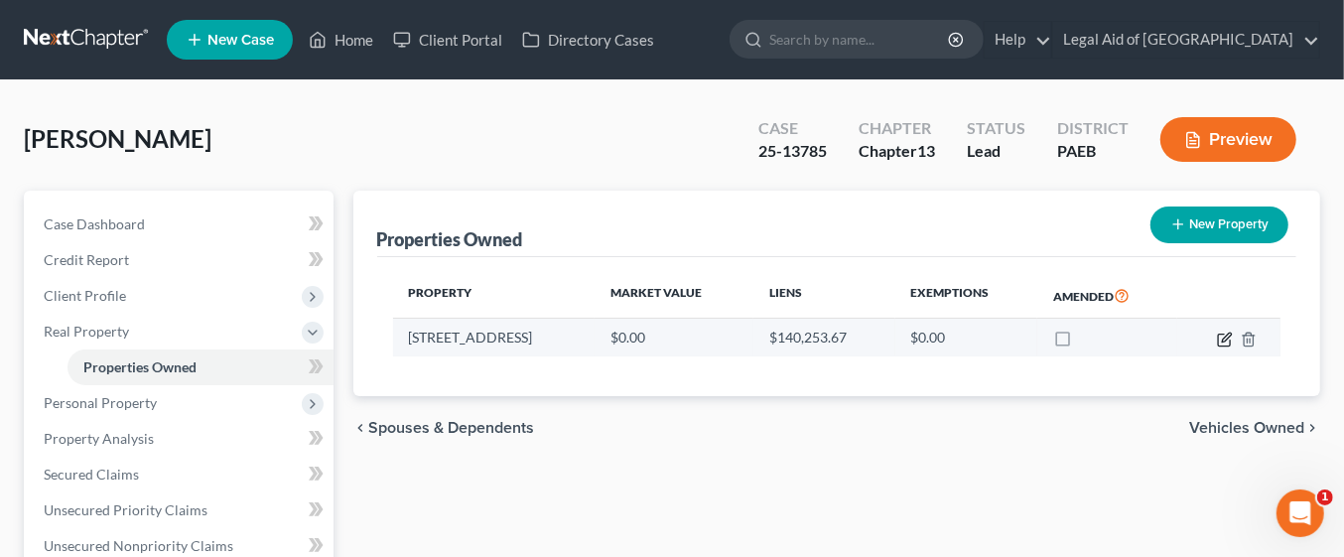
click at [1226, 337] on icon "button" at bounding box center [1225, 340] width 16 height 16
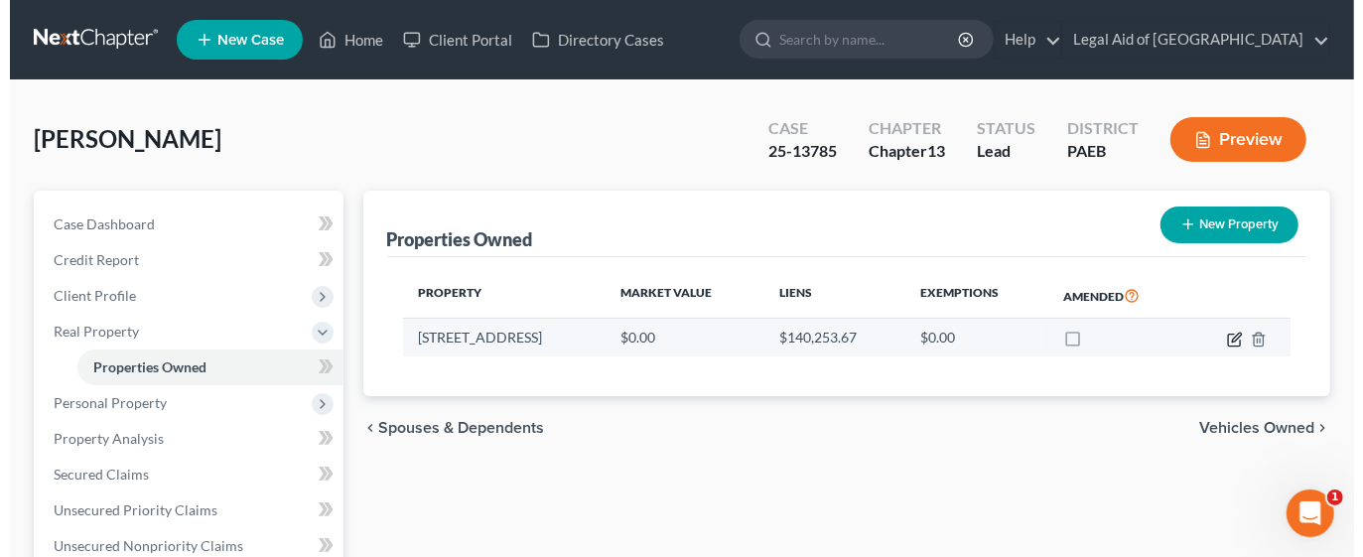
select select "39"
select select "22"
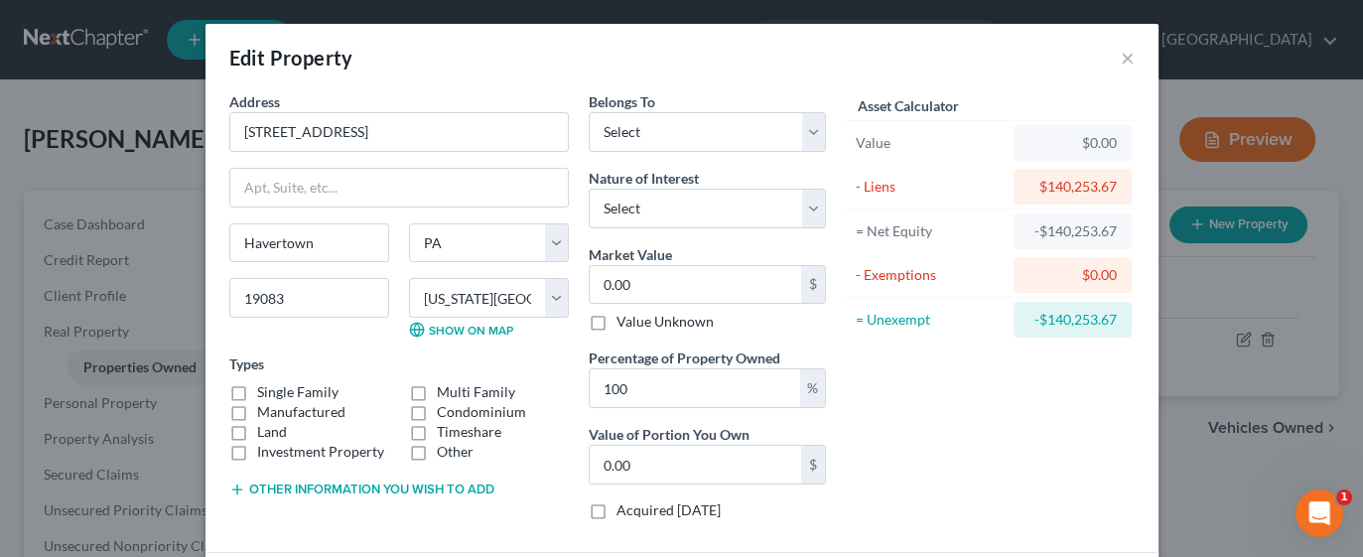
click at [1078, 140] on div "$0.00" at bounding box center [1072, 143] width 86 height 20
click at [648, 291] on input "0.00" at bounding box center [695, 285] width 211 height 38
type input "3"
type input "3.00"
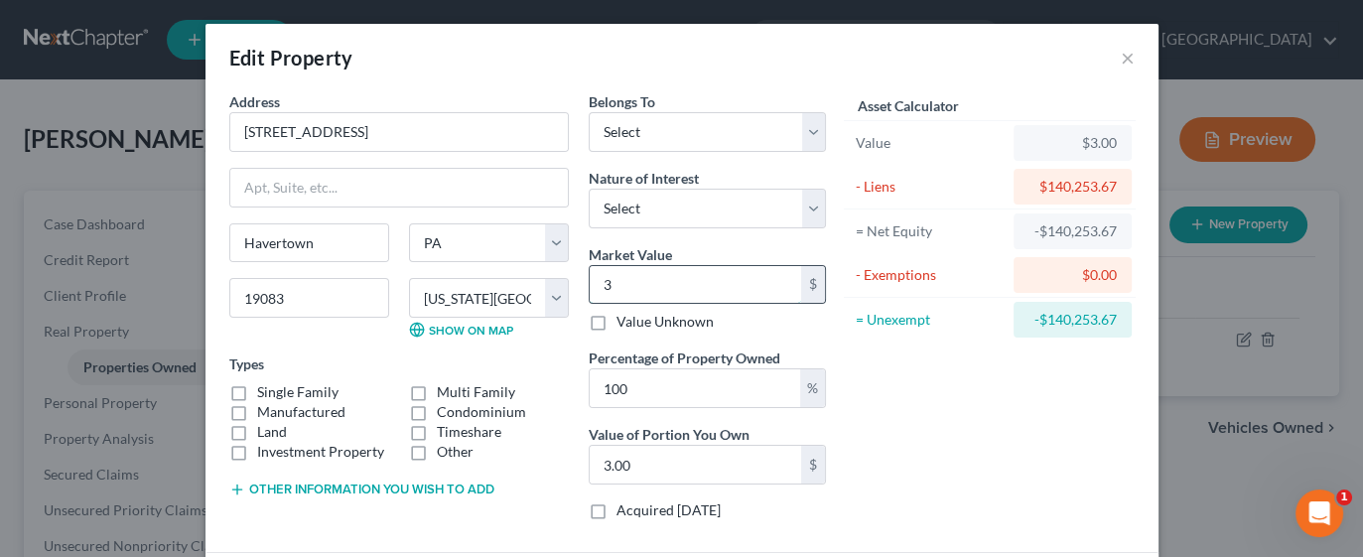
type input "38"
type input "38.00"
type input "384"
type input "384.00"
type input "384,906.00"
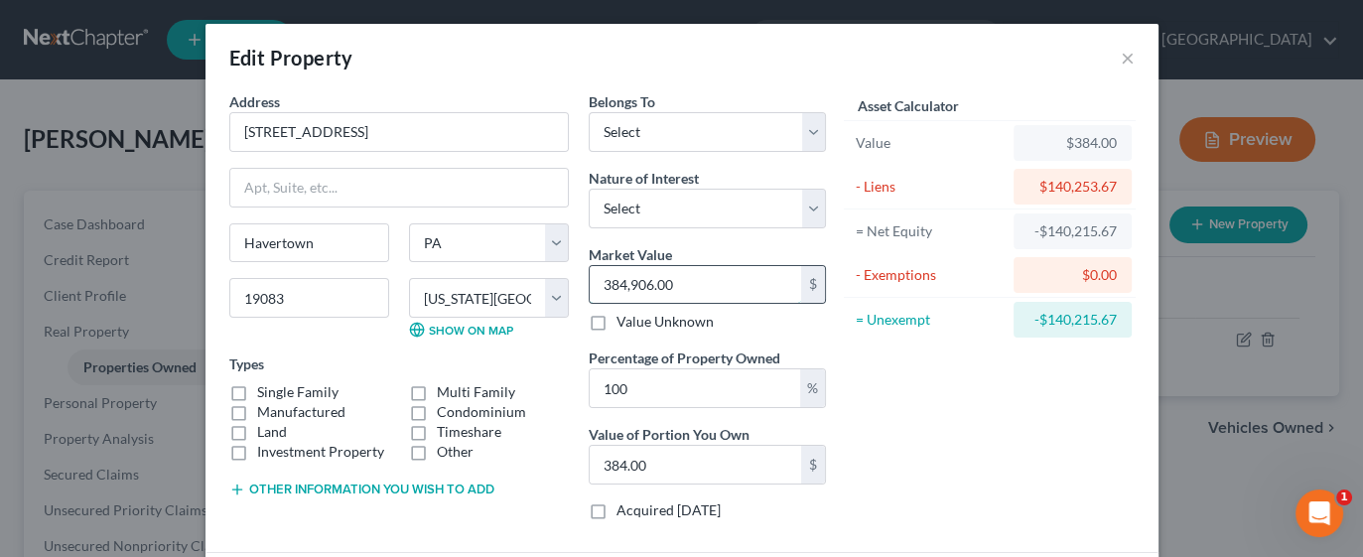
type input "384,906.00"
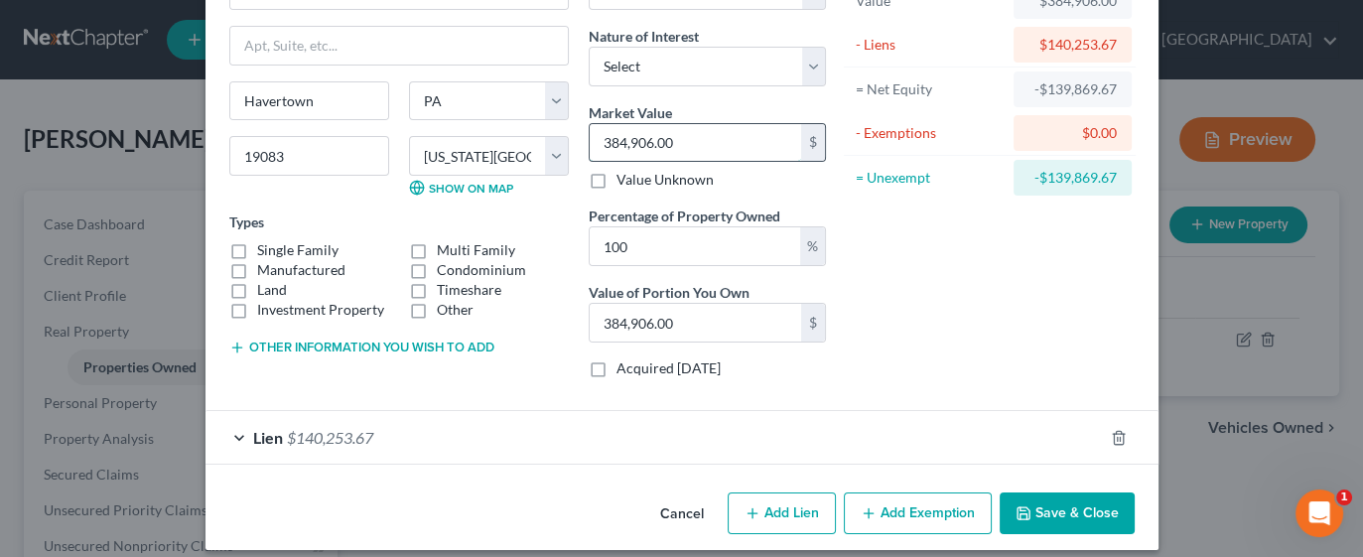
scroll to position [154, 0]
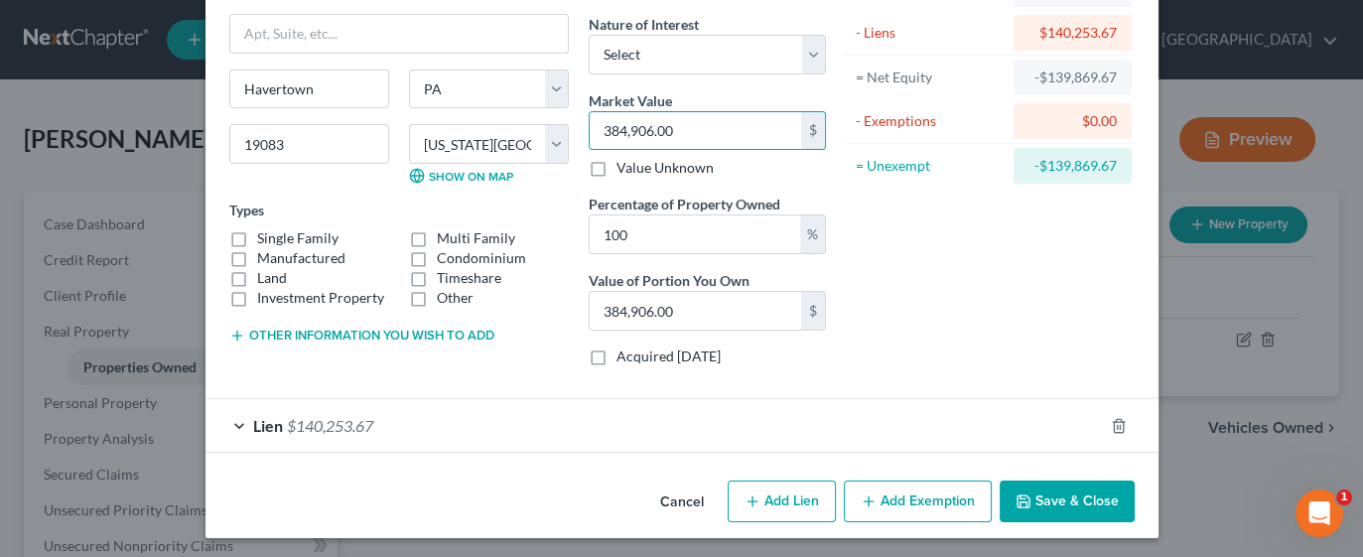
click at [1028, 492] on button "Save & Close" at bounding box center [1067, 501] width 135 height 42
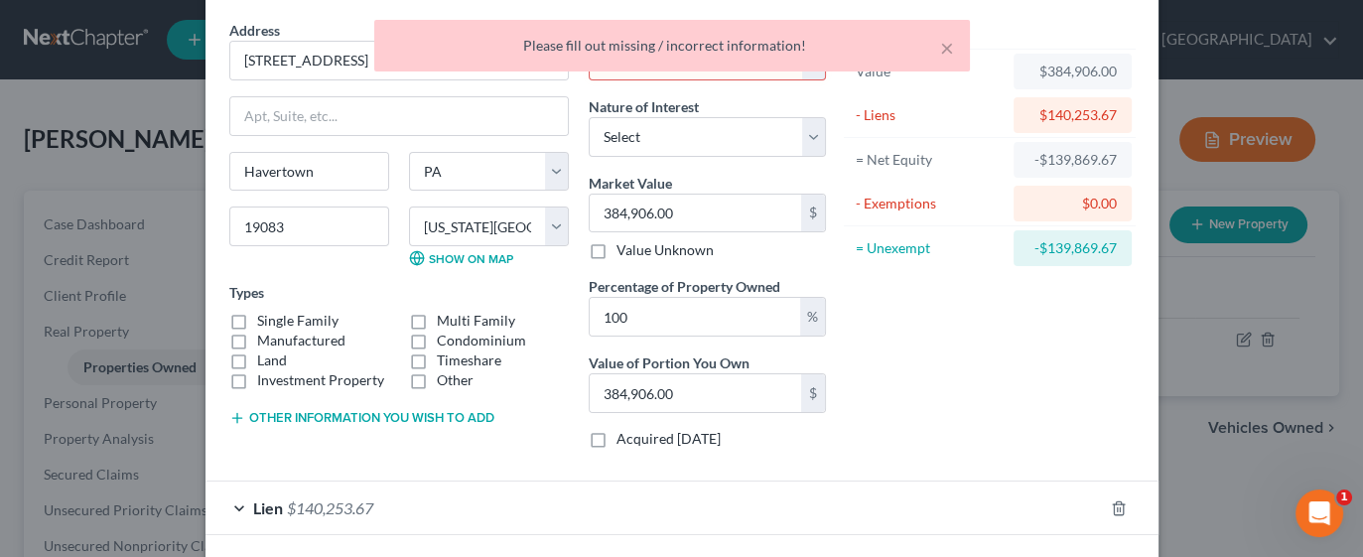
scroll to position [0, 0]
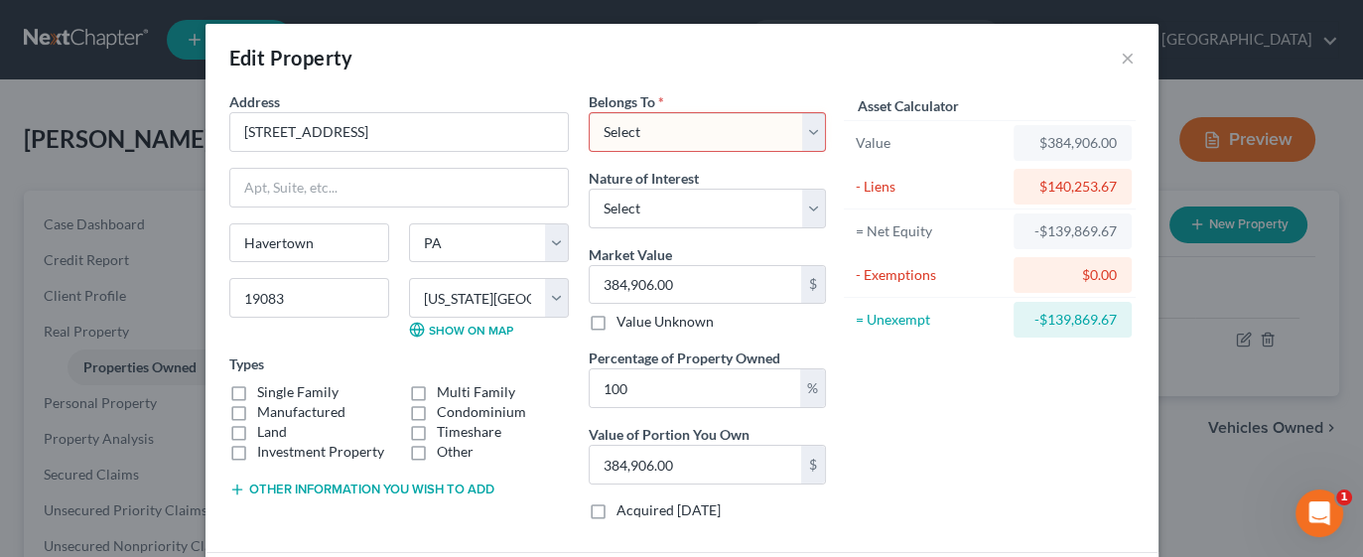
click at [807, 130] on select "Select Debtor 1 Only Debtor 2 Only Debtor 1 And Debtor 2 Only At Least One Of T…" at bounding box center [707, 132] width 237 height 40
select select "0"
click at [589, 112] on select "Select Debtor 1 Only Debtor 2 Only Debtor 1 And Debtor 2 Only At Least One Of T…" at bounding box center [707, 132] width 237 height 40
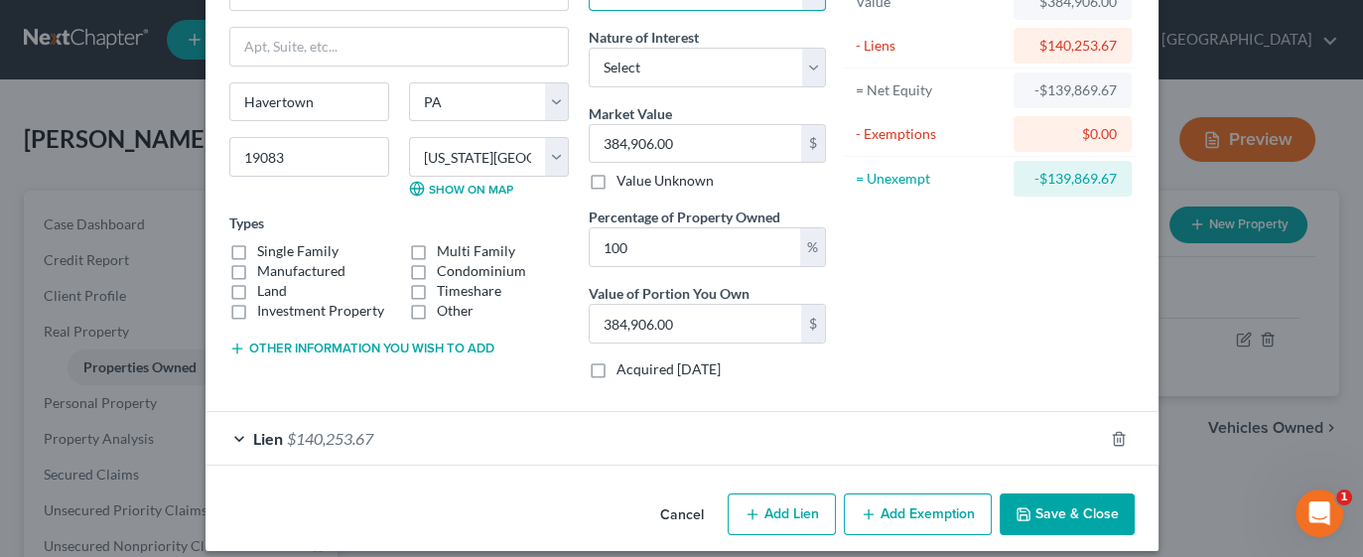
scroll to position [154, 0]
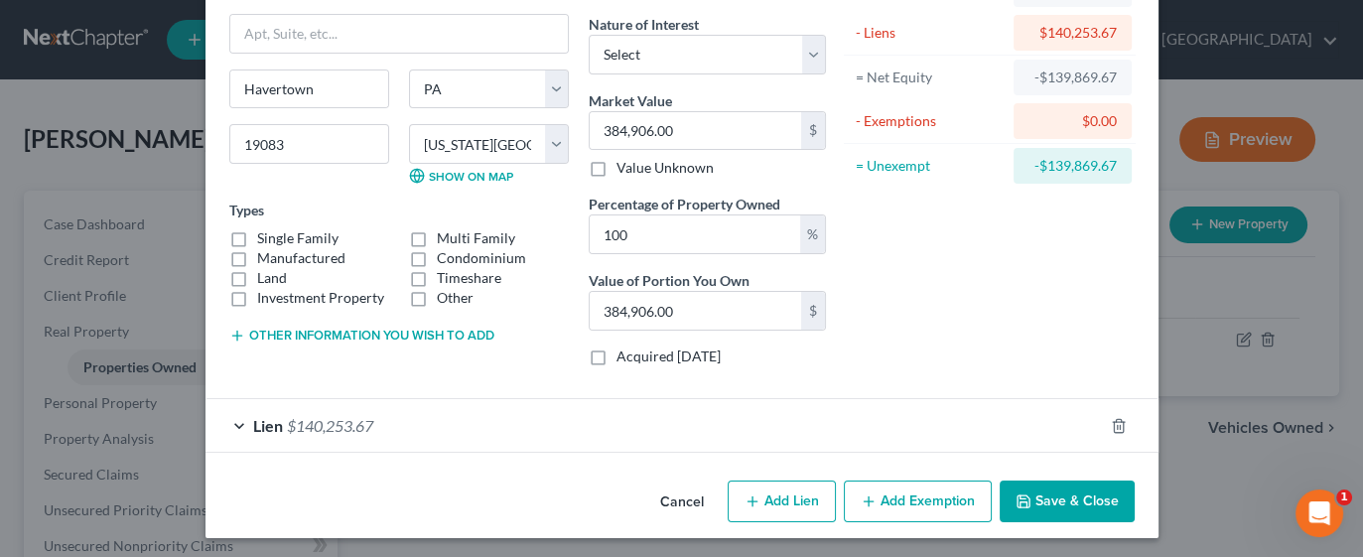
click at [940, 496] on button "Add Exemption" at bounding box center [918, 501] width 148 height 42
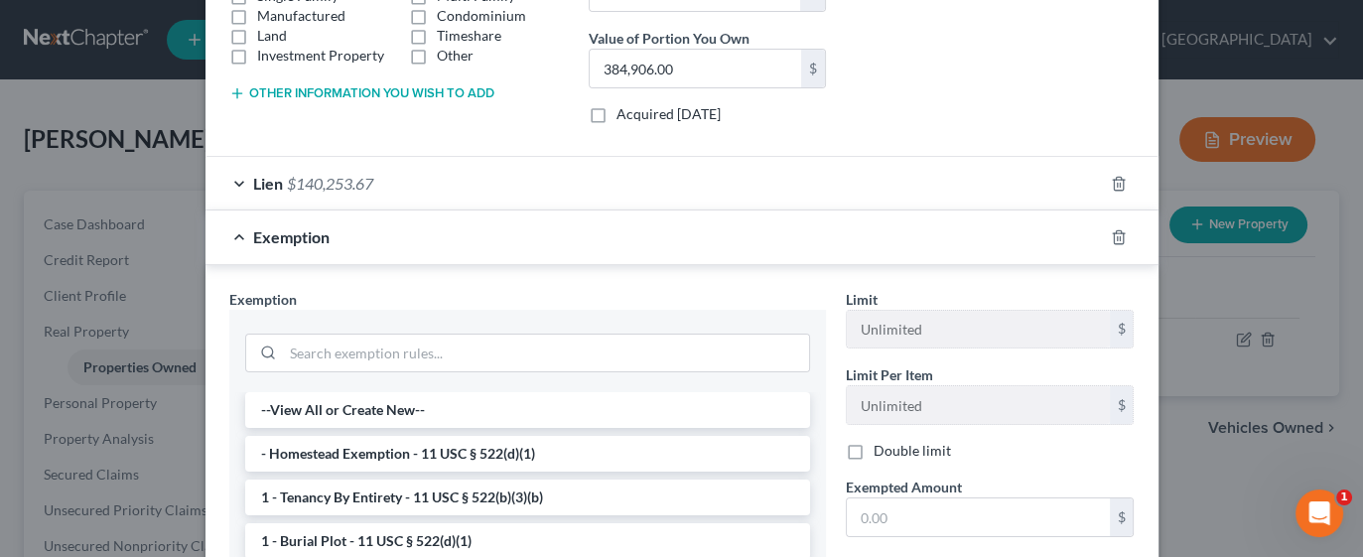
scroll to position [399, 0]
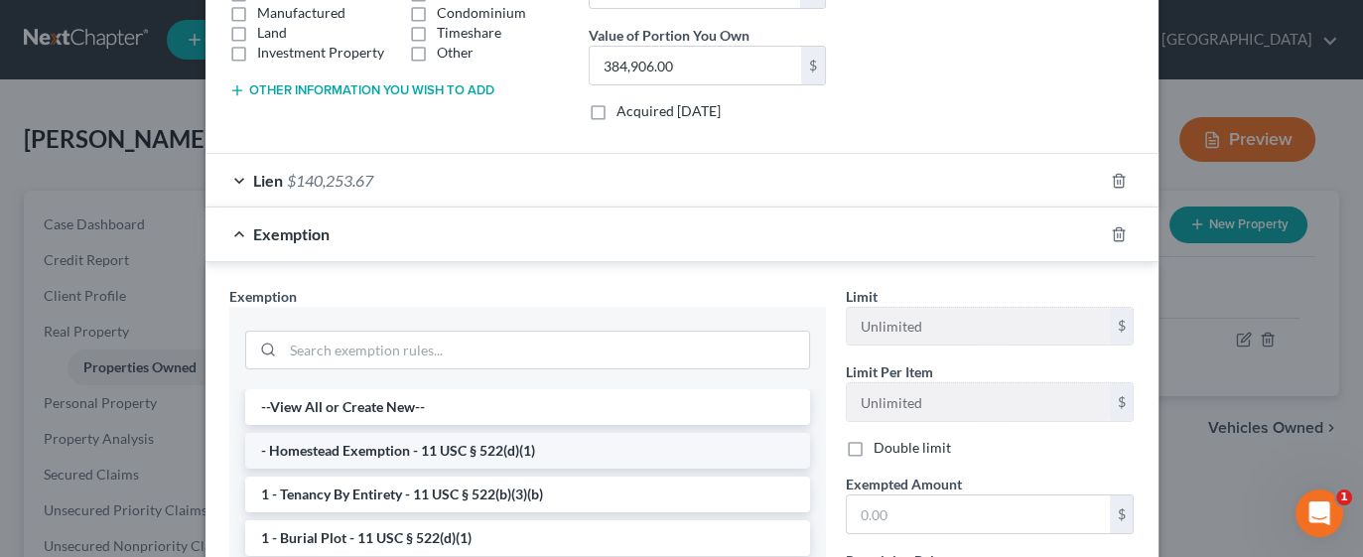
click at [586, 442] on li "- Homestead Exemption - 11 USC § 522(d)(1)" at bounding box center [527, 451] width 565 height 36
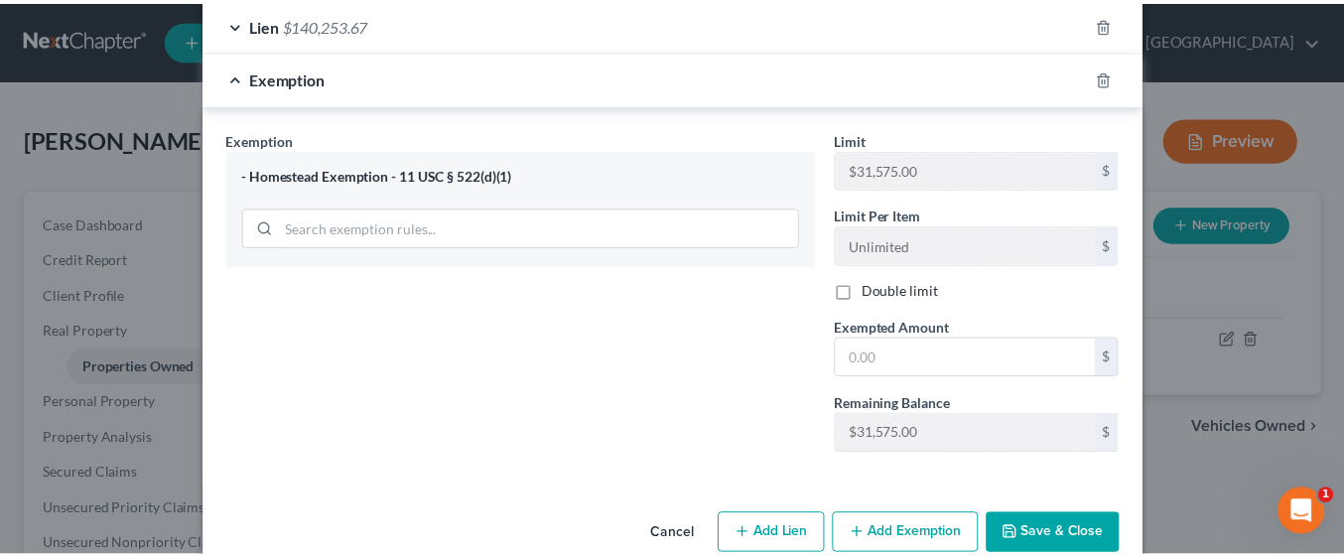
scroll to position [587, 0]
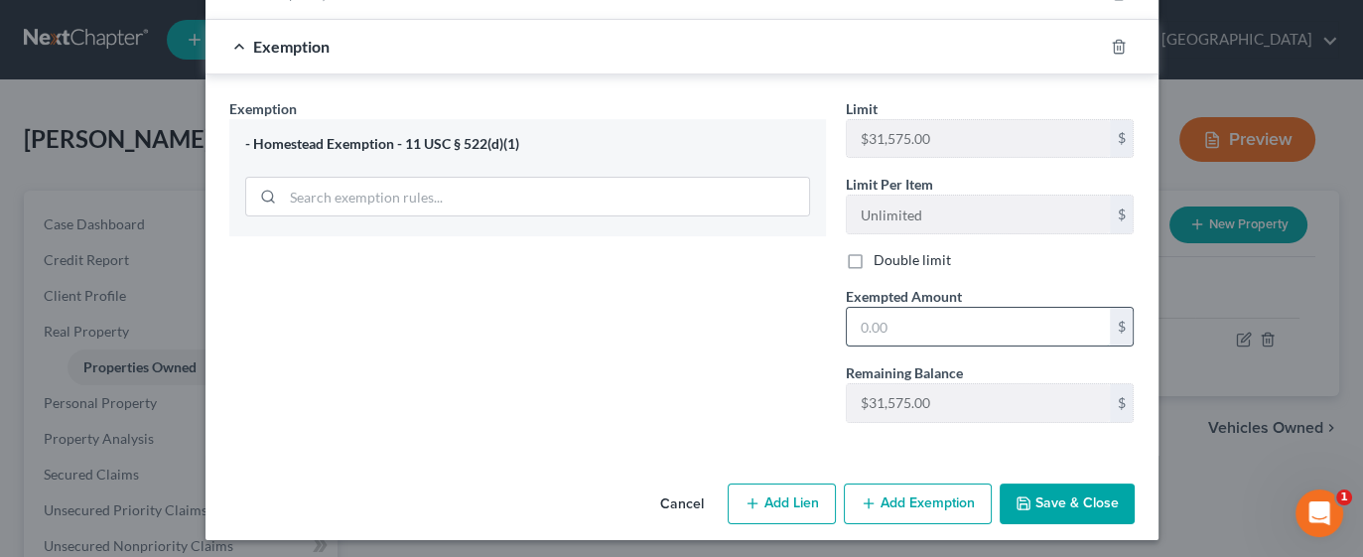
click at [968, 327] on input "text" at bounding box center [978, 327] width 263 height 38
type input "31,575.00"
click at [1055, 496] on button "Save & Close" at bounding box center [1067, 504] width 135 height 42
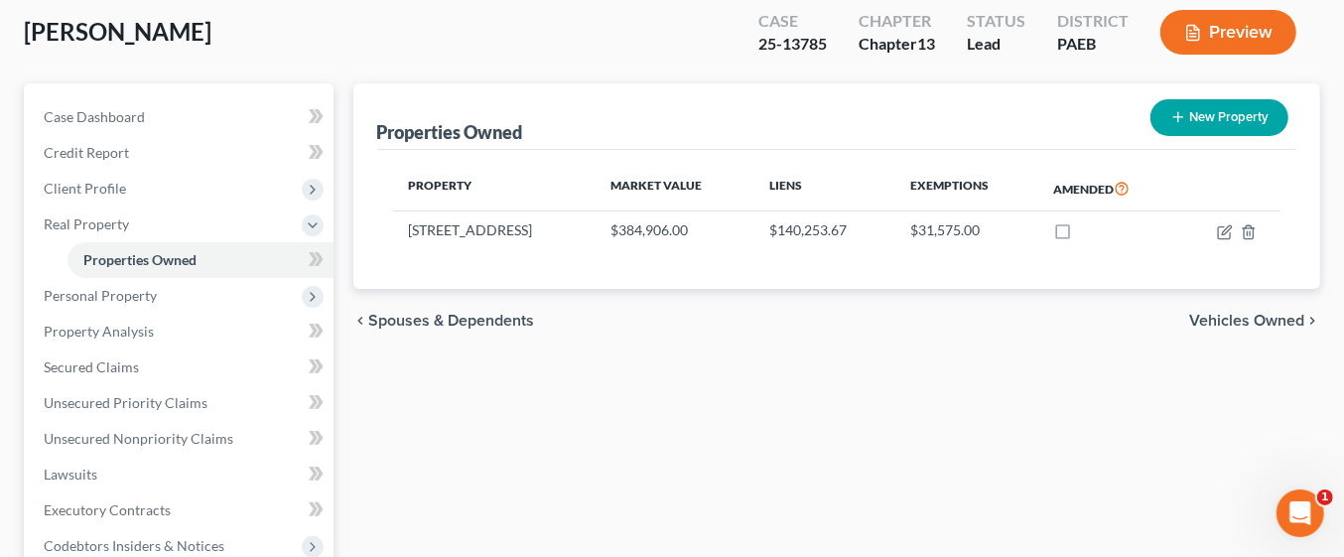
click at [1248, 313] on span "Vehicles Owned" at bounding box center [1246, 321] width 115 height 16
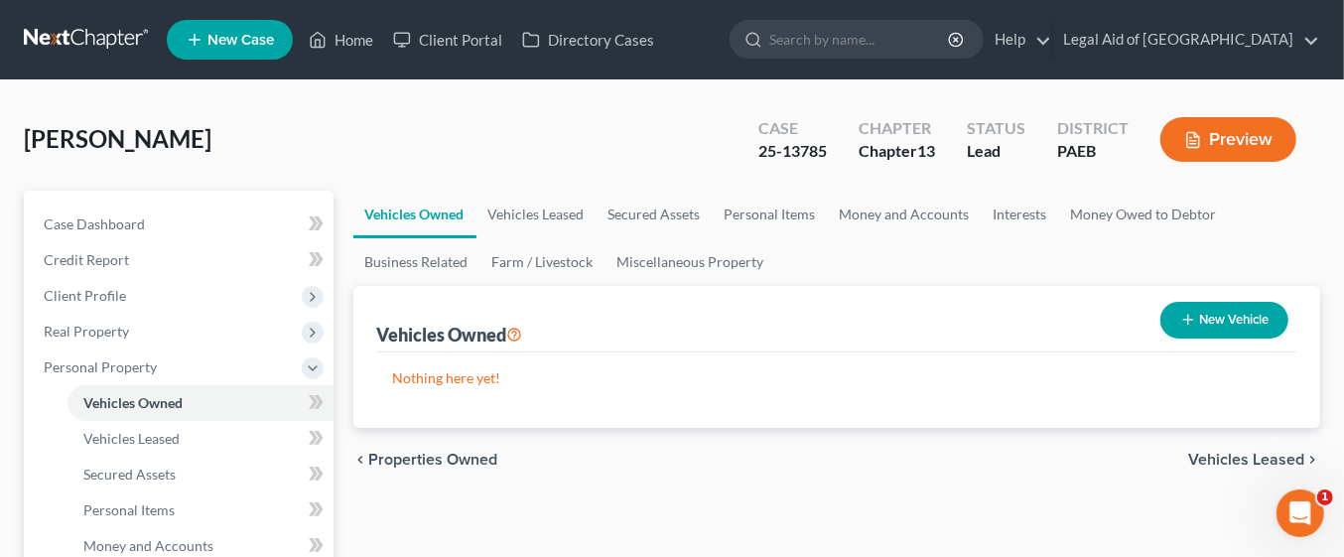
click at [1263, 462] on span "Vehicles Leased" at bounding box center [1246, 460] width 116 height 16
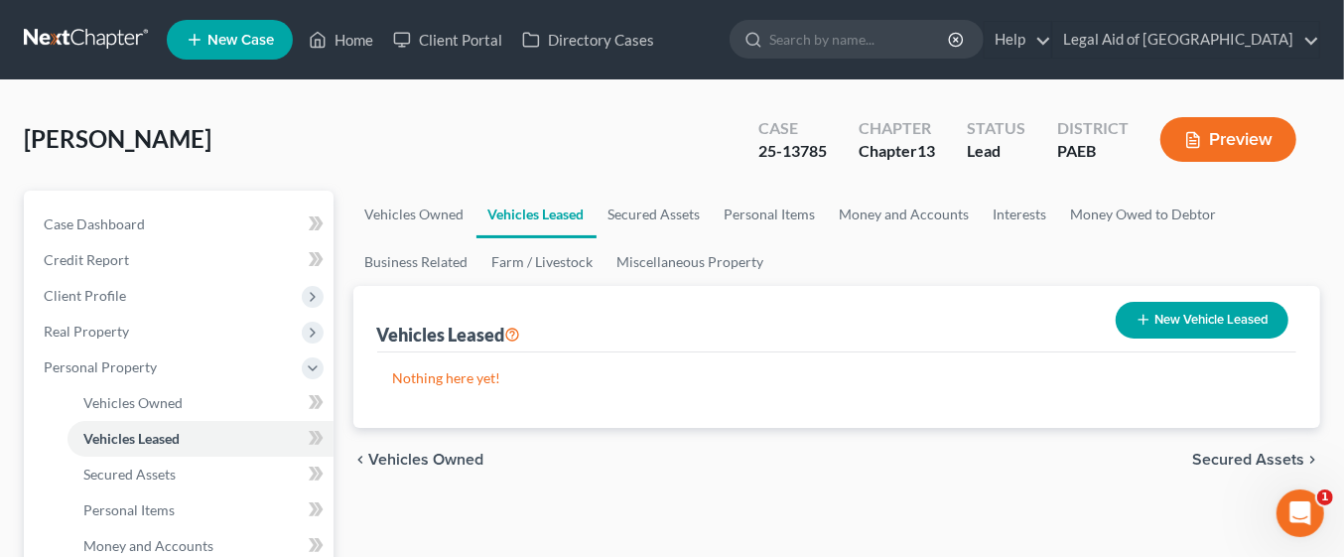
click at [1208, 324] on button "New Vehicle Leased" at bounding box center [1202, 320] width 173 height 37
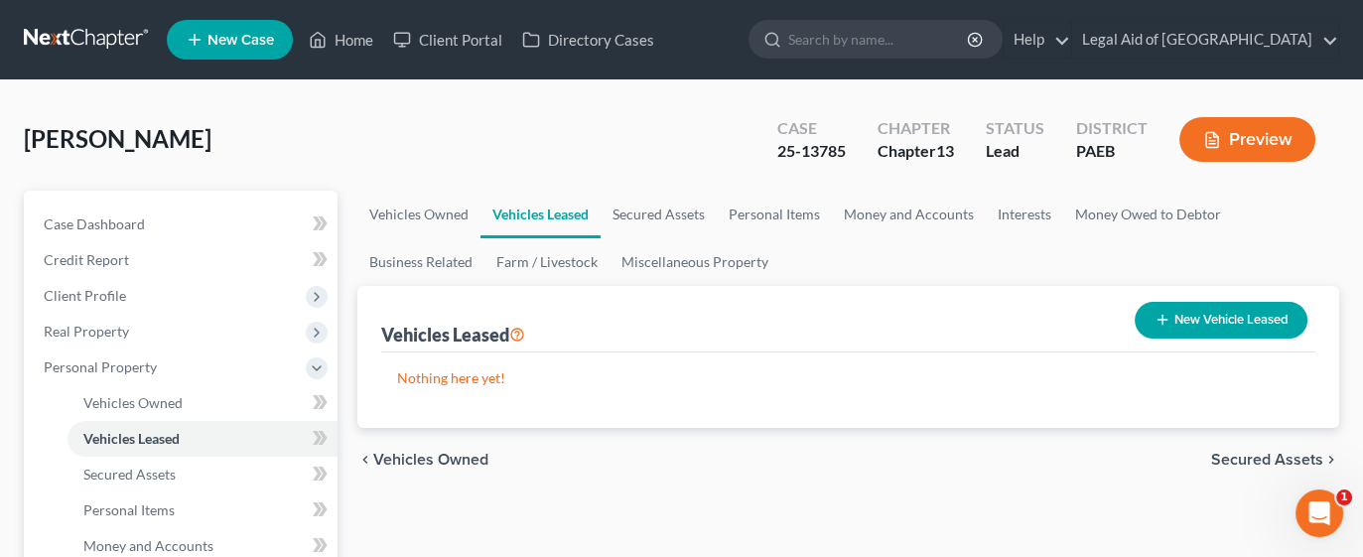
select select "0"
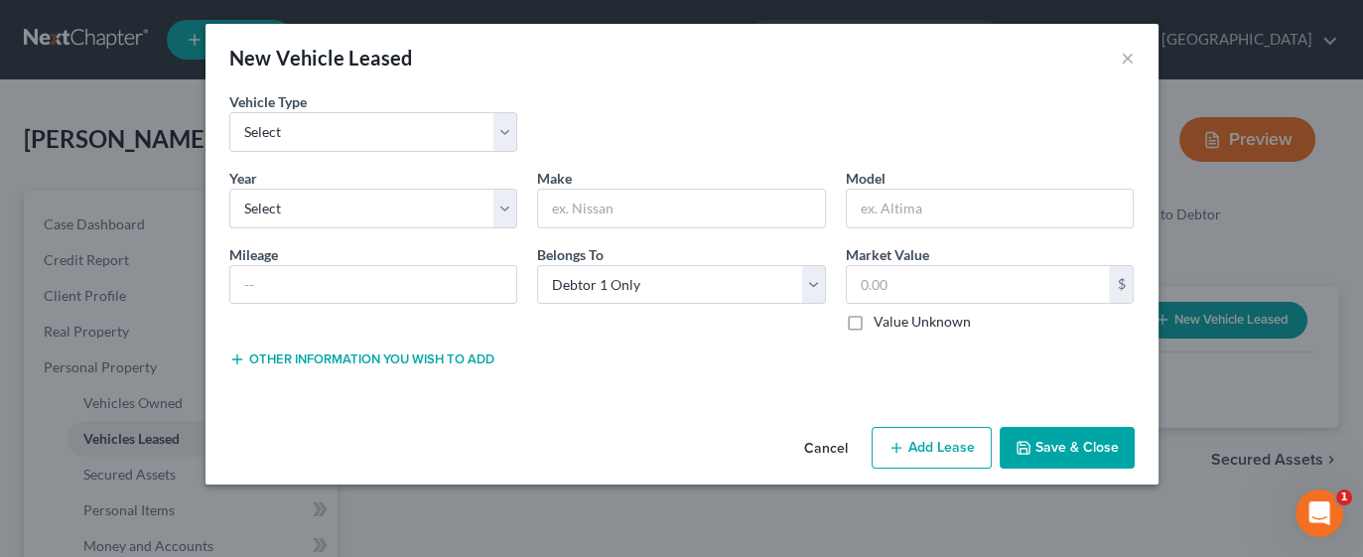
click at [1095, 446] on button "Save & Close" at bounding box center [1067, 448] width 135 height 42
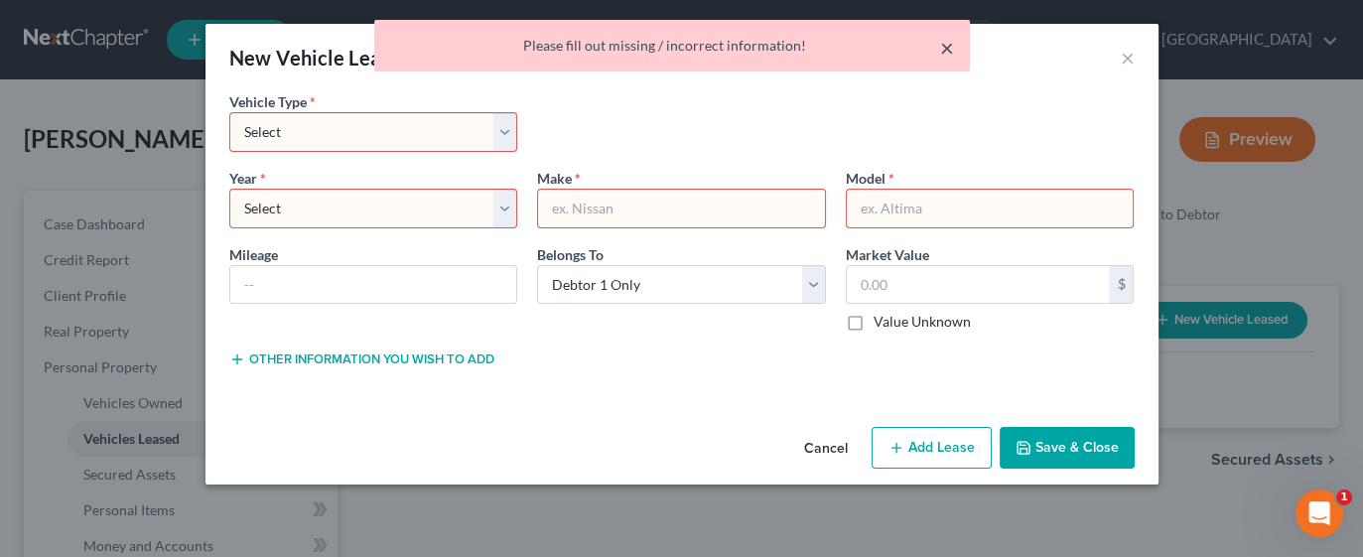
click at [943, 55] on button "×" at bounding box center [947, 48] width 14 height 24
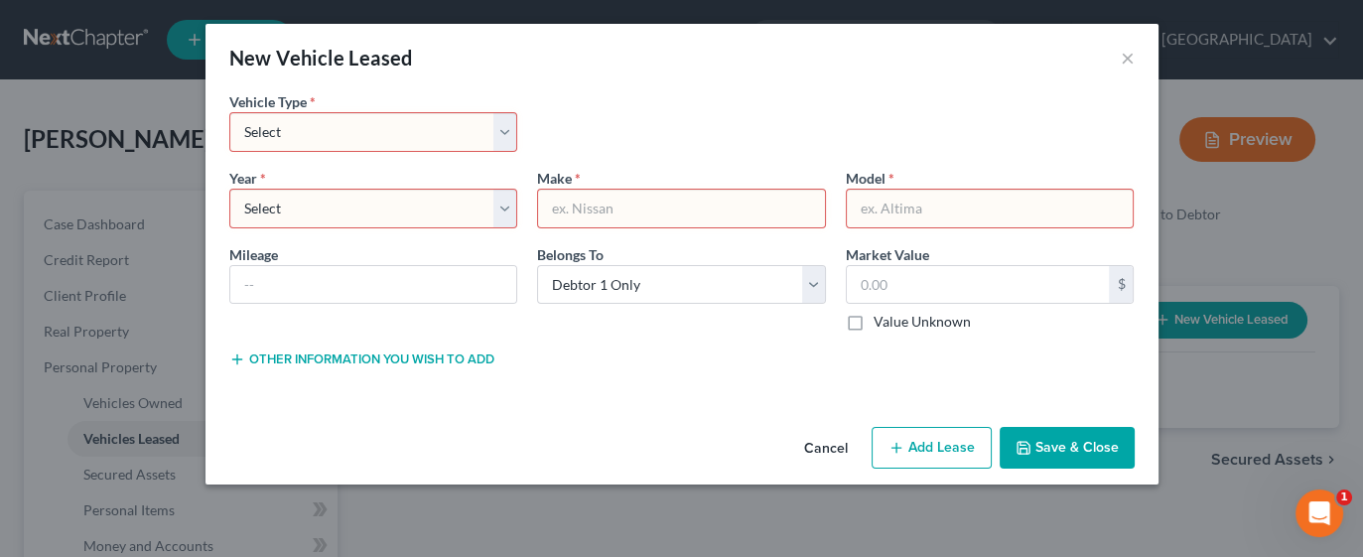
click at [837, 442] on button "Cancel" at bounding box center [825, 449] width 75 height 40
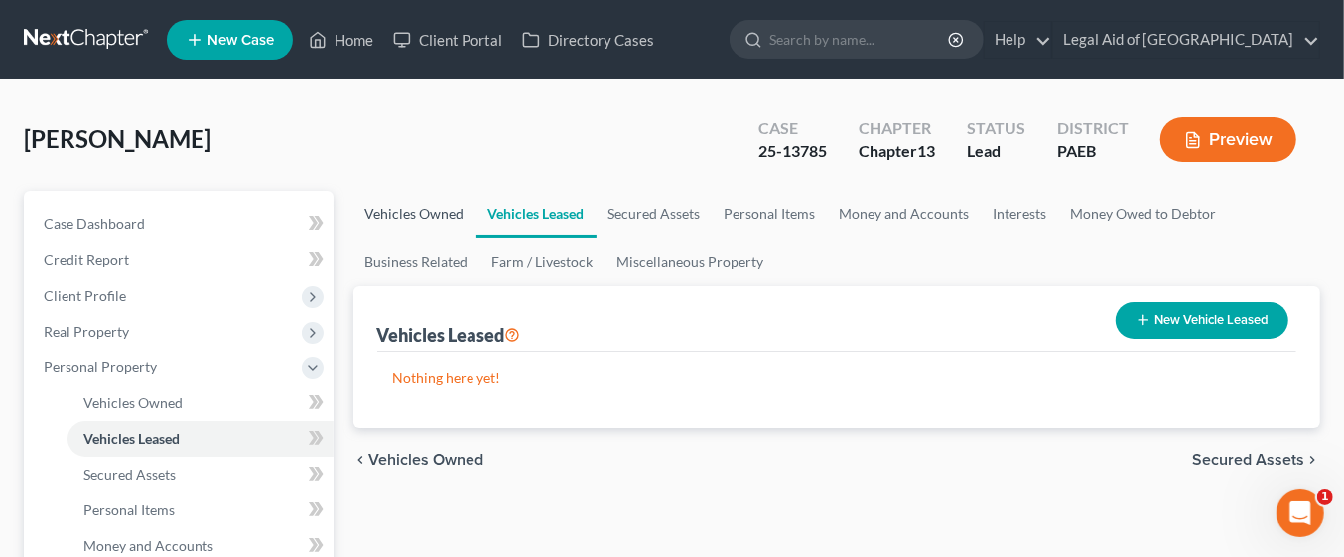
click at [438, 210] on link "Vehicles Owned" at bounding box center [414, 215] width 123 height 48
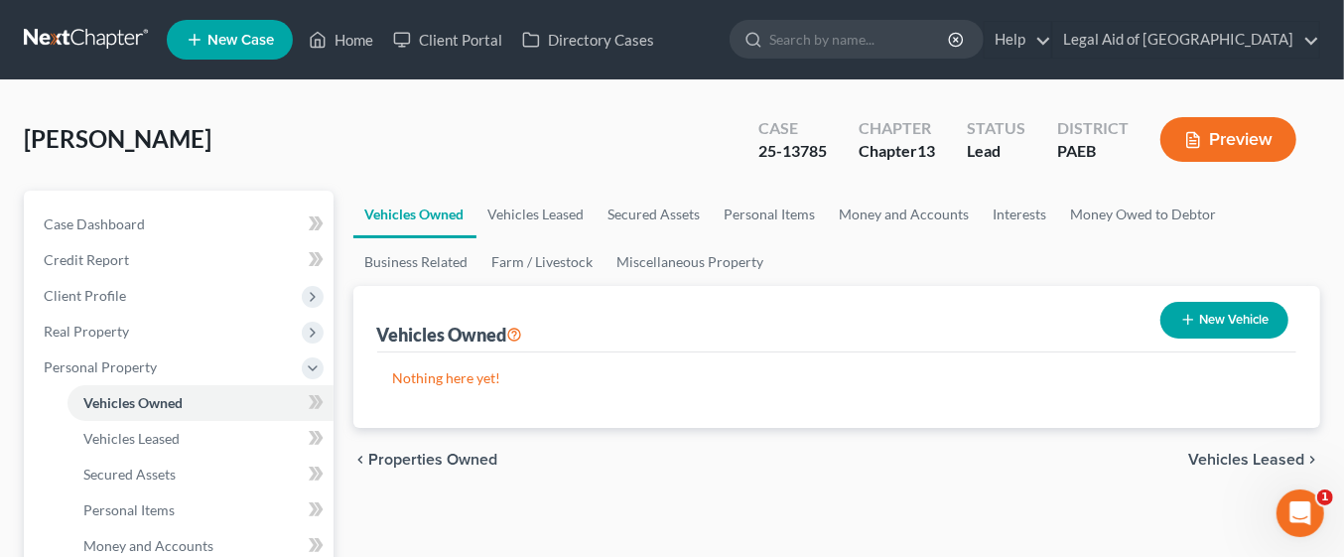
click at [1211, 323] on button "New Vehicle" at bounding box center [1225, 320] width 128 height 37
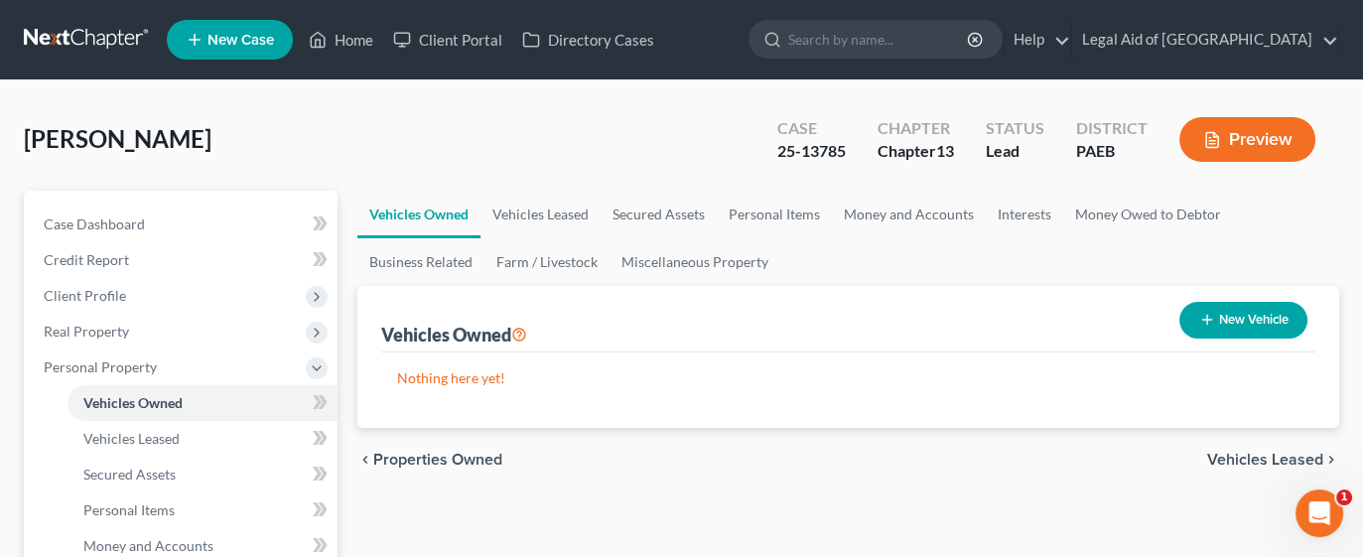
select select "0"
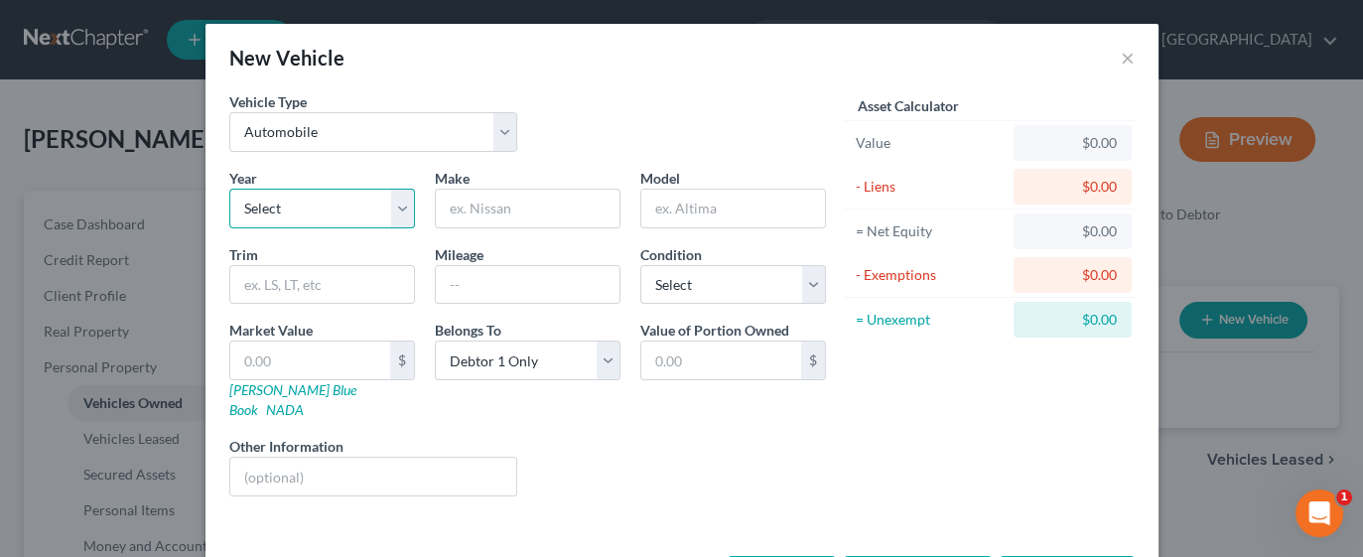
click at [339, 207] on select "Select 2026 2025 2024 2023 2022 2021 2020 2019 2018 2017 2016 2015 2014 2013 20…" at bounding box center [322, 209] width 186 height 40
select select "19"
click at [229, 189] on select "Select 2026 2025 2024 2023 2022 2021 2020 2019 2018 2017 2016 2015 2014 2013 20…" at bounding box center [322, 209] width 186 height 40
click at [508, 210] on input "text" at bounding box center [528, 209] width 184 height 38
type input "Honda"
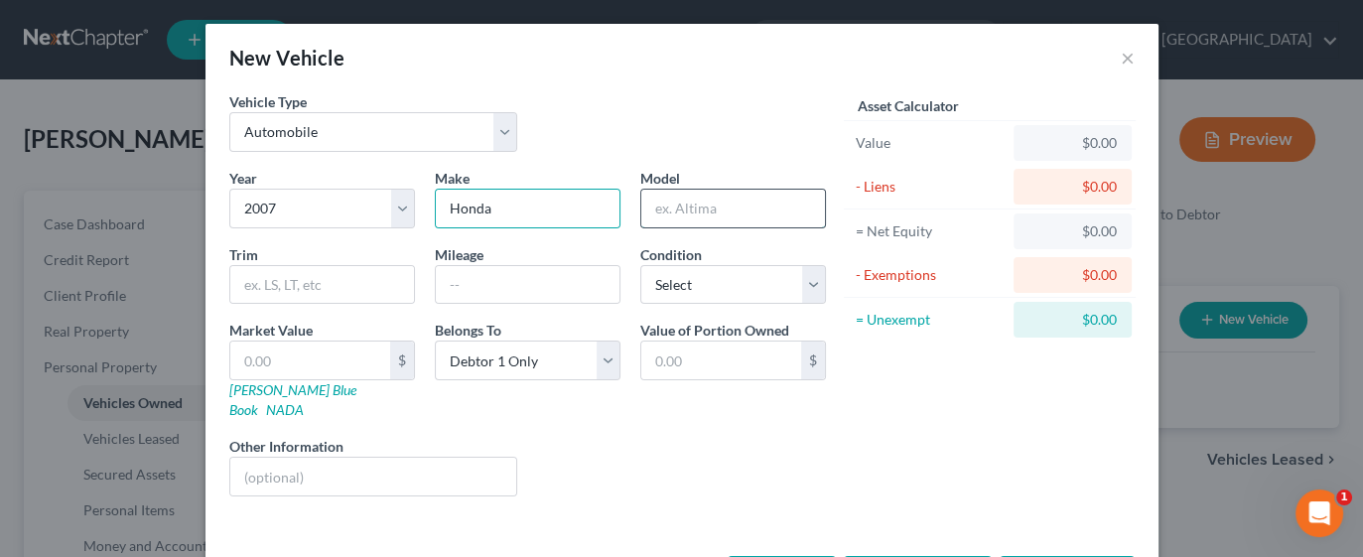
click at [715, 204] on input "text" at bounding box center [733, 209] width 184 height 38
type input "Cvcc"
click at [503, 291] on input "text" at bounding box center [528, 285] width 184 height 38
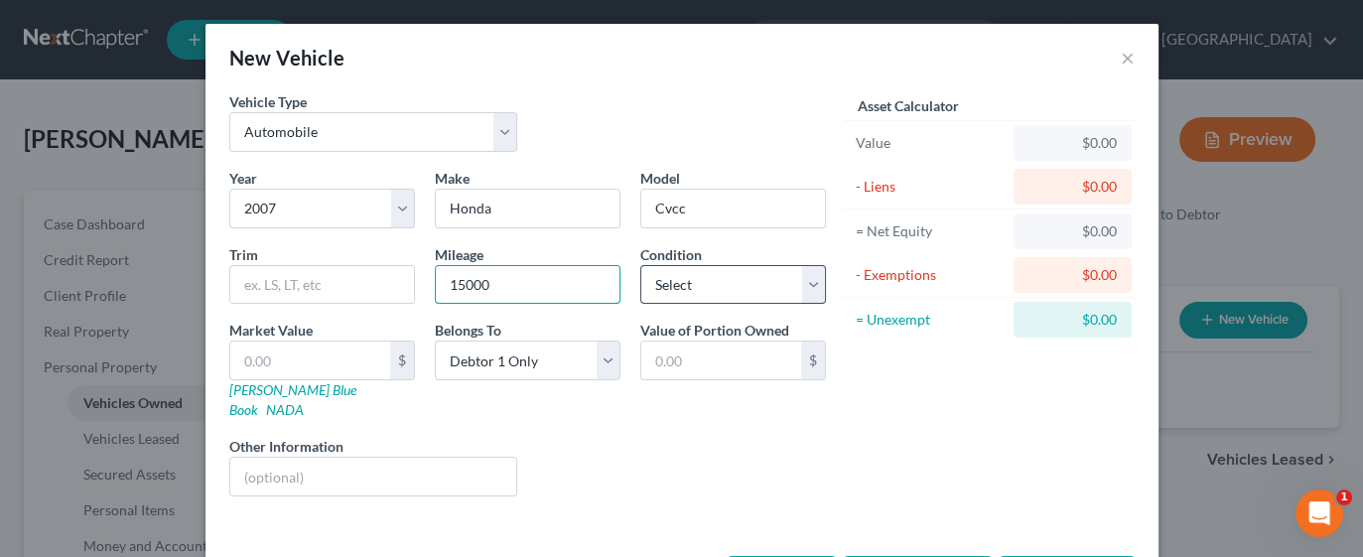
type input "150000"
click at [804, 278] on select "Select Excellent Very Good Good Fair Poor" at bounding box center [733, 285] width 186 height 40
select select "3"
click at [640, 265] on select "Select Excellent Very Good Good Fair Poor" at bounding box center [733, 285] width 186 height 40
click at [719, 366] on input "text" at bounding box center [721, 361] width 160 height 38
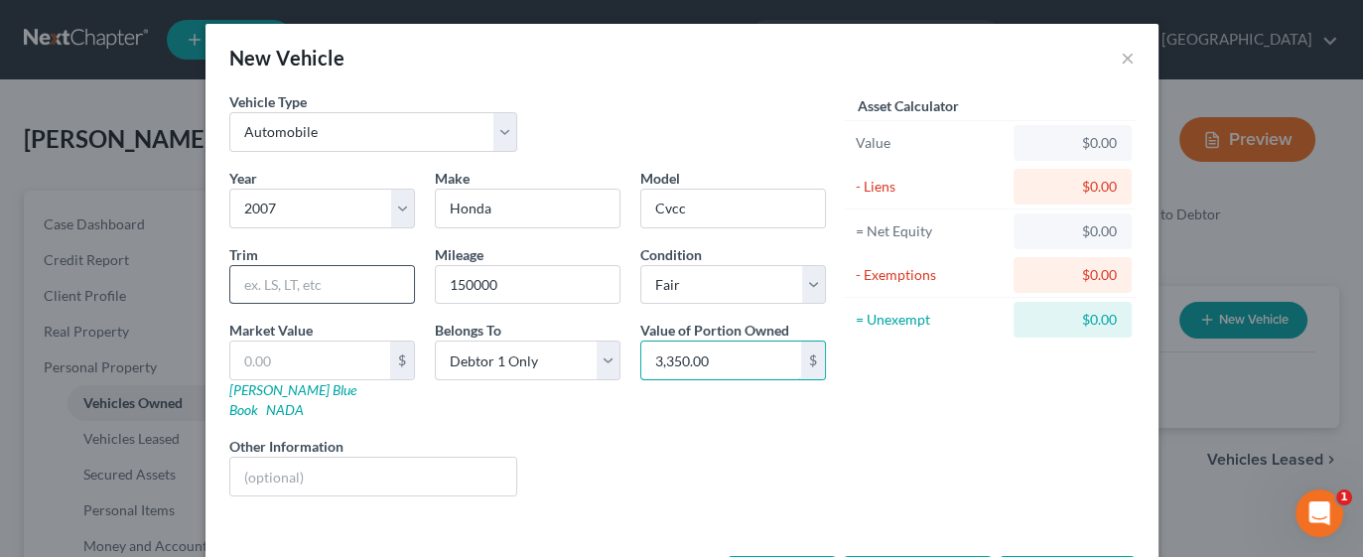
type input "3,350.00"
click at [1049, 136] on div "$0.00" at bounding box center [1072, 143] width 86 height 20
click at [978, 446] on div "Asset Calculator Value $0.00 - Liens $0.00 = Net Equity $0.00 - Exemptions $0.0…" at bounding box center [990, 301] width 309 height 421
click at [1080, 135] on div "$0.00" at bounding box center [1072, 143] width 86 height 20
click at [1099, 142] on div "$0.00" at bounding box center [1072, 143] width 86 height 20
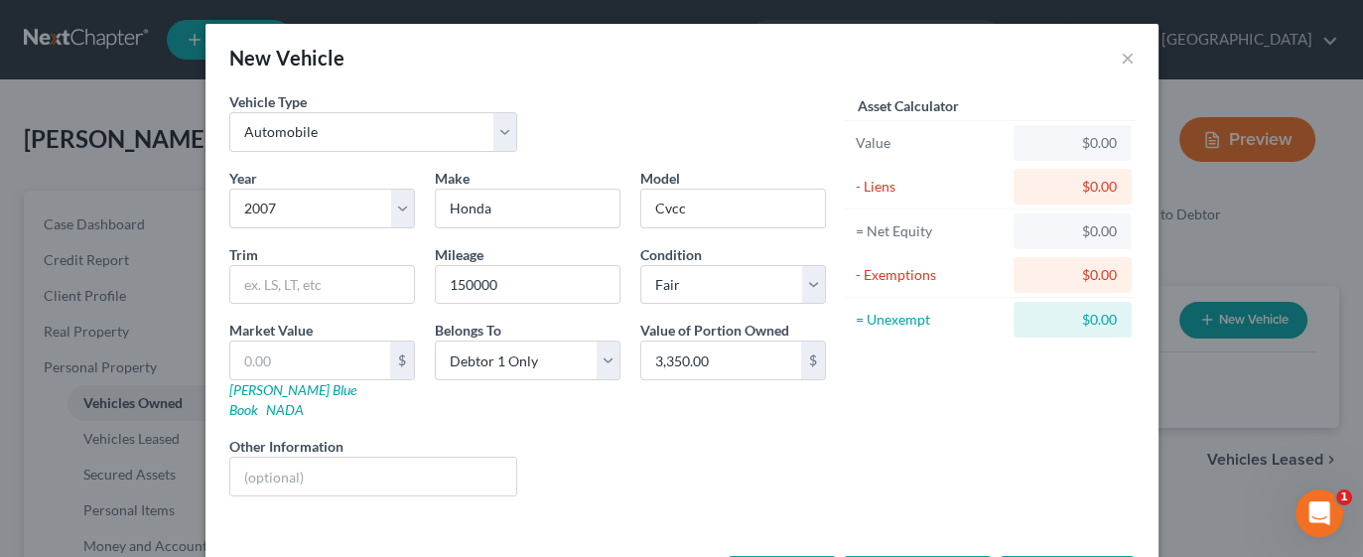
click at [809, 436] on div "Liens Select" at bounding box center [681, 466] width 309 height 61
click at [1079, 141] on div "$0.00" at bounding box center [1072, 143] width 86 height 20
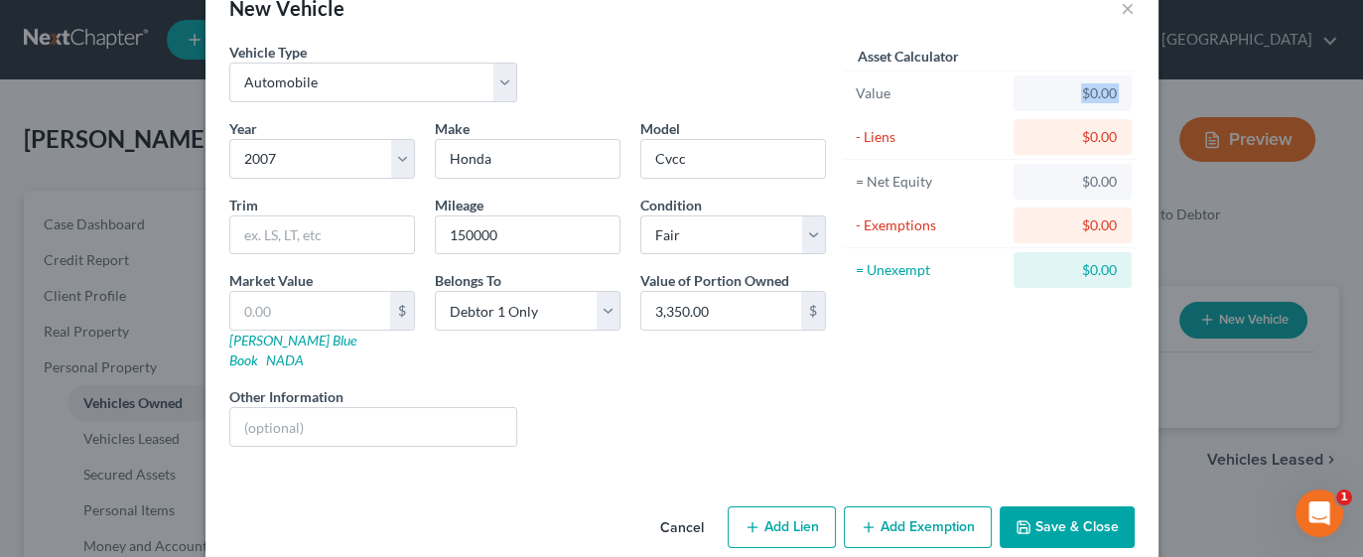
scroll to position [57, 0]
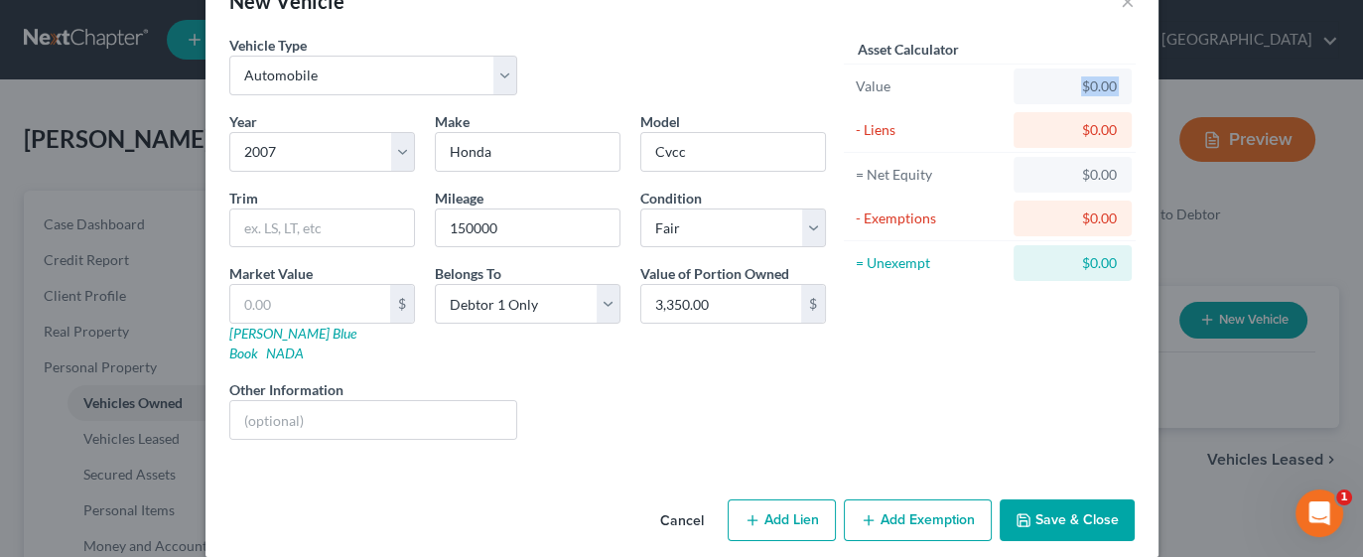
click at [922, 499] on button "Add Exemption" at bounding box center [918, 520] width 148 height 42
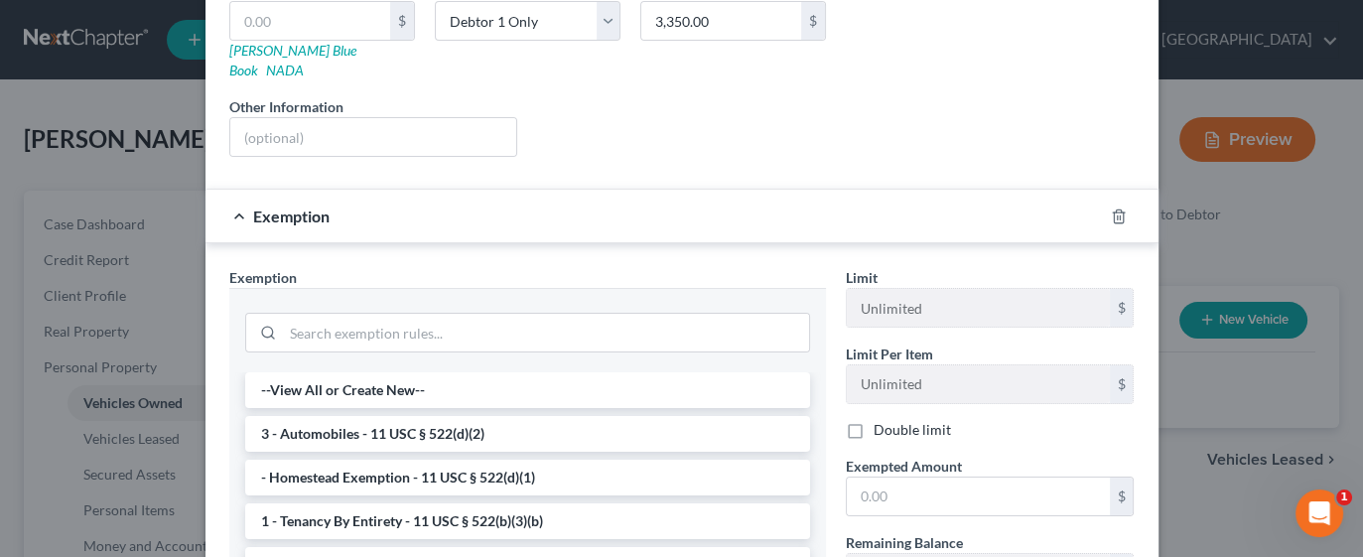
scroll to position [346, 0]
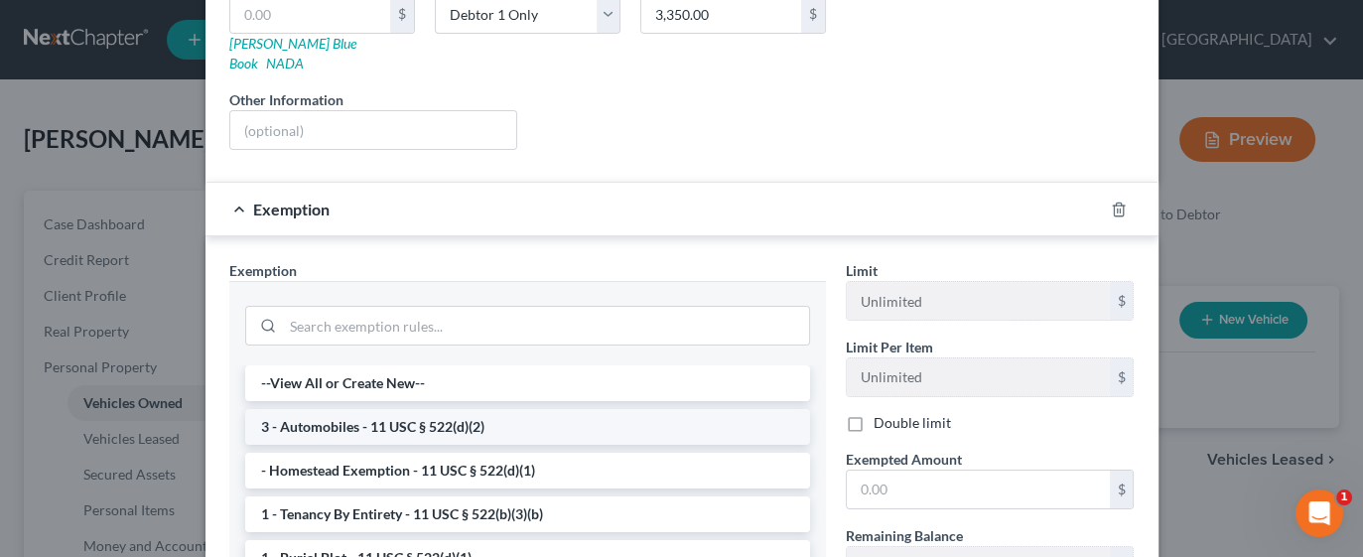
click at [560, 409] on li "3 - Automobiles - 11 USC § 522(d)(2)" at bounding box center [527, 427] width 565 height 36
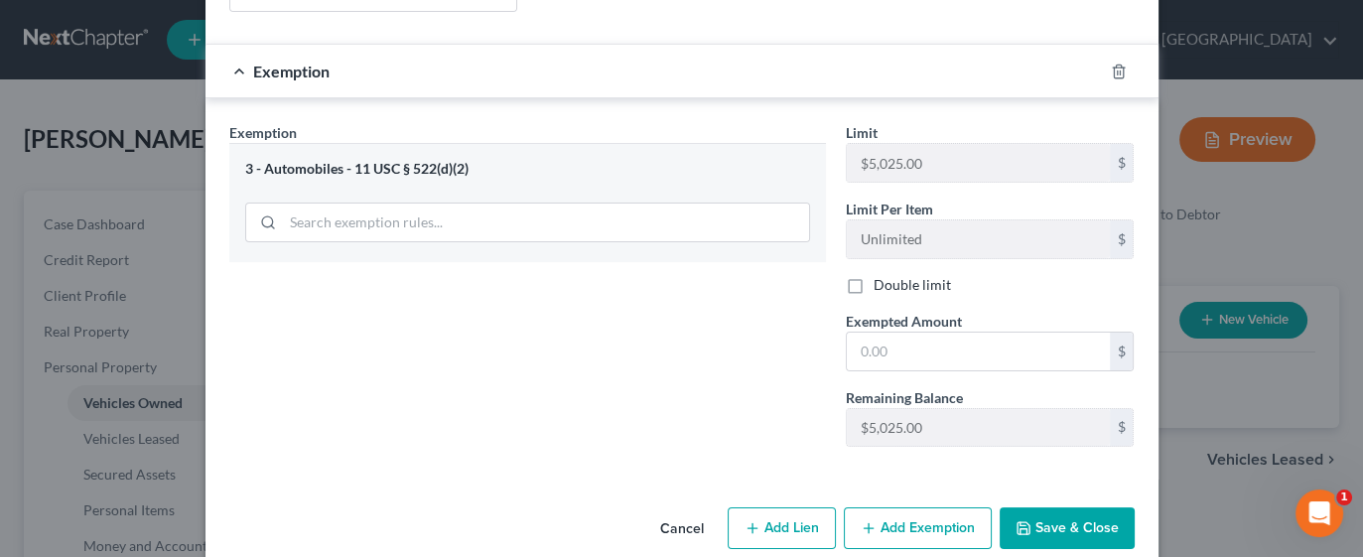
scroll to position [489, 0]
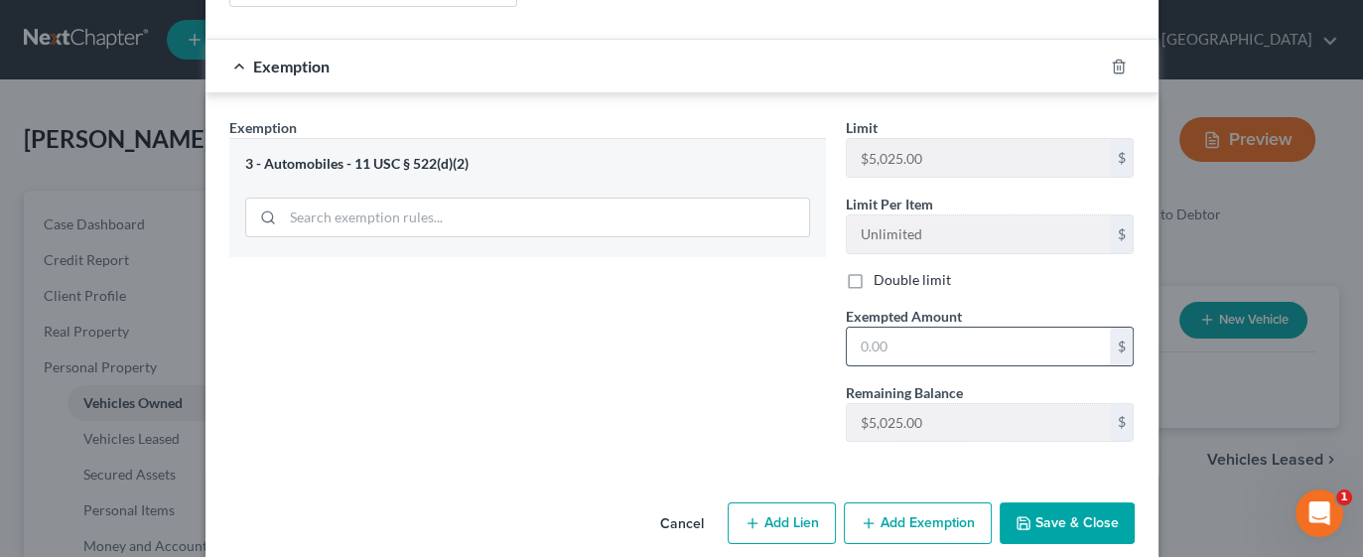
click at [940, 328] on input "text" at bounding box center [978, 347] width 263 height 38
type input "3,350"
click at [1068, 502] on button "Save & Close" at bounding box center [1067, 523] width 135 height 42
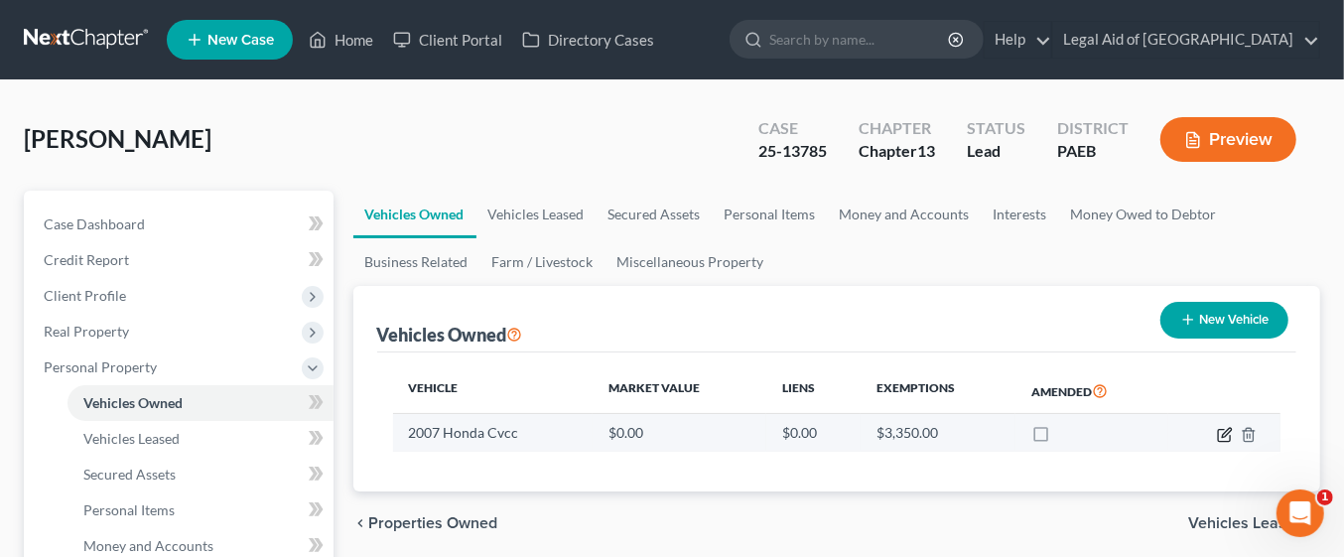
click at [1221, 429] on icon "button" at bounding box center [1225, 435] width 16 height 16
select select "0"
select select "19"
select select "3"
select select "0"
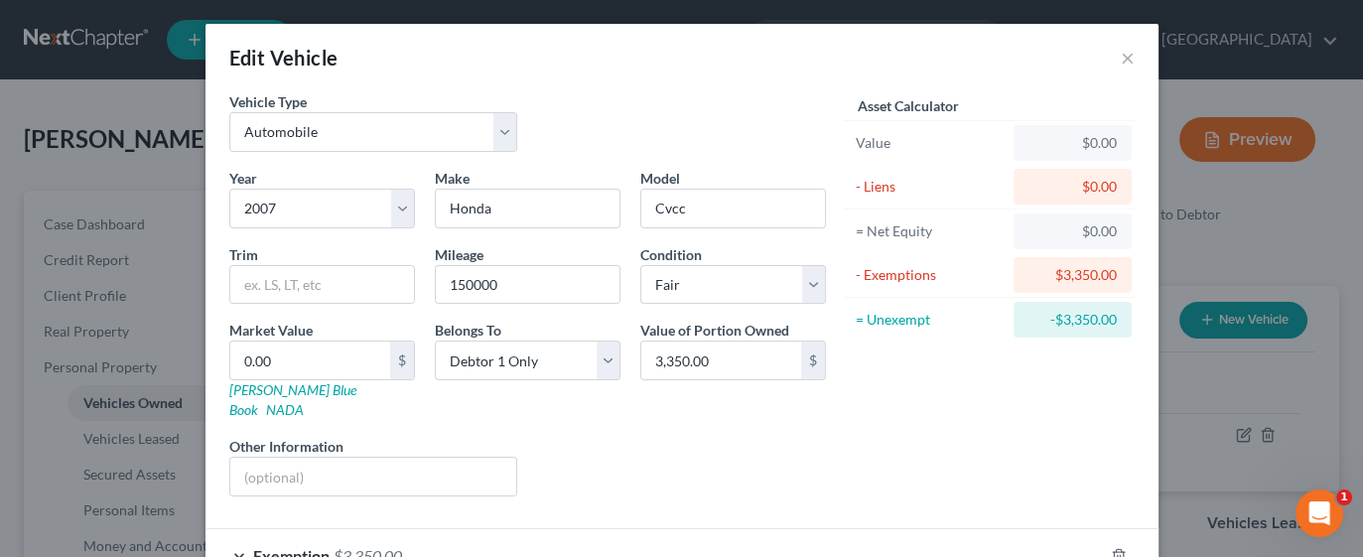
click at [1084, 142] on div "$0.00" at bounding box center [1072, 143] width 86 height 20
click at [660, 457] on div "Liens Select" at bounding box center [681, 466] width 309 height 61
click at [327, 364] on input "0.00" at bounding box center [310, 361] width 160 height 38
type input "3"
type input "3.00"
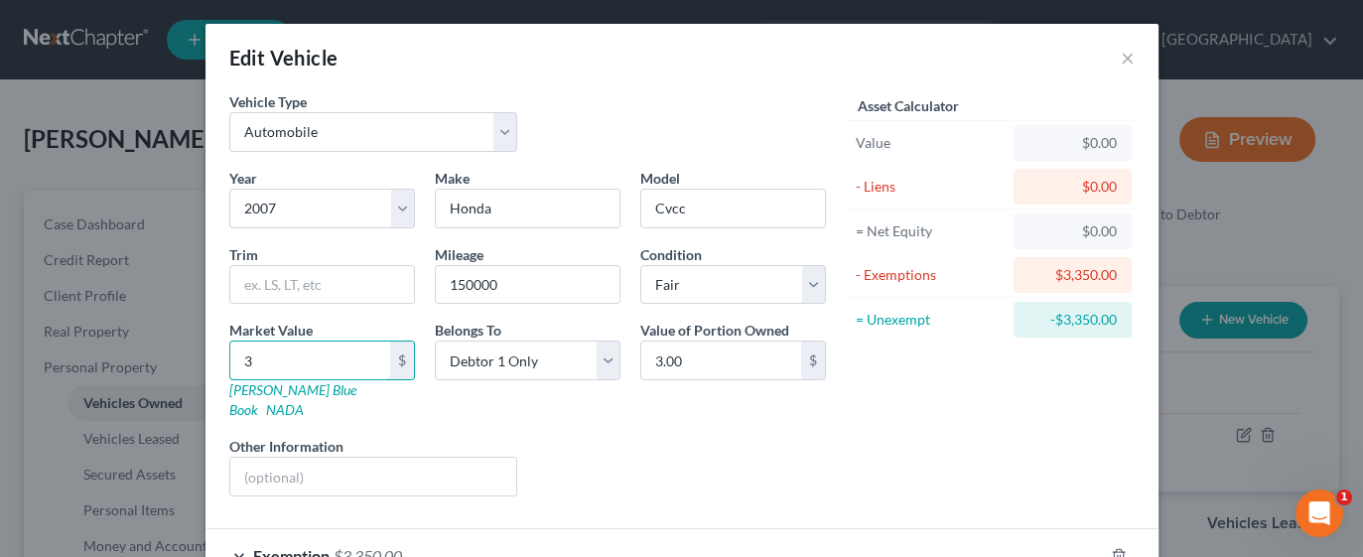
type input "33"
type input "33.00"
type input "335"
type input "335.00"
type input "3350"
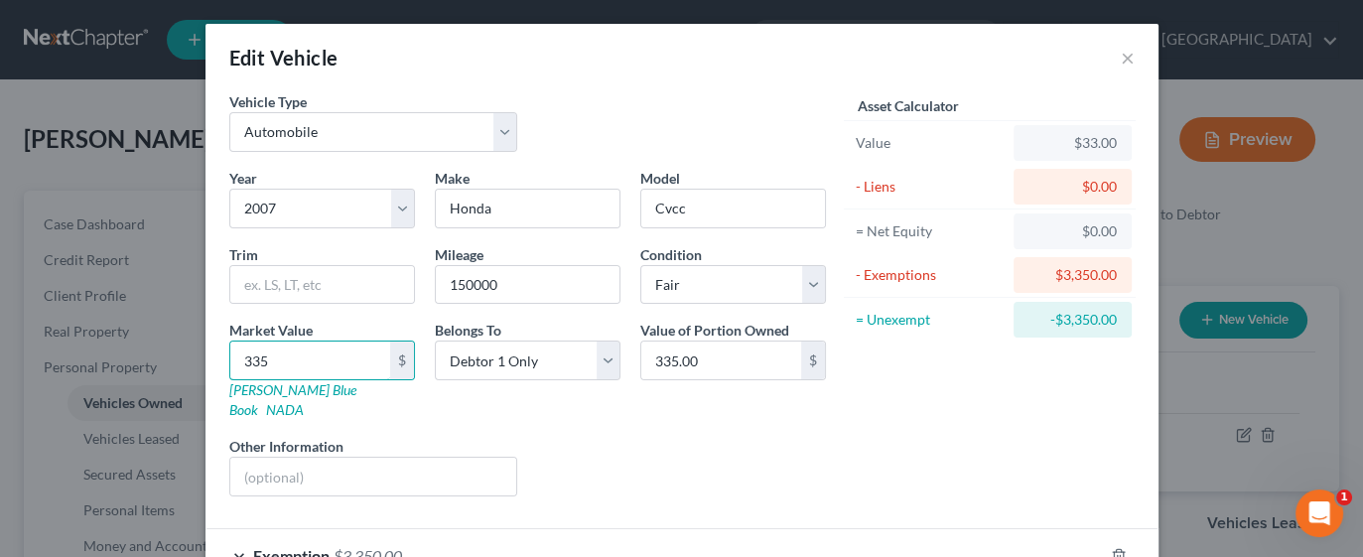
type input "3,350.00"
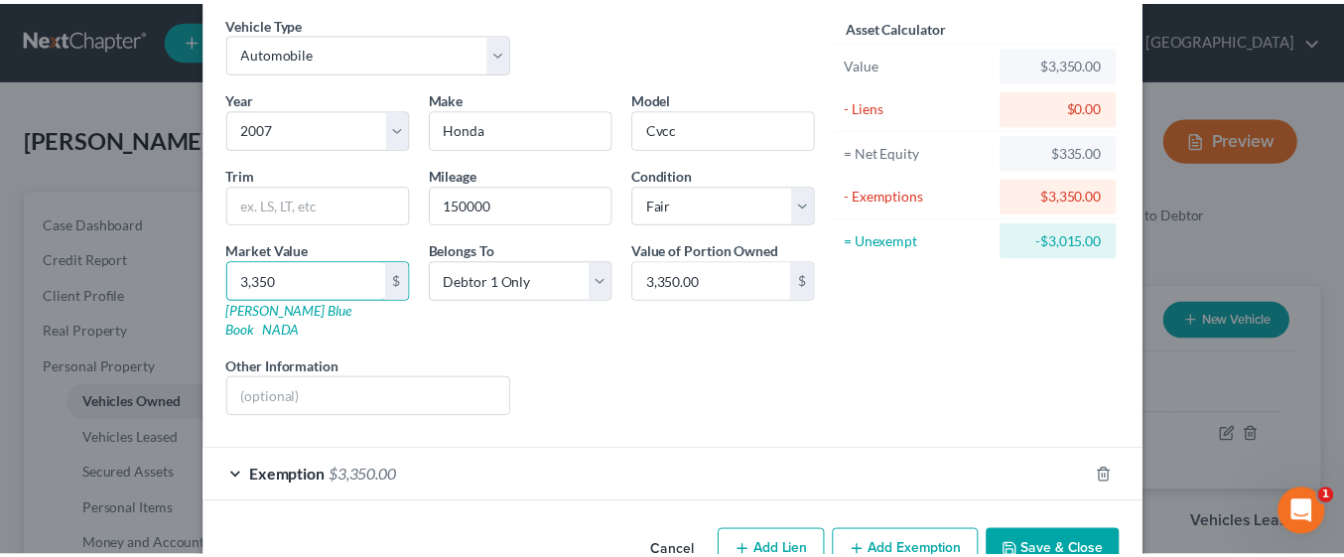
scroll to position [111, 0]
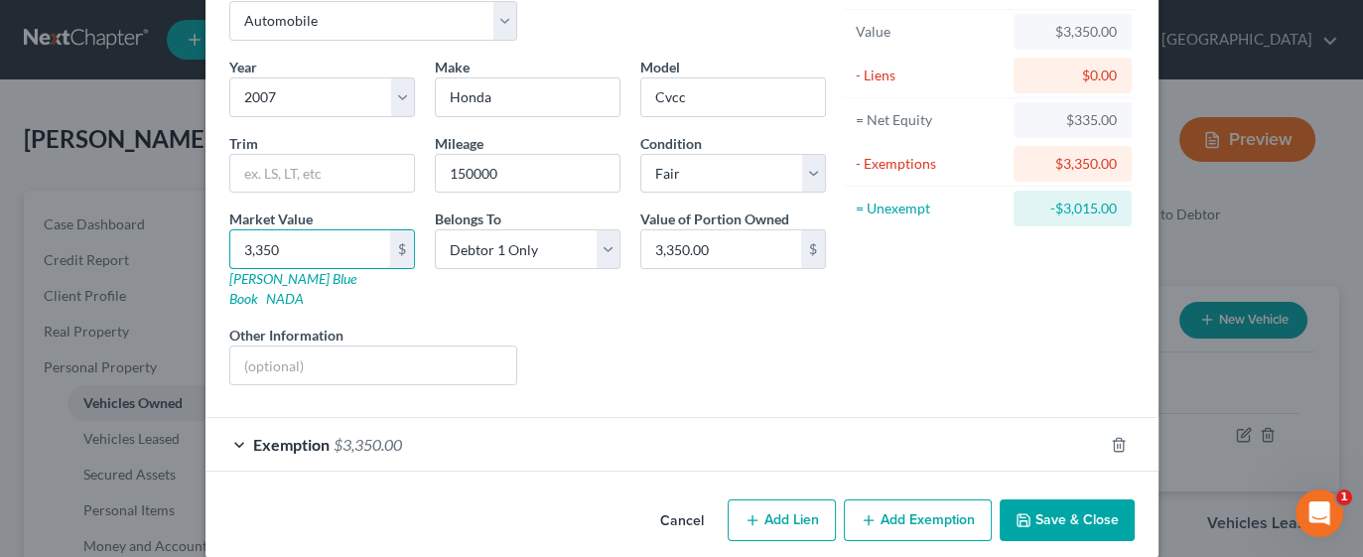
type input "3,350"
click at [1054, 503] on button "Save & Close" at bounding box center [1067, 520] width 135 height 42
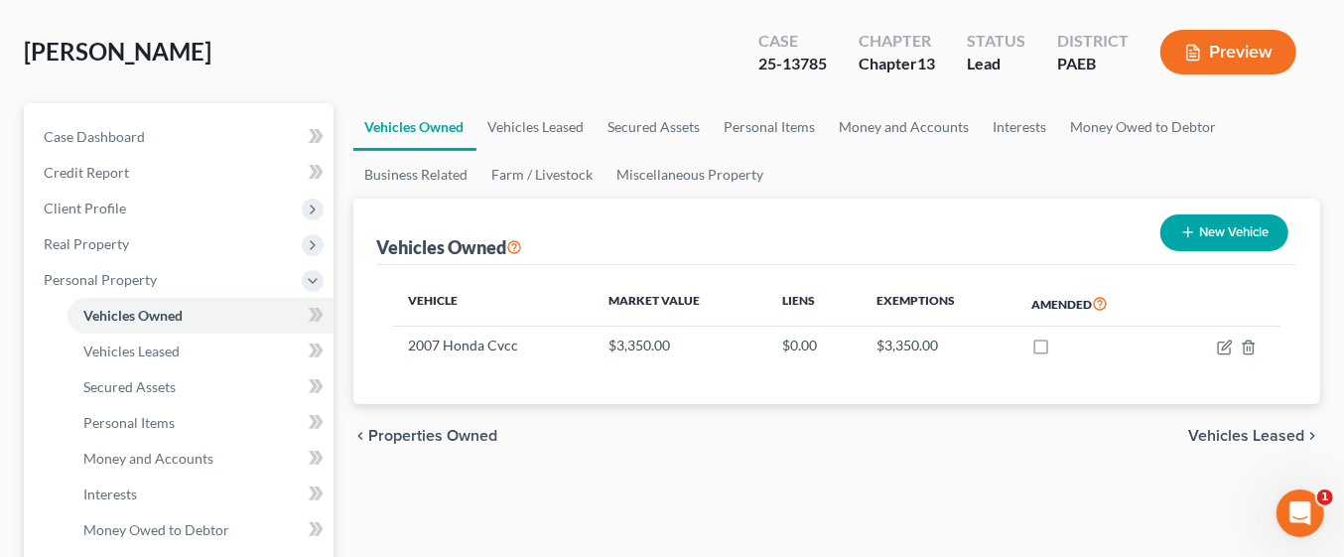
click at [1258, 429] on span "Vehicles Leased" at bounding box center [1246, 436] width 116 height 16
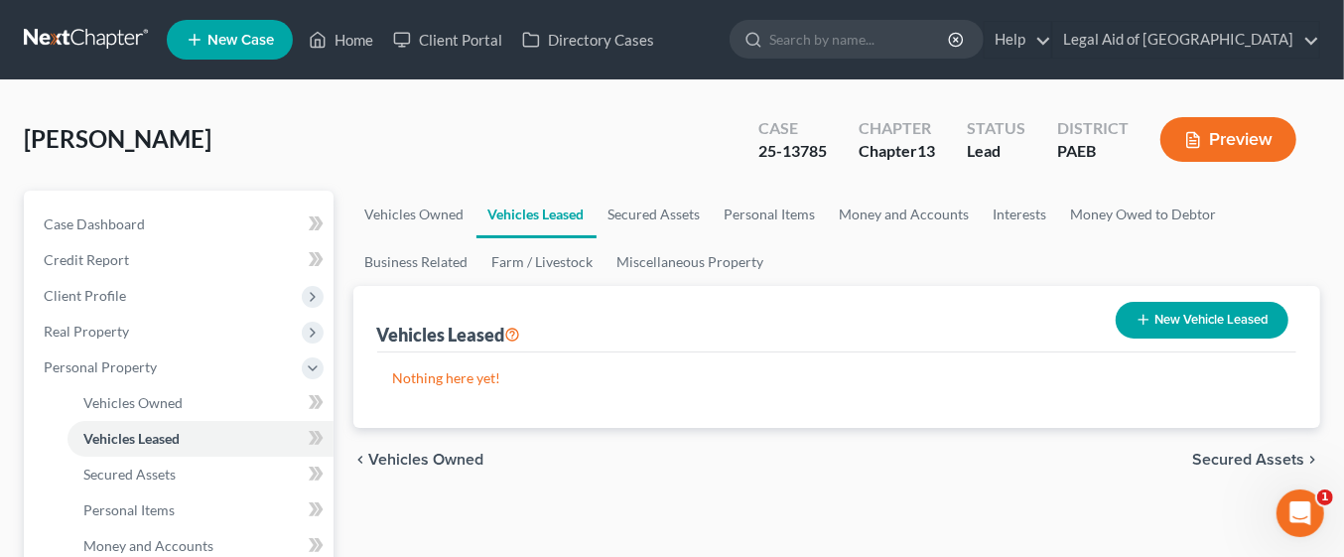
click at [1277, 455] on span "Secured Assets" at bounding box center [1248, 460] width 112 height 16
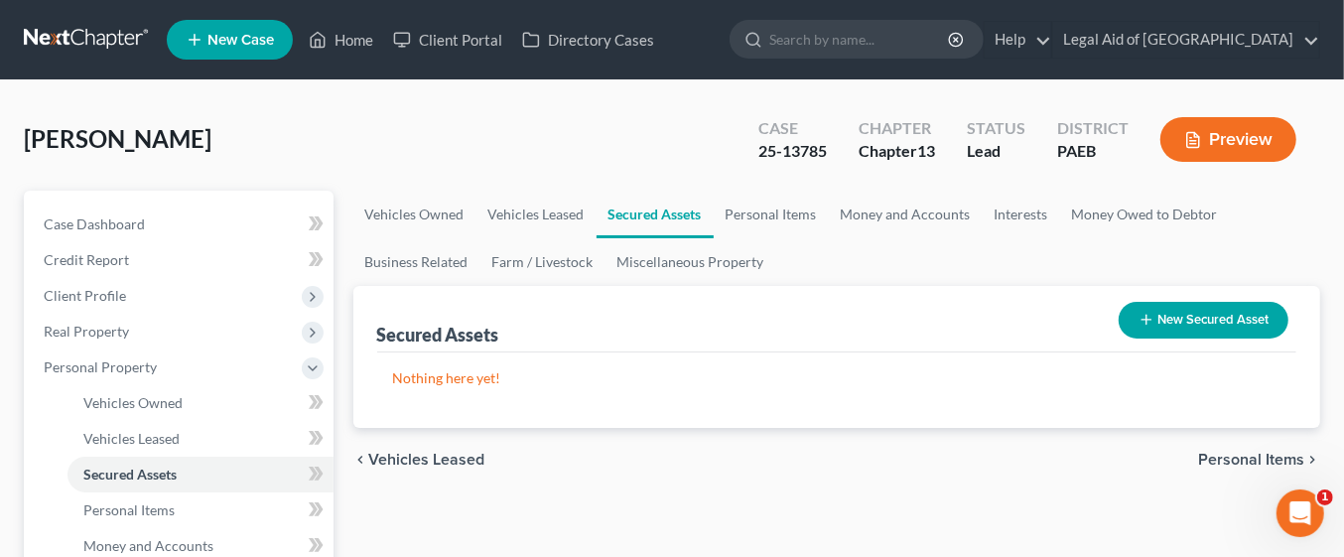
click at [1282, 459] on span "Personal Items" at bounding box center [1251, 460] width 106 height 16
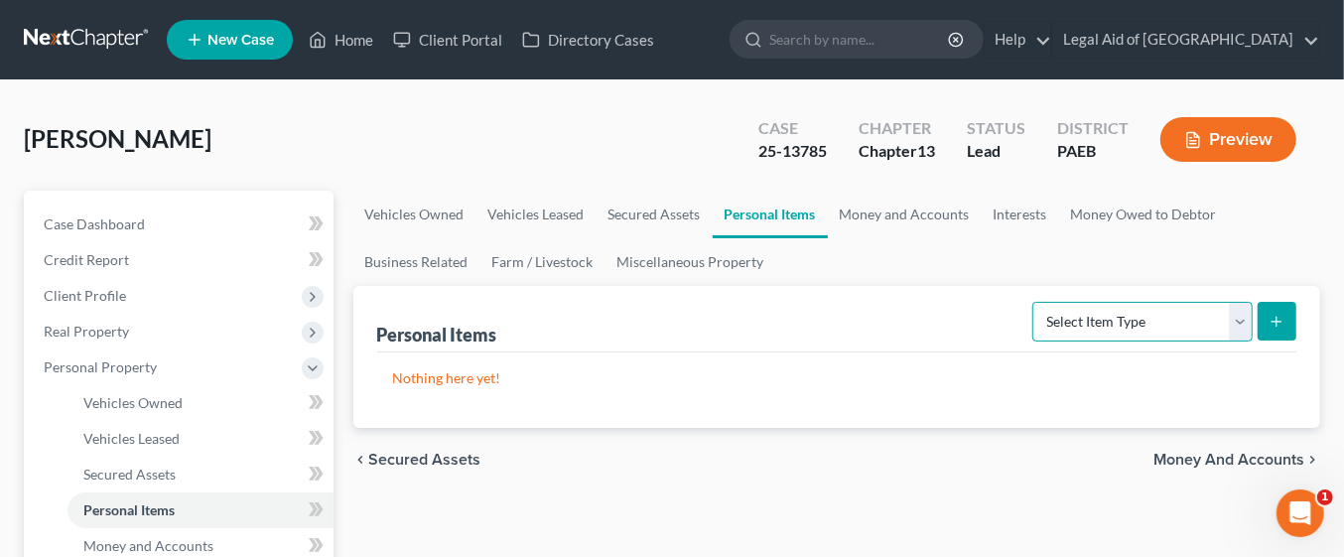
click at [1238, 315] on select "Select Item Type Clothing Collectibles Of Value Electronics Firearms Household …" at bounding box center [1142, 322] width 220 height 40
select select "household_goods"
click at [1035, 302] on select "Select Item Type Clothing Collectibles Of Value Electronics Firearms Household …" at bounding box center [1142, 322] width 220 height 40
click at [1277, 322] on line "submit" at bounding box center [1277, 322] width 9 height 0
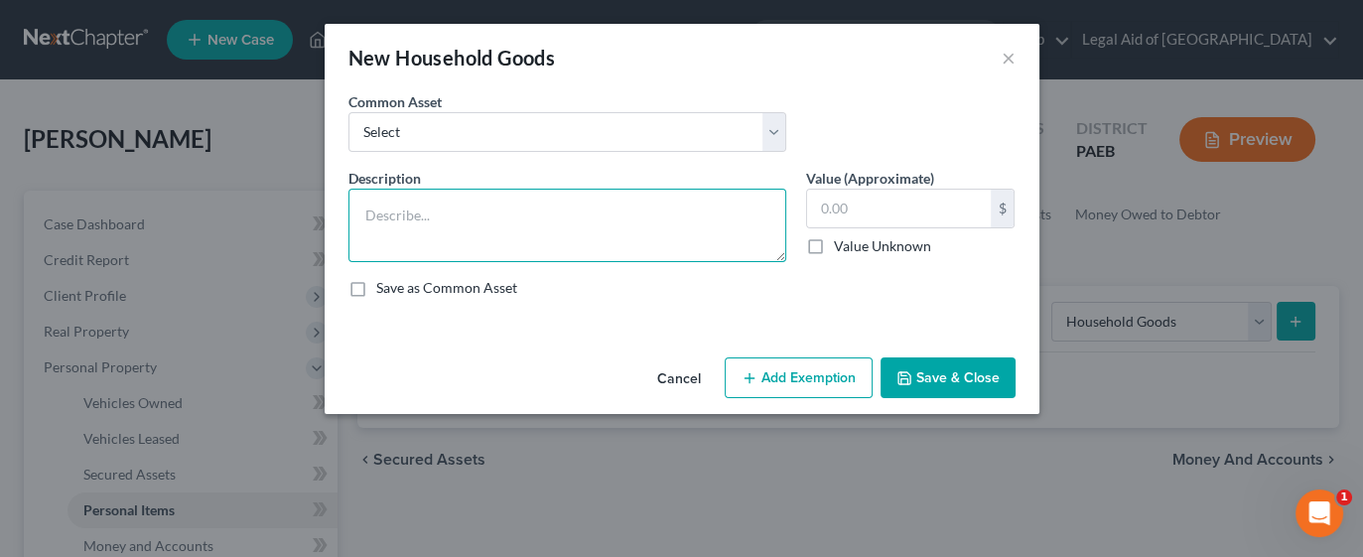
click at [640, 209] on textarea at bounding box center [567, 225] width 438 height 73
type textarea "Misc Household goods, furniture, chairs, tables"
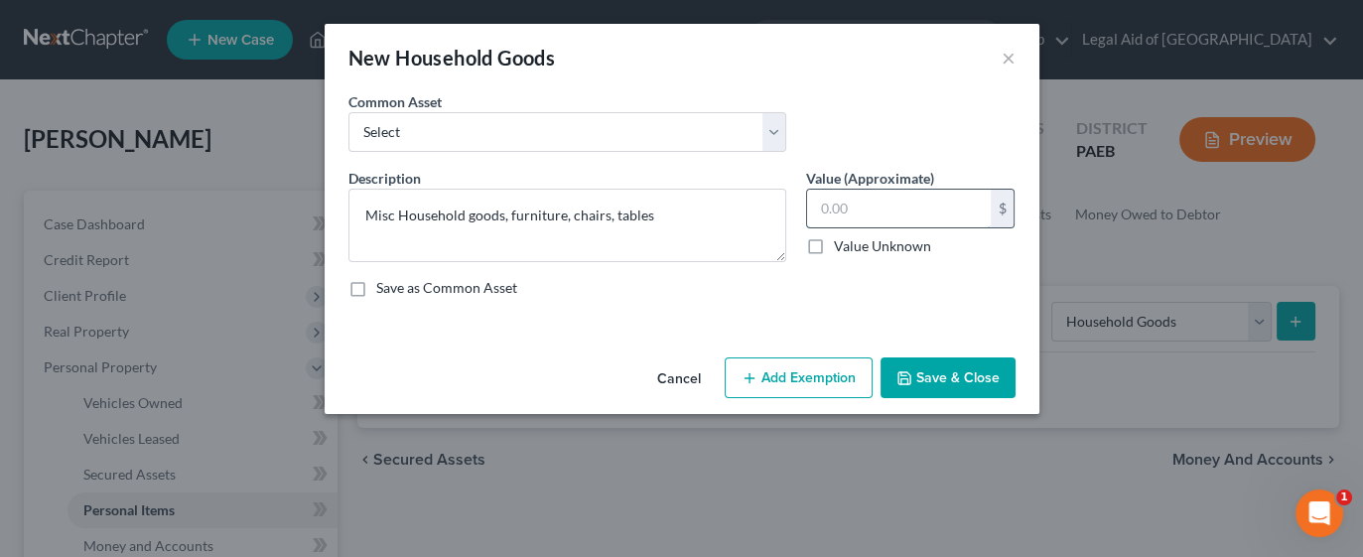
click at [908, 208] on input "text" at bounding box center [899, 209] width 184 height 38
type input "500"
click at [826, 368] on button "Add Exemption" at bounding box center [799, 378] width 148 height 42
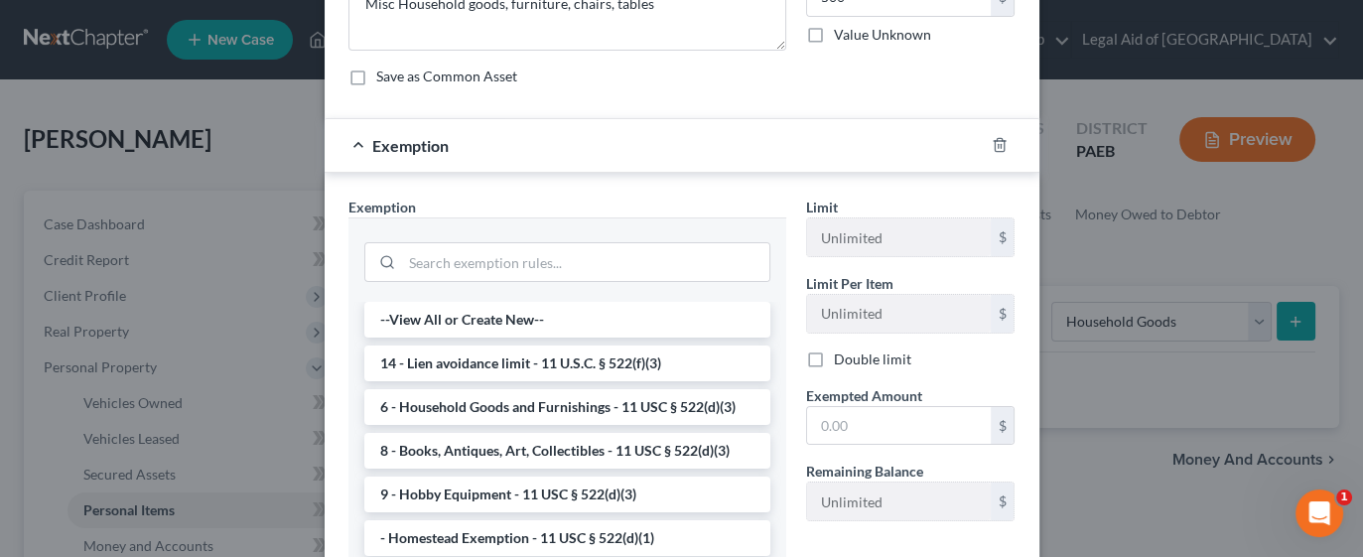
scroll to position [226, 0]
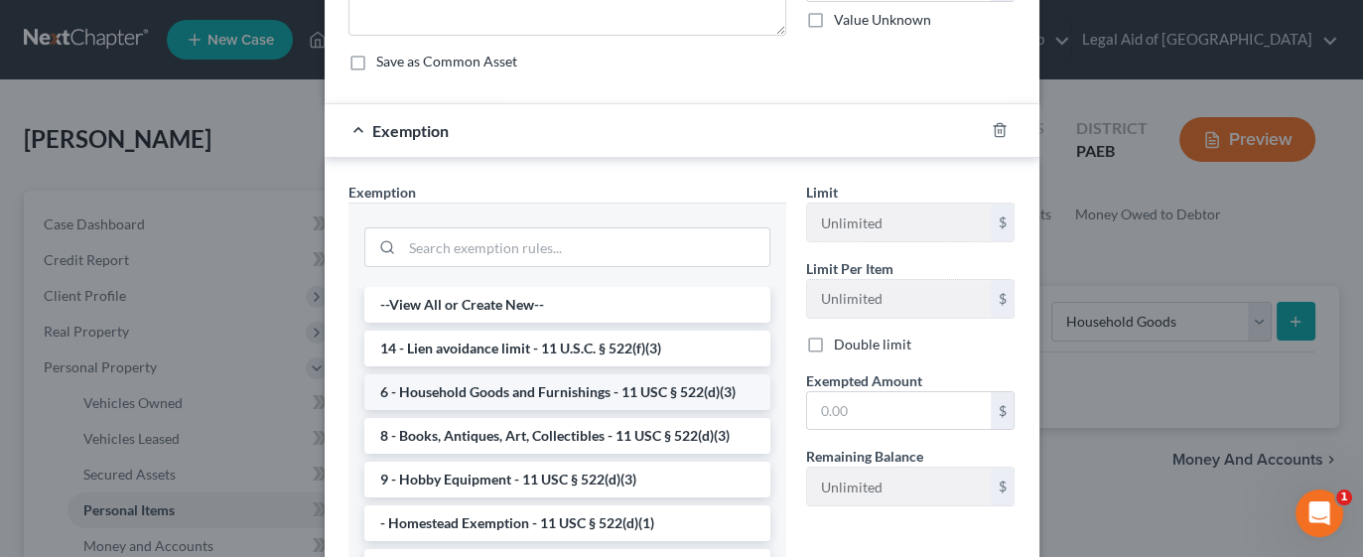
click at [590, 394] on li "6 - Household Goods and Furnishings - 11 USC § 522(d)(3)" at bounding box center [567, 392] width 406 height 36
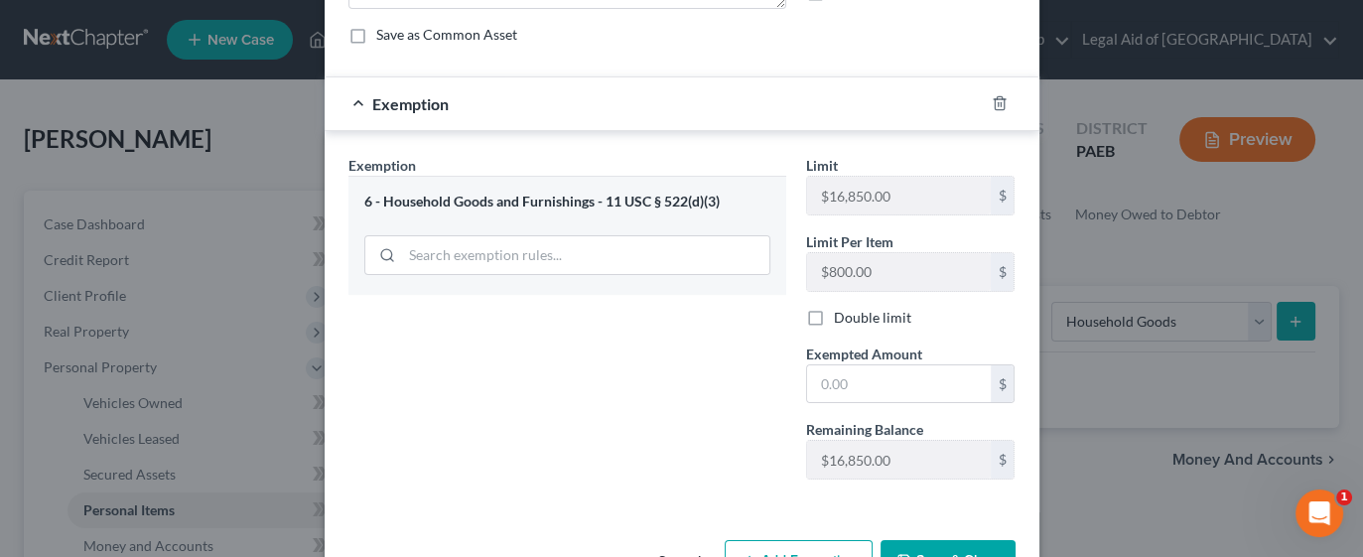
scroll to position [257, 0]
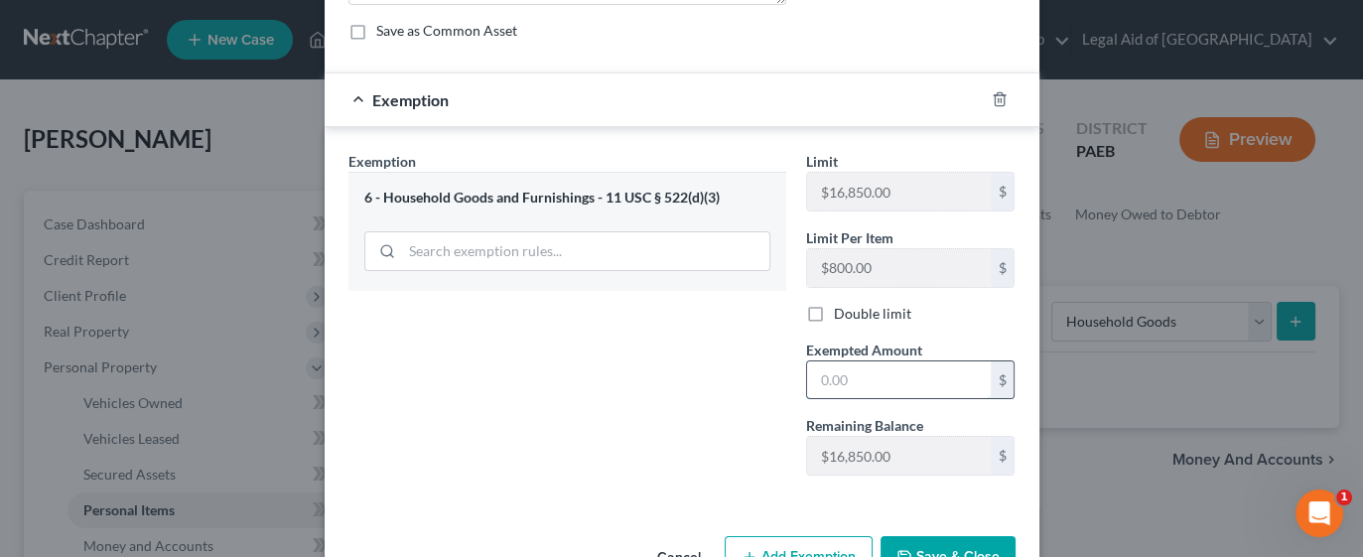
click at [886, 377] on input "text" at bounding box center [899, 380] width 184 height 38
type input "500.00"
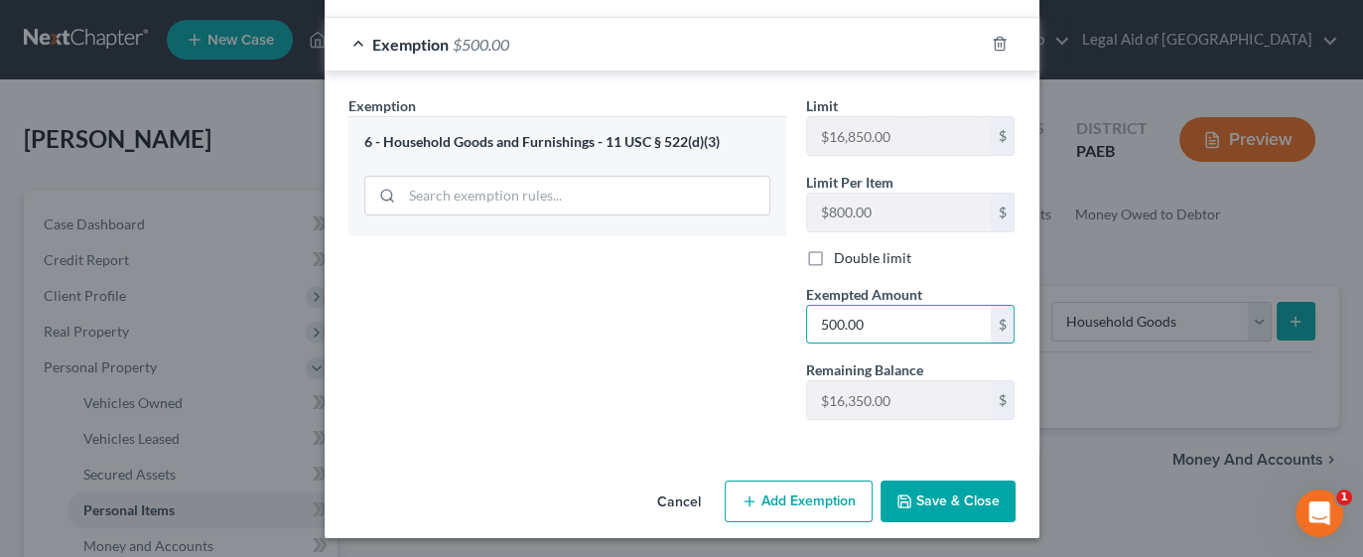
click at [916, 495] on button "Save & Close" at bounding box center [948, 501] width 135 height 42
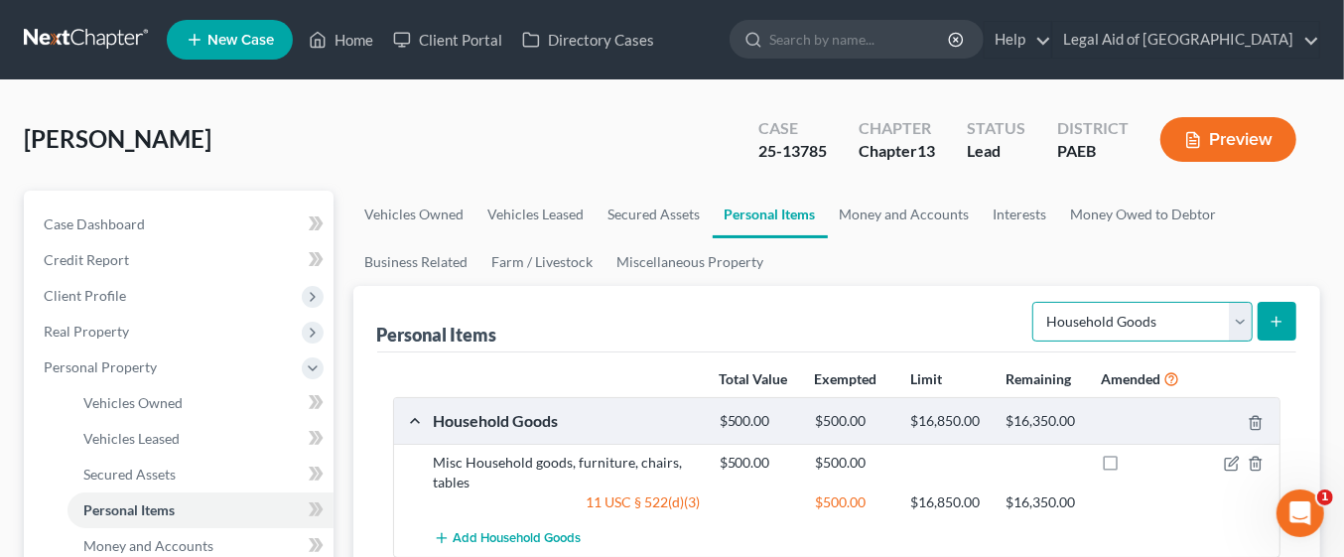
click at [1235, 320] on select "Select Item Type Clothing Collectibles Of Value Electronics Firearms Household …" at bounding box center [1142, 322] width 220 height 40
click at [975, 321] on div "Personal Items Select Item Type Clothing Collectibles Of Value Electronics Fire…" at bounding box center [837, 319] width 920 height 67
click at [1284, 321] on icon "submit" at bounding box center [1277, 322] width 16 height 16
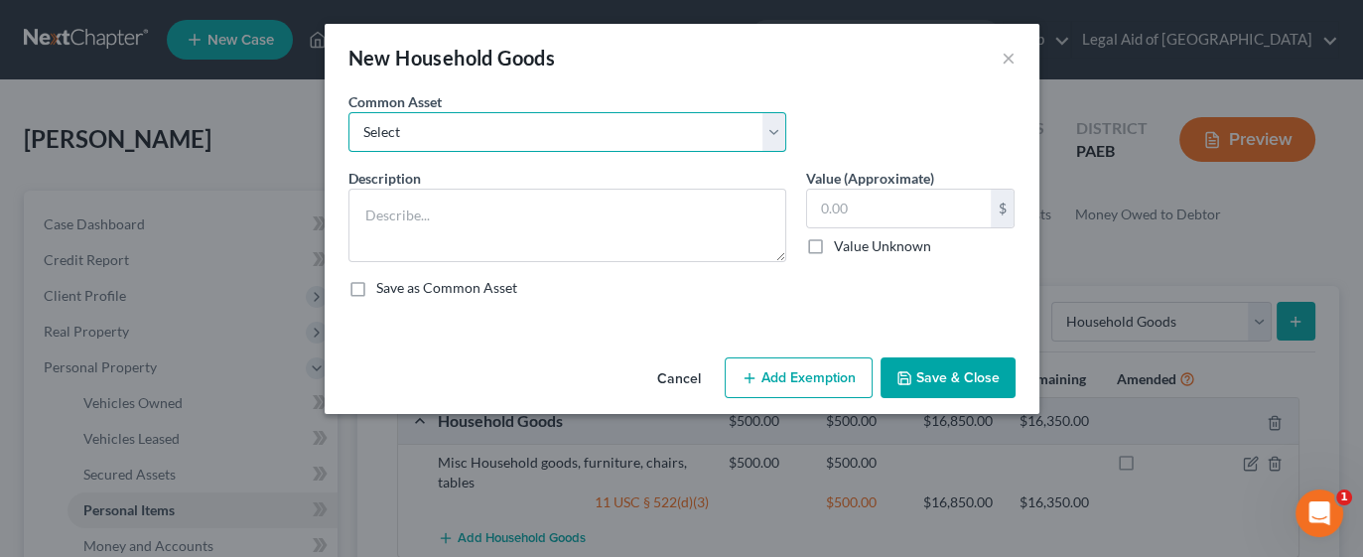
click at [771, 139] on select "Select Kitchen Table and Chairs Food Processor Coffee Maker Stove Pots, pans, u…" at bounding box center [567, 132] width 438 height 40
click at [868, 299] on div "Description * Value (Approximate) $ Value Unknown Balance Undetermined $ Value …" at bounding box center [682, 241] width 687 height 146
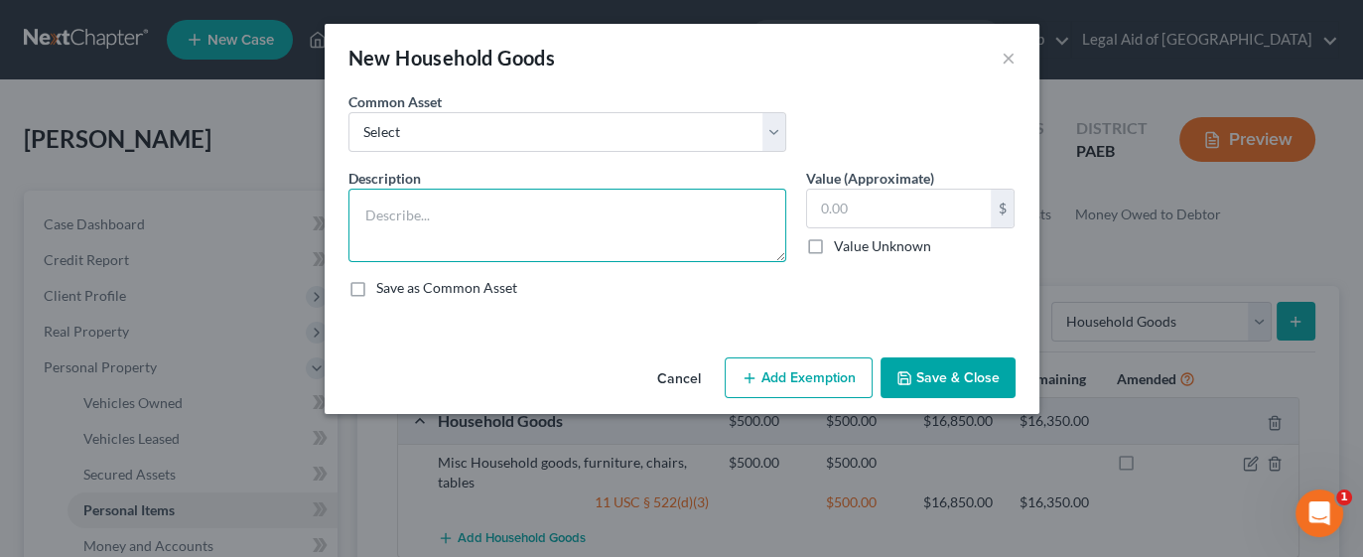
click at [483, 219] on textarea at bounding box center [567, 225] width 438 height 73
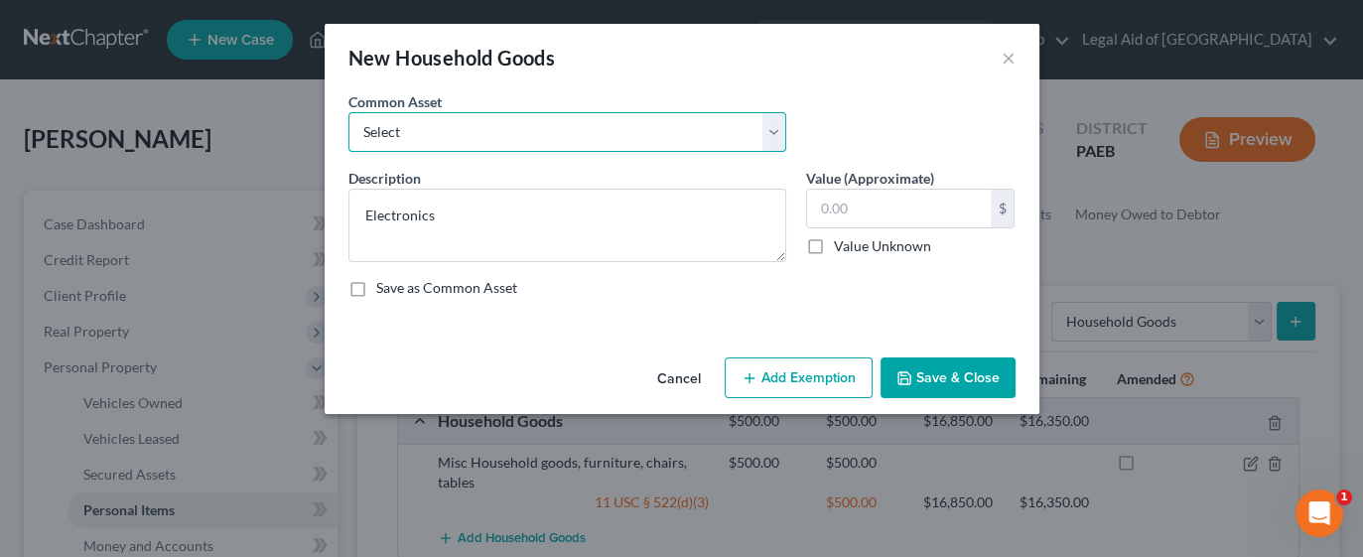
click at [784, 141] on select "Select Kitchen Table and Chairs Food Processor Coffee Maker Stove Pots, pans, u…" at bounding box center [567, 132] width 438 height 40
click at [925, 115] on div "Common Asset Select Kitchen Table and Chairs Food Processor Coffee Maker Stove …" at bounding box center [682, 129] width 687 height 76
click at [889, 208] on input "text" at bounding box center [899, 209] width 184 height 38
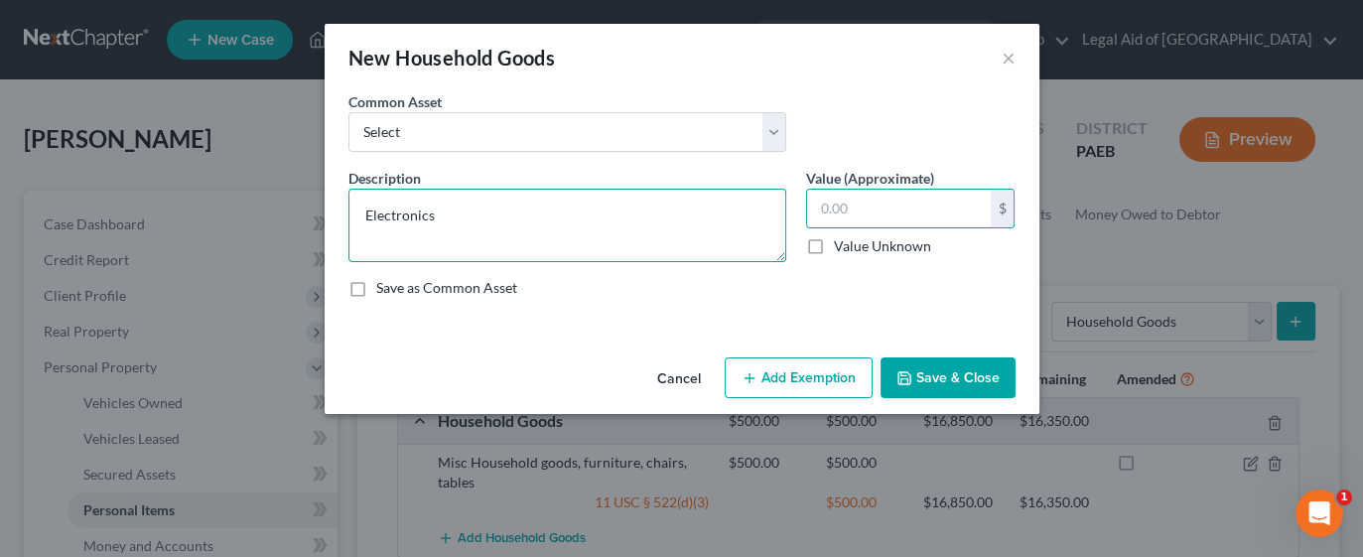
click at [500, 213] on textarea "Electronics" at bounding box center [567, 225] width 438 height 73
type textarea "Electronics-3 TV's"
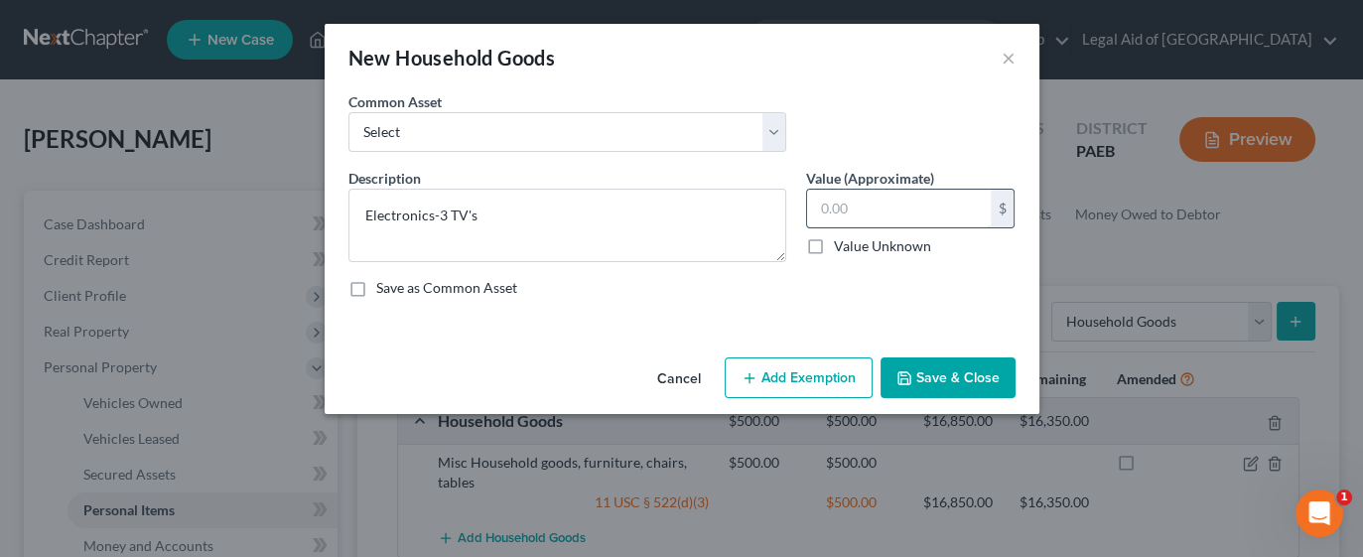
click at [893, 199] on input "text" at bounding box center [899, 209] width 184 height 38
type input "300"
click at [826, 379] on button "Add Exemption" at bounding box center [799, 378] width 148 height 42
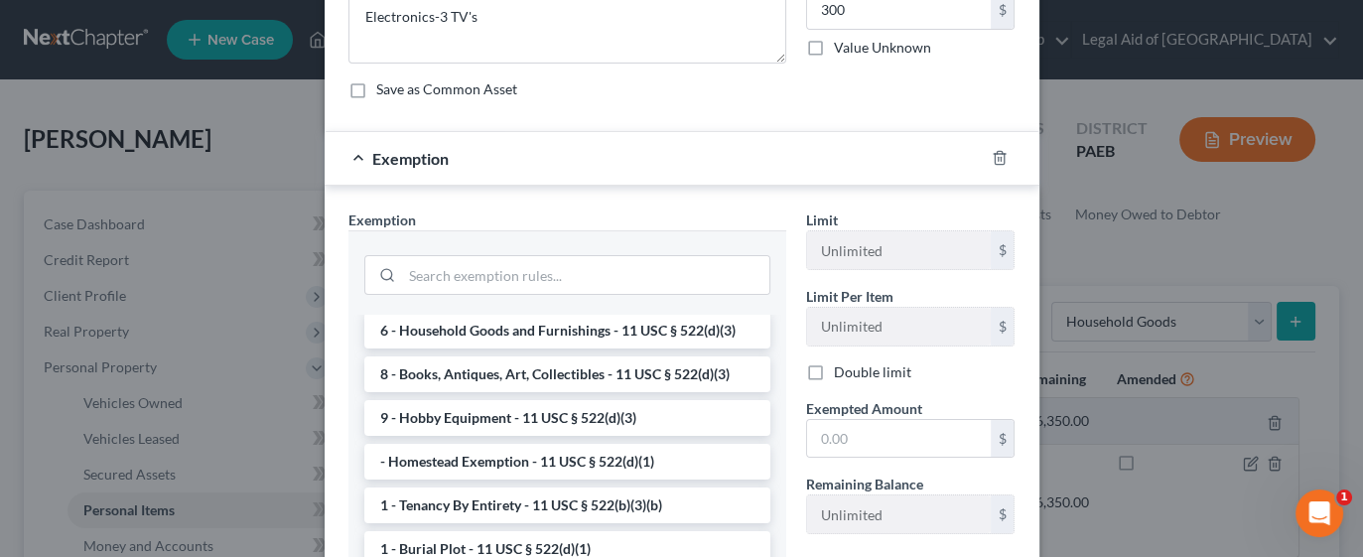
scroll to position [94, 0]
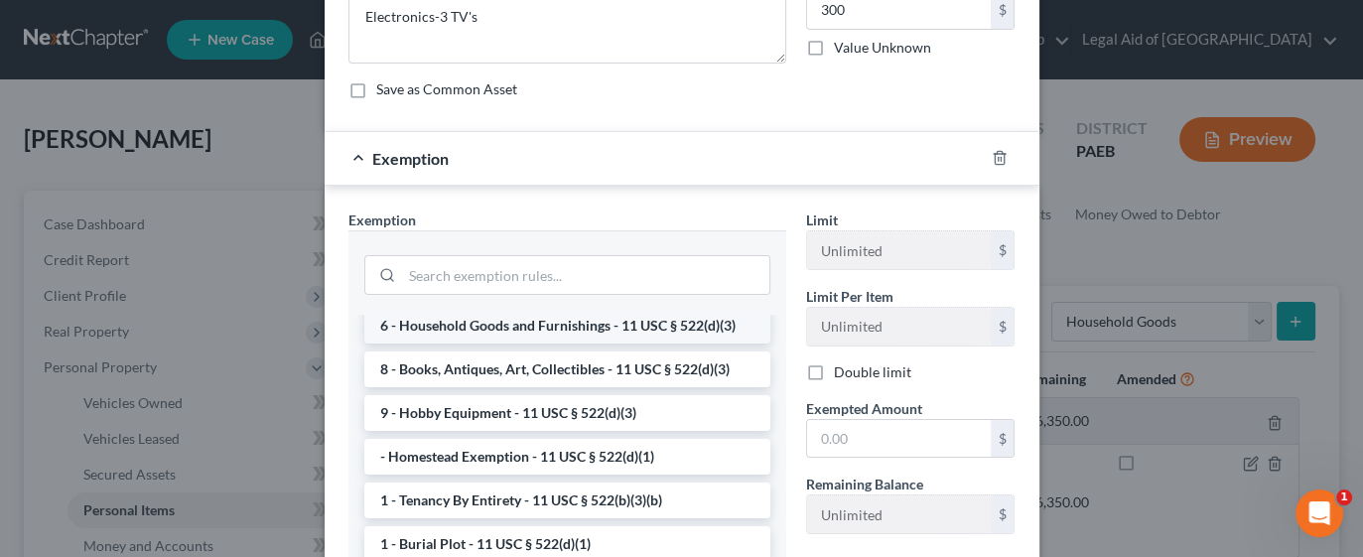
click at [598, 327] on li "6 - Household Goods and Furnishings - 11 USC § 522(d)(3)" at bounding box center [567, 326] width 406 height 36
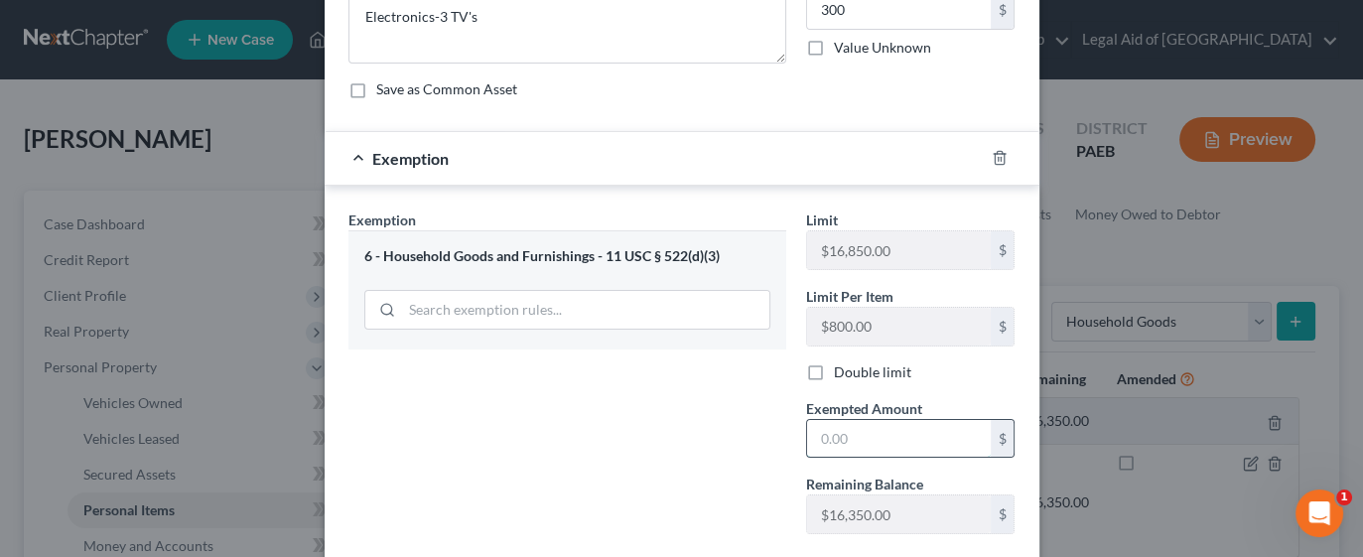
click at [866, 430] on input "text" at bounding box center [899, 439] width 184 height 38
type input "300.00"
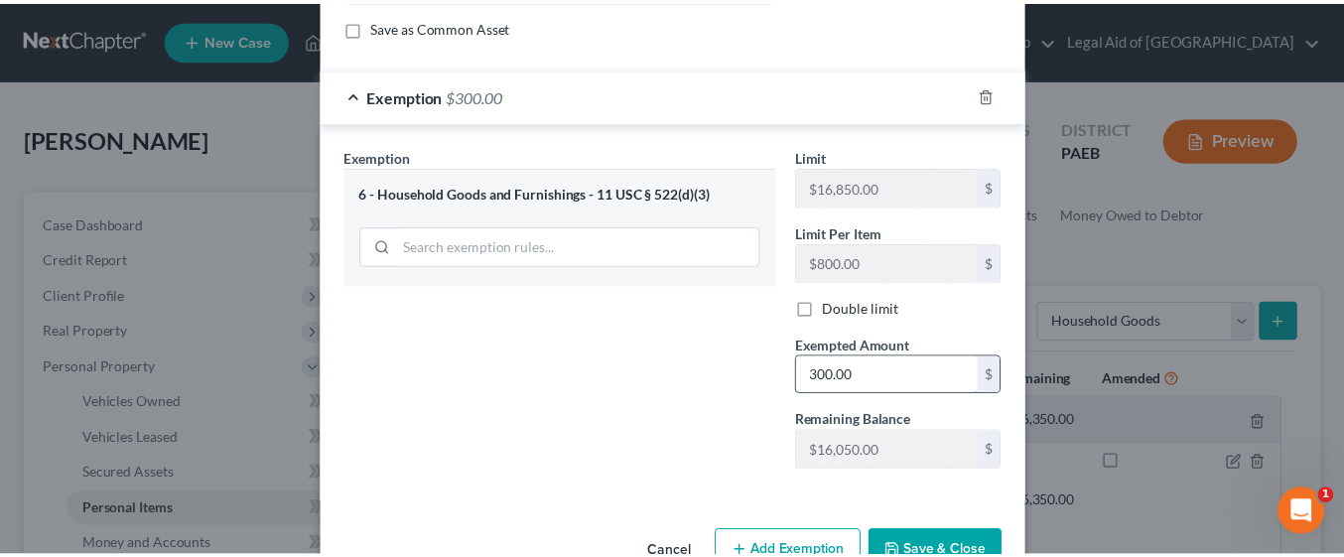
scroll to position [313, 0]
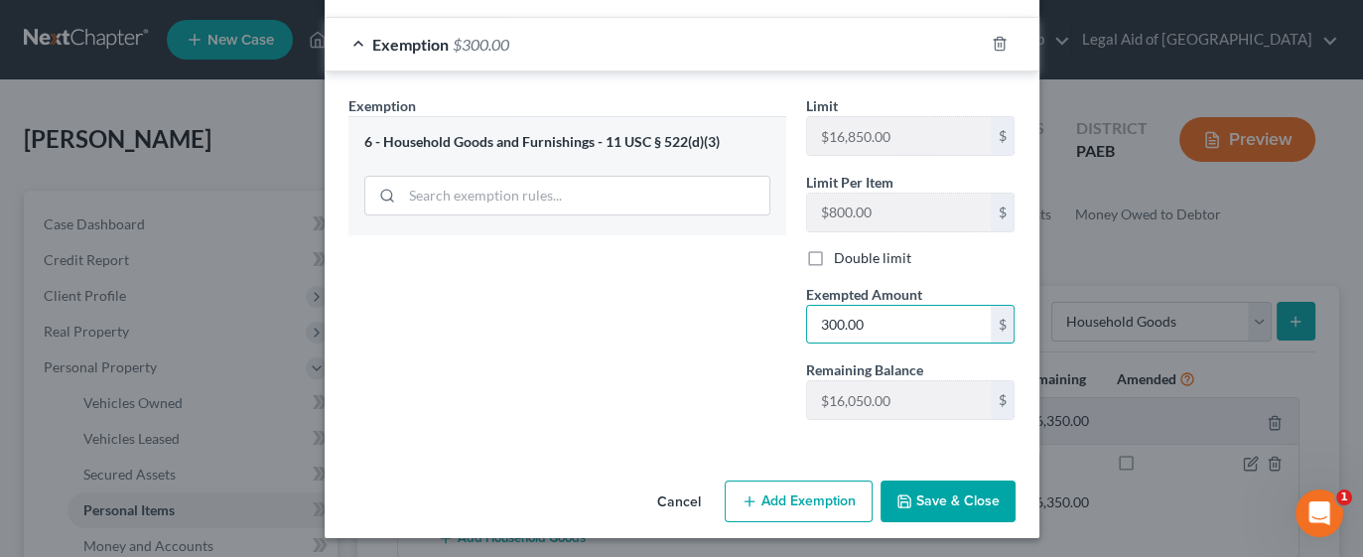
click at [959, 496] on button "Save & Close" at bounding box center [948, 501] width 135 height 42
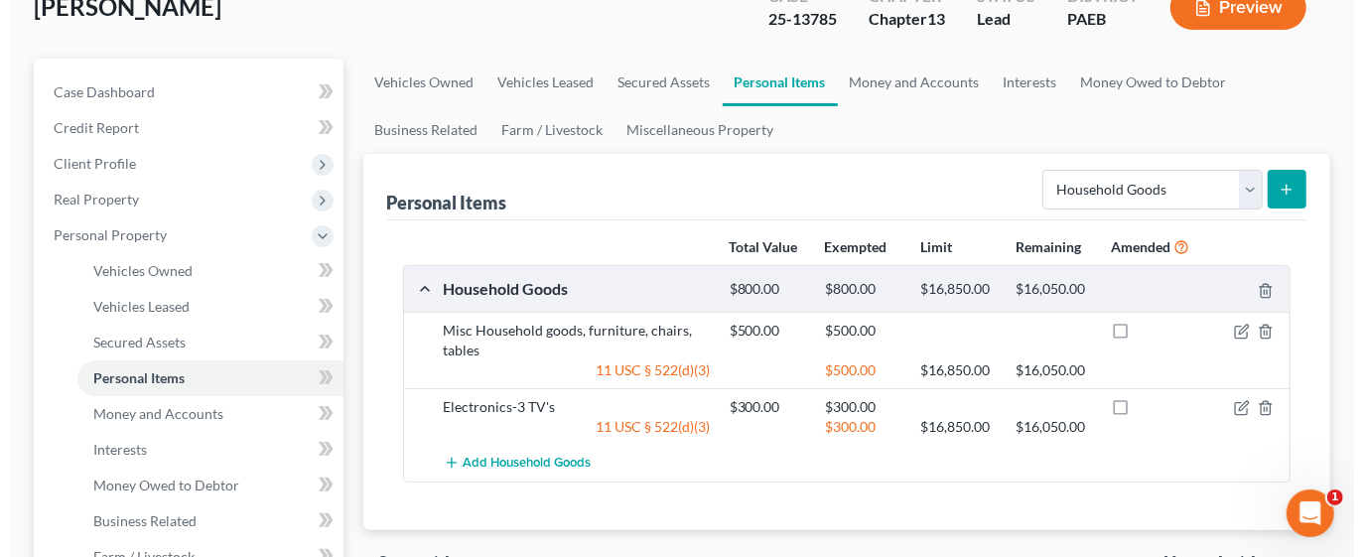
scroll to position [143, 0]
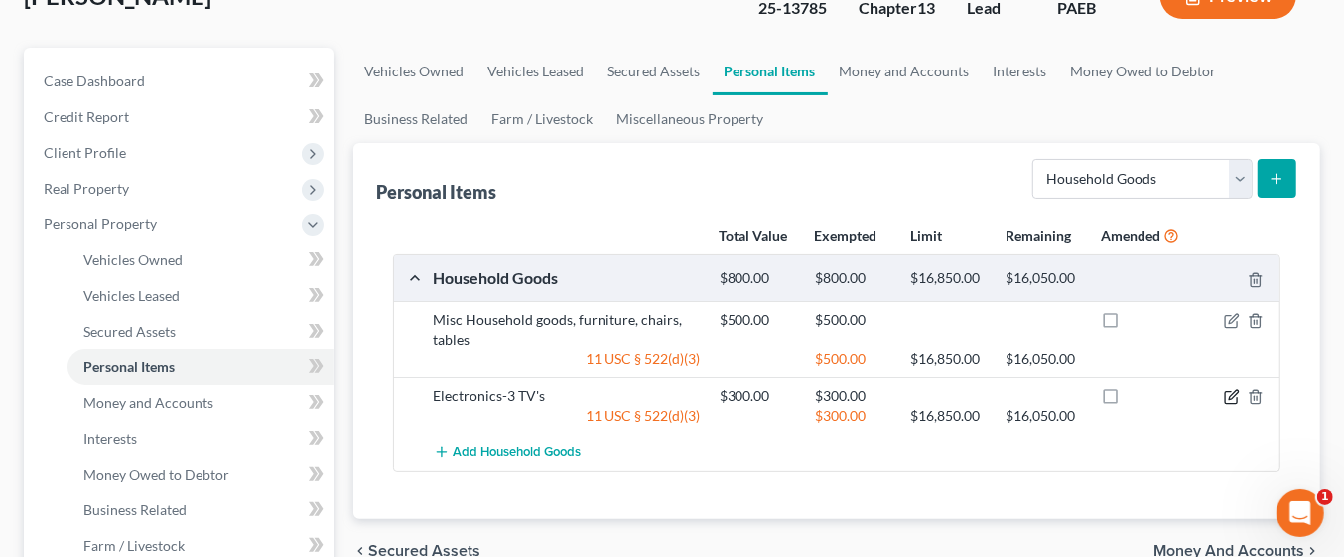
click at [1232, 394] on icon "button" at bounding box center [1232, 397] width 16 height 16
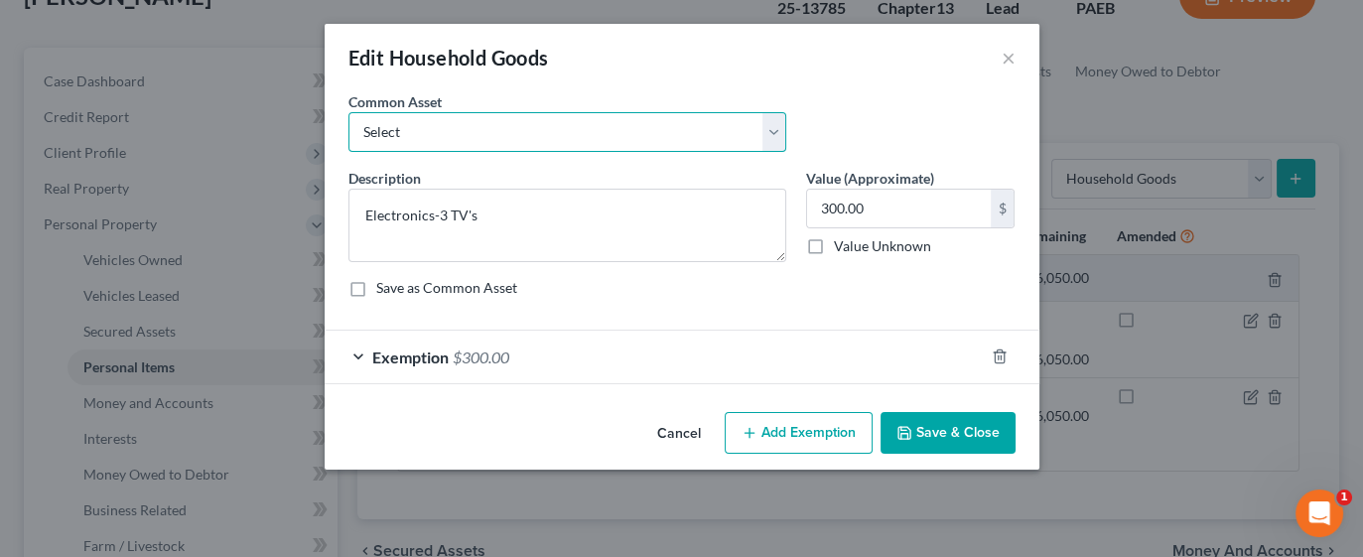
click at [773, 134] on select "Select Kitchen Table and Chairs Food Processor Coffee Maker Stove Pots, pans, u…" at bounding box center [567, 132] width 438 height 40
click at [881, 331] on div "Exemption $300.00" at bounding box center [654, 357] width 659 height 53
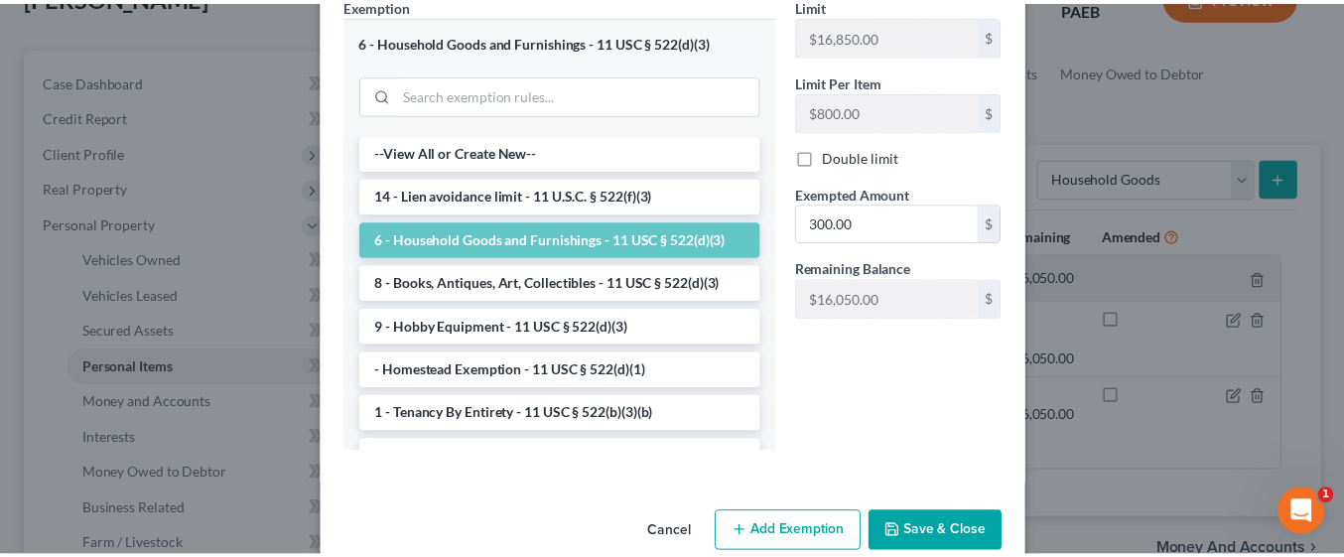
scroll to position [446, 0]
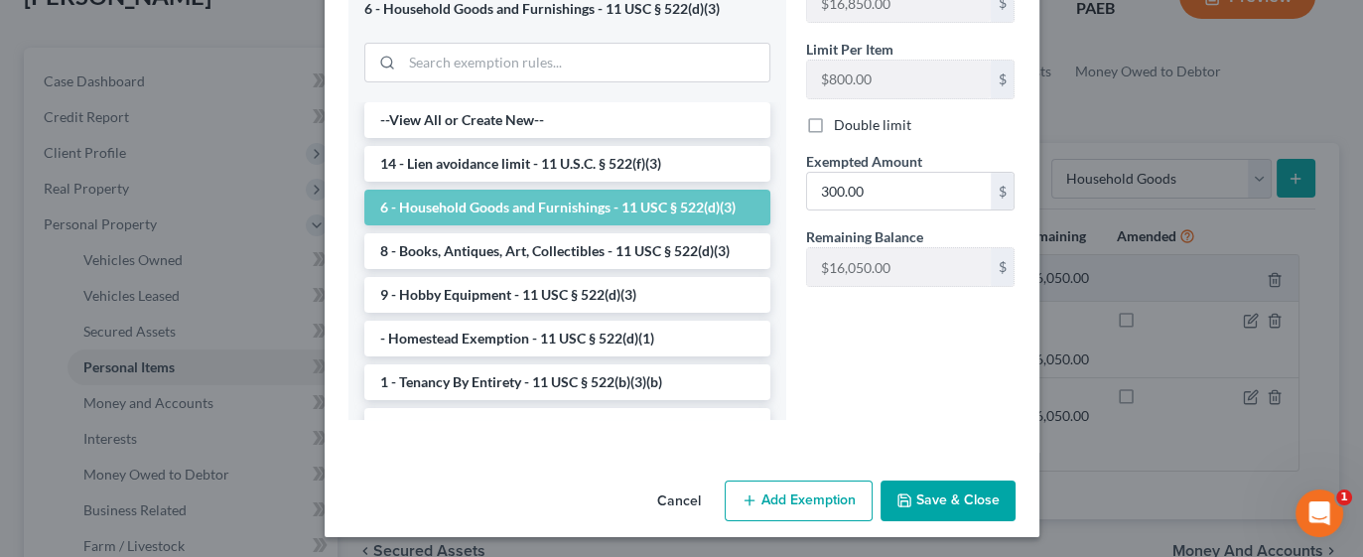
click at [938, 498] on button "Save & Close" at bounding box center [948, 501] width 135 height 42
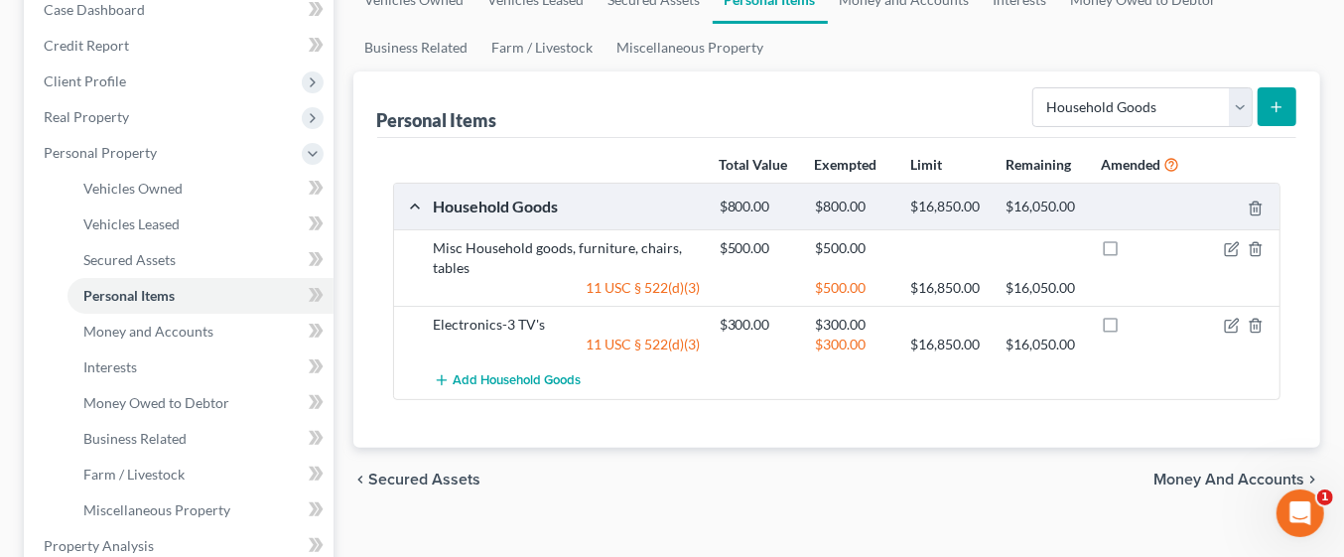
scroll to position [212, 0]
click at [1200, 481] on span "Money and Accounts" at bounding box center [1229, 482] width 151 height 16
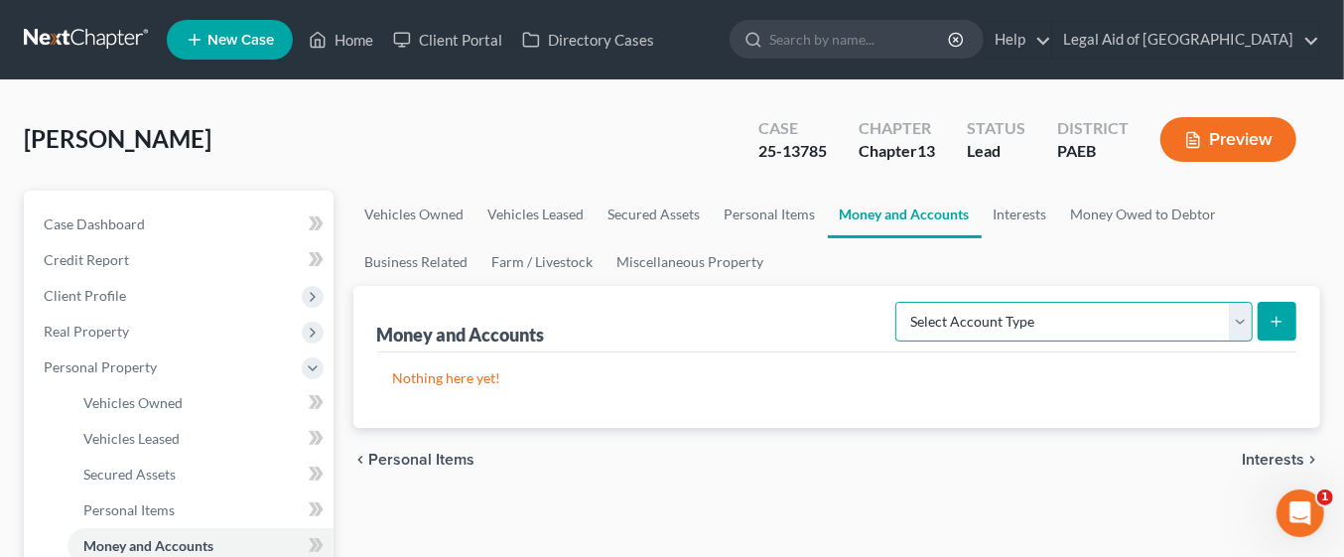
click at [1245, 321] on select "Select Account Type Brokerage Cash on Hand Certificates of Deposit Checking Acc…" at bounding box center [1073, 322] width 357 height 40
select select "checking"
click at [900, 302] on select "Select Account Type Brokerage Cash on Hand Certificates of Deposit Checking Acc…" at bounding box center [1073, 322] width 357 height 40
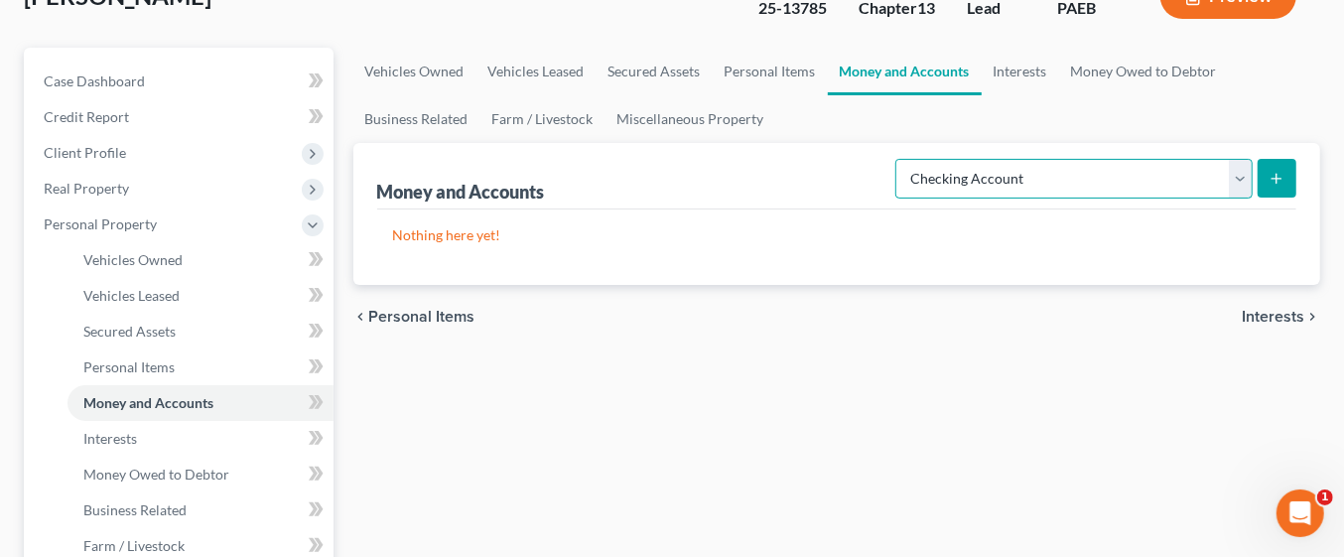
scroll to position [155, 0]
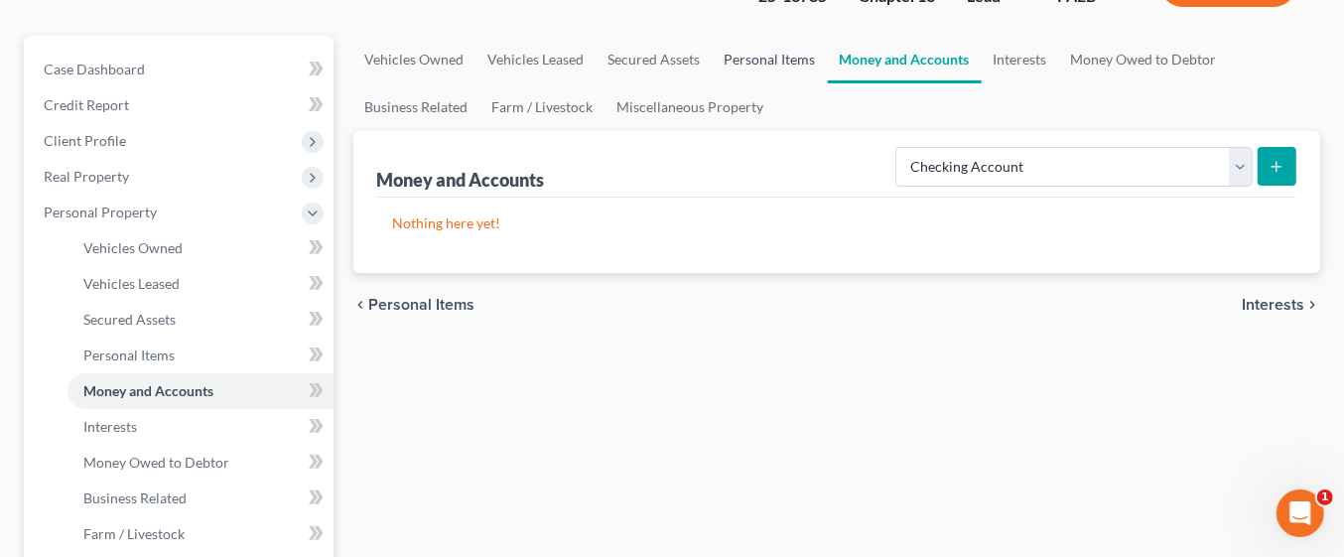
click at [786, 57] on link "Personal Items" at bounding box center [770, 60] width 115 height 48
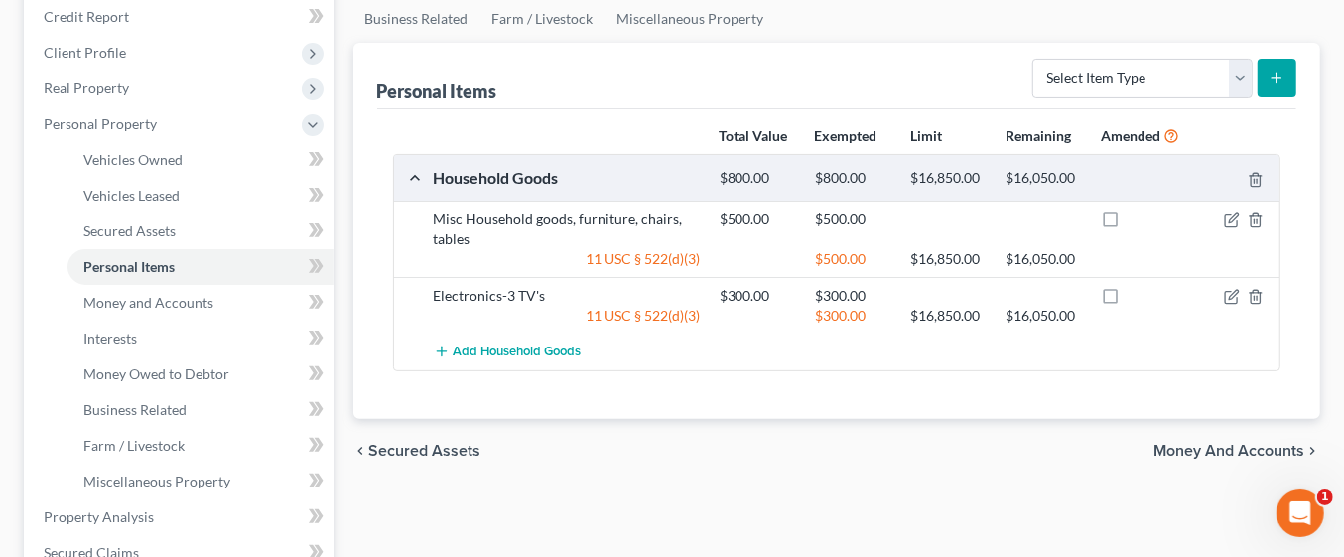
scroll to position [242, 0]
click at [1275, 74] on icon "submit" at bounding box center [1277, 79] width 16 height 16
click at [1237, 68] on select "Select Item Type Clothing Collectibles Of Value Electronics Firearms Household …" at bounding box center [1142, 80] width 220 height 40
click at [1284, 81] on icon "submit" at bounding box center [1277, 79] width 16 height 16
click at [1291, 81] on button "submit" at bounding box center [1277, 79] width 39 height 39
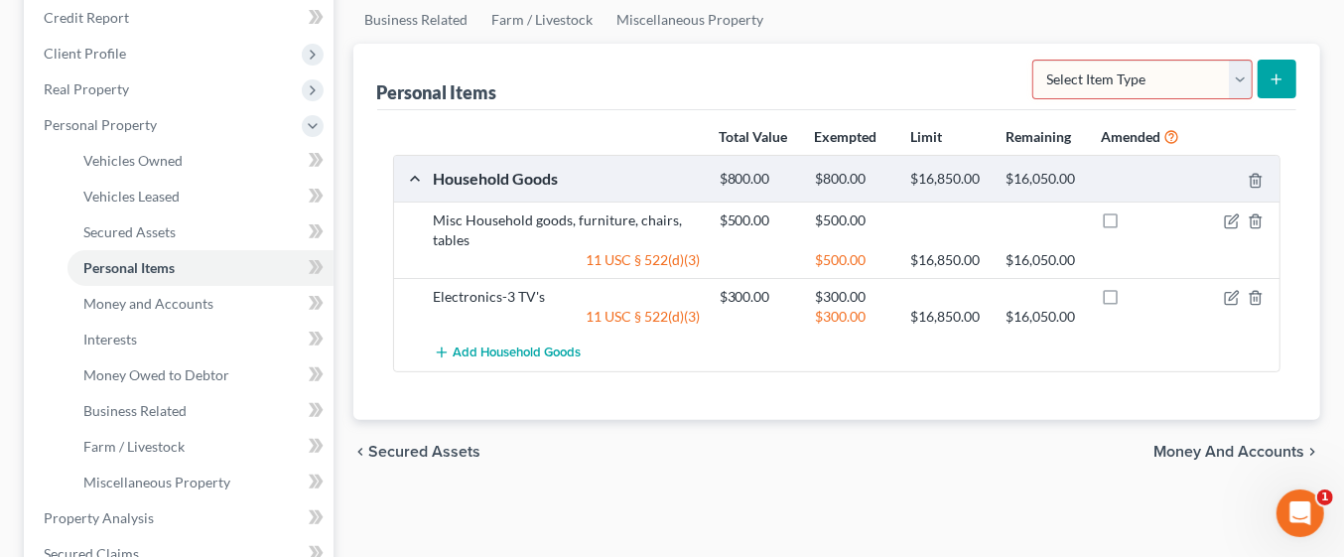
click at [1180, 456] on span "Money and Accounts" at bounding box center [1229, 452] width 151 height 16
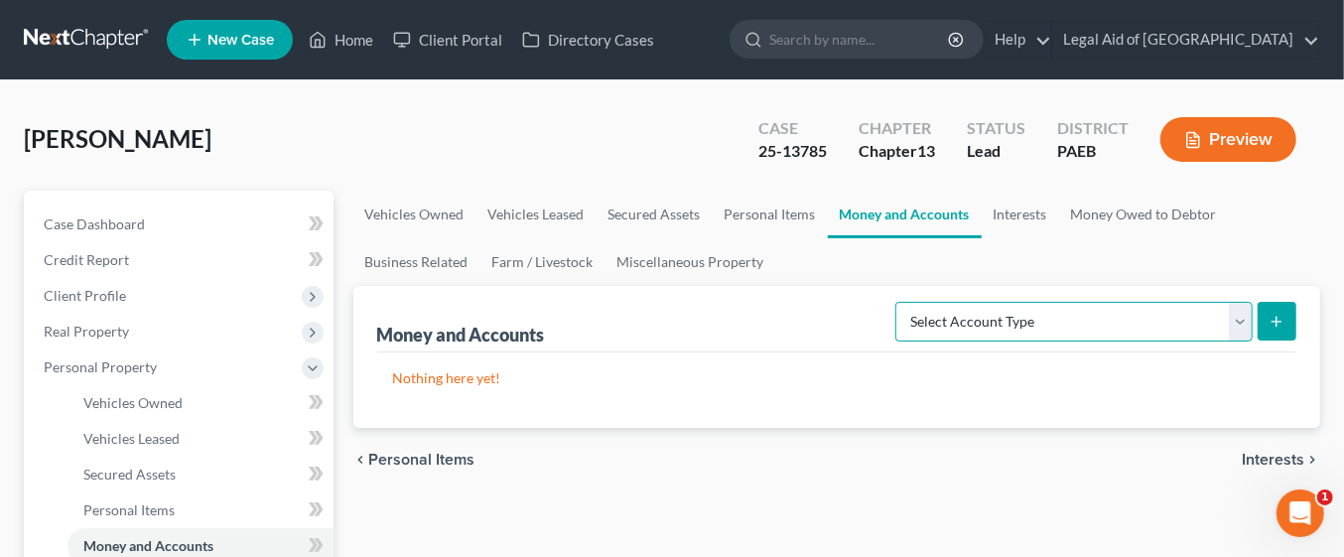
click at [1183, 337] on select "Select Account Type Brokerage Cash on Hand Certificates of Deposit Checking Acc…" at bounding box center [1073, 322] width 357 height 40
select select "checking"
click at [900, 302] on select "Select Account Type Brokerage Cash on Hand Certificates of Deposit Checking Acc…" at bounding box center [1073, 322] width 357 height 40
click at [1271, 303] on button "submit" at bounding box center [1277, 321] width 39 height 39
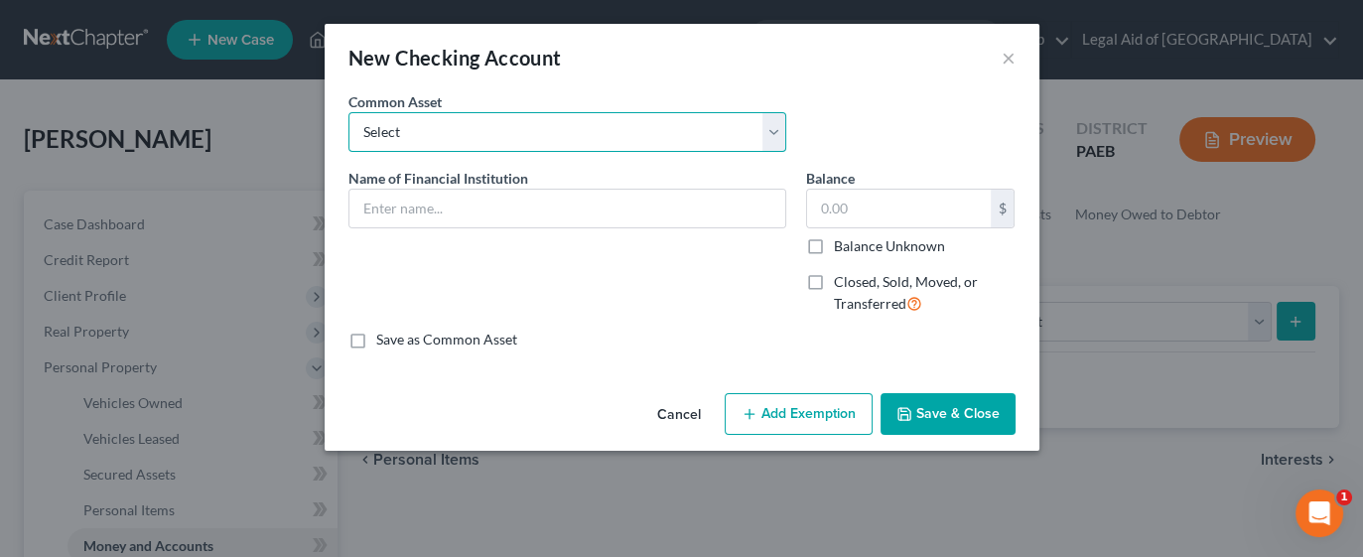
click at [744, 145] on select "Select American Heritage Credit Union TDbank [PERSON_NAME] Fargo Navy Federal C…" at bounding box center [567, 132] width 438 height 40
click at [824, 63] on div "New Checking Account ×" at bounding box center [682, 58] width 715 height 68
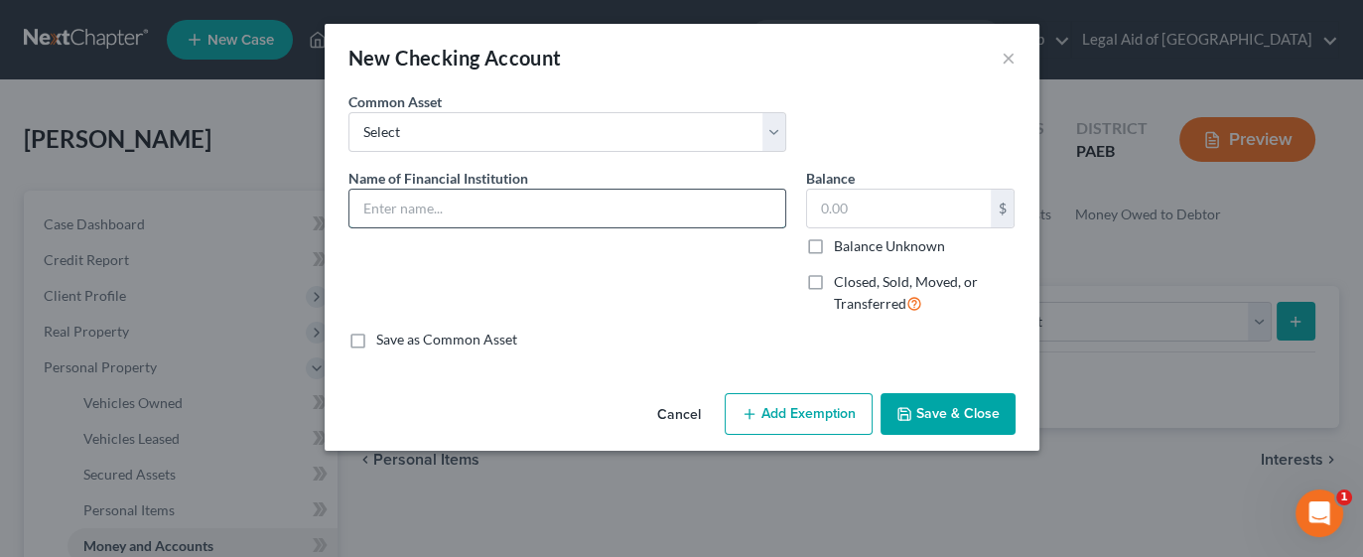
click at [542, 194] on input "text" at bounding box center [567, 209] width 436 height 38
type input "Santander Bank-Checking account"
click at [887, 208] on input "text" at bounding box center [899, 209] width 184 height 38
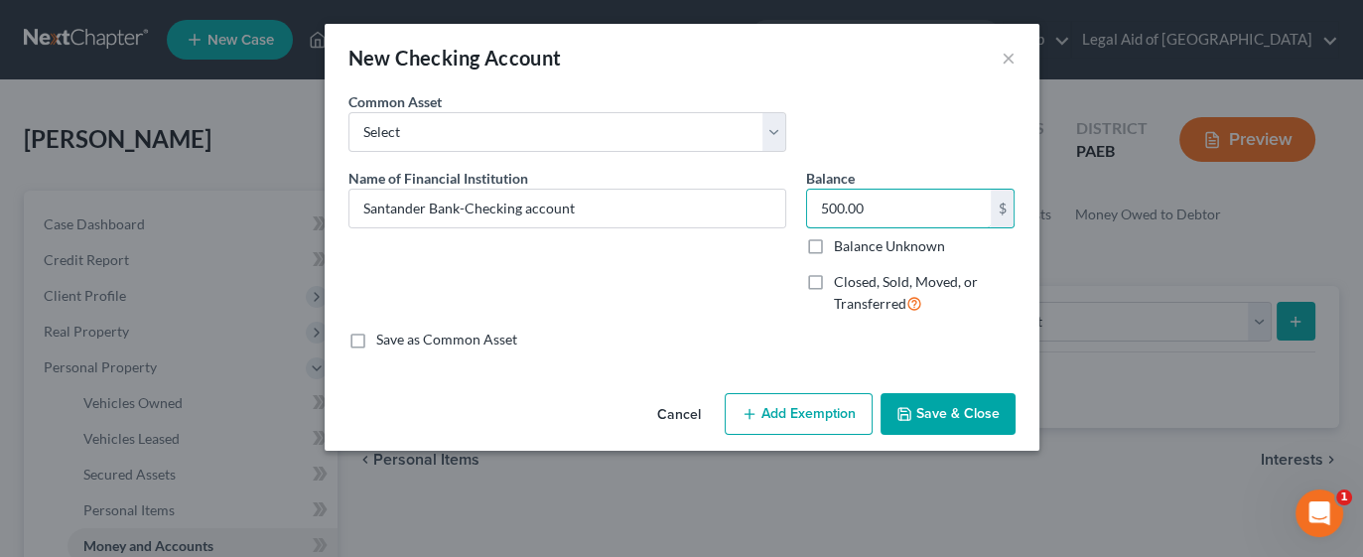
type input "500.00"
click at [827, 416] on button "Add Exemption" at bounding box center [799, 414] width 148 height 42
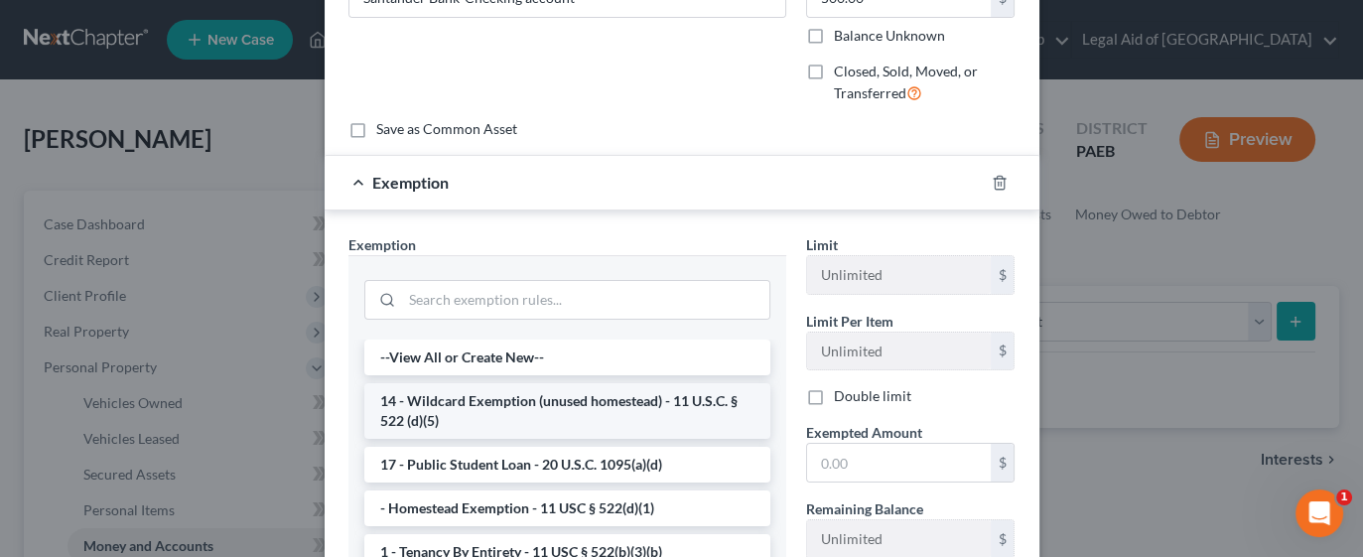
click at [652, 411] on li "14 - Wildcard Exemption (unused homestead) - 11 U.S.C. § 522 (d)(5)" at bounding box center [567, 411] width 406 height 56
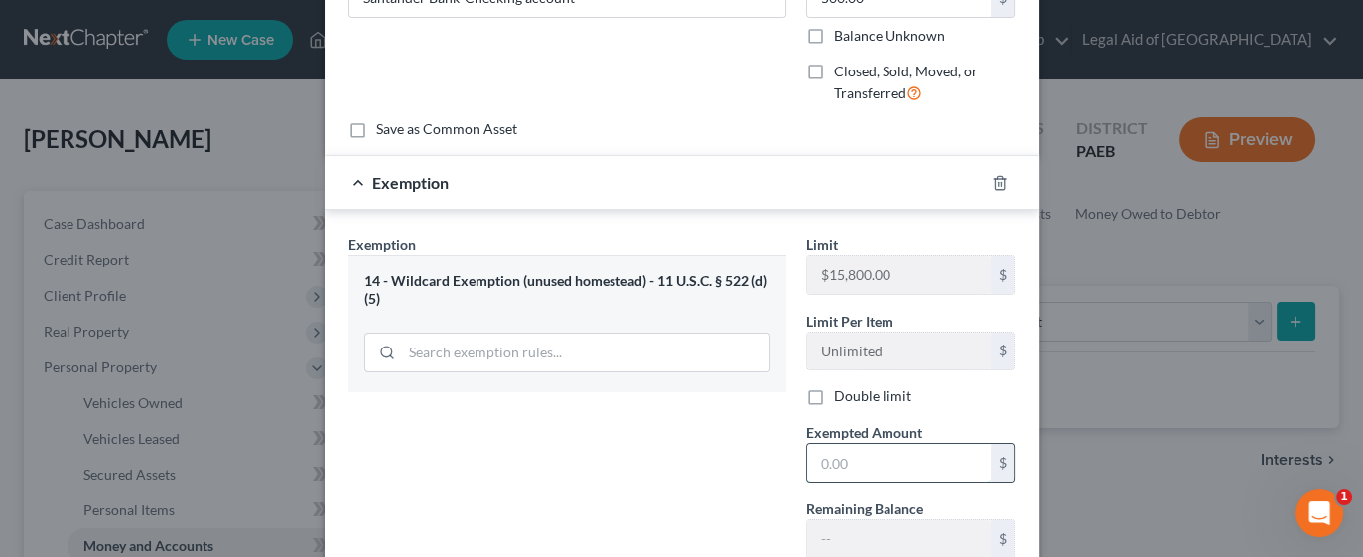
click at [884, 464] on input "text" at bounding box center [899, 463] width 184 height 38
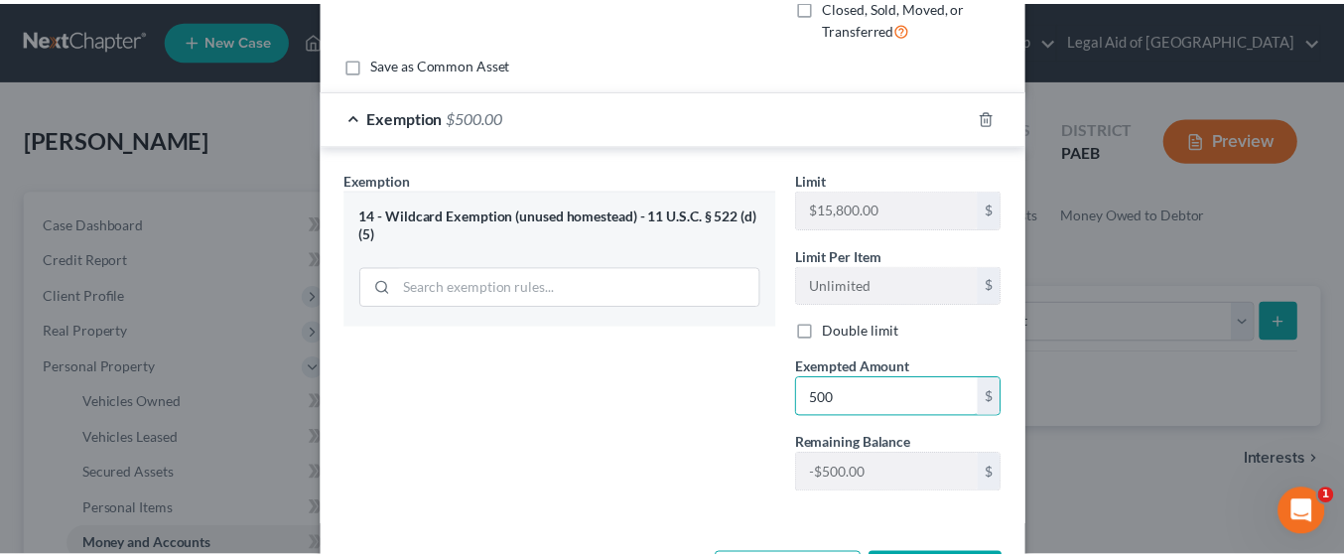
scroll to position [349, 0]
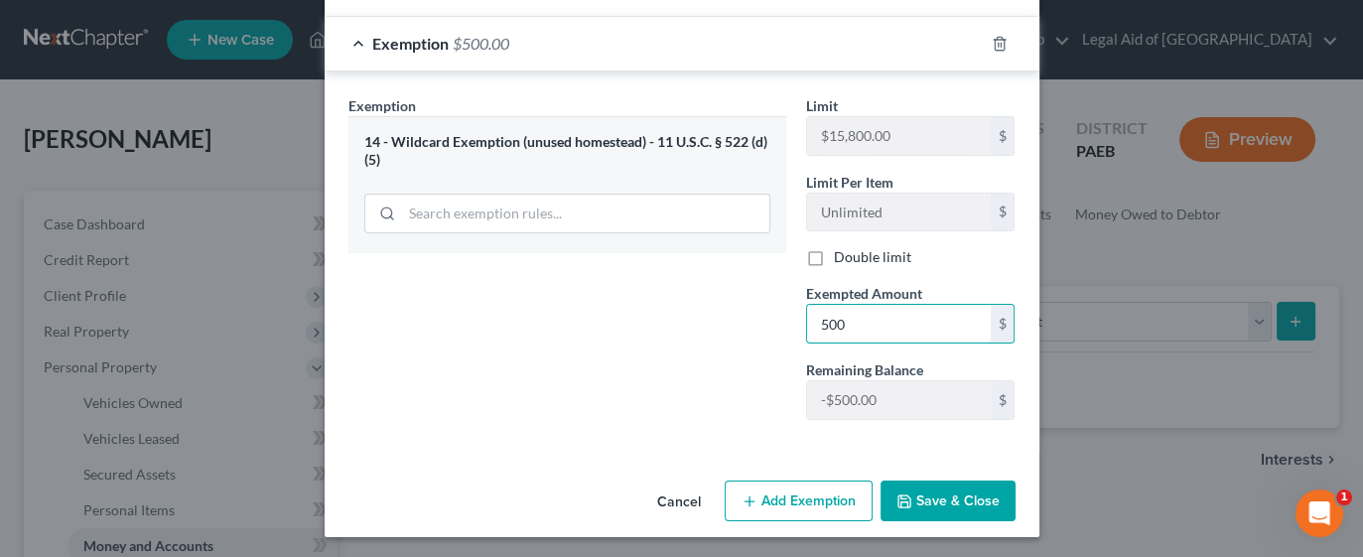
type input "500"
click at [922, 498] on button "Save & Close" at bounding box center [948, 501] width 135 height 42
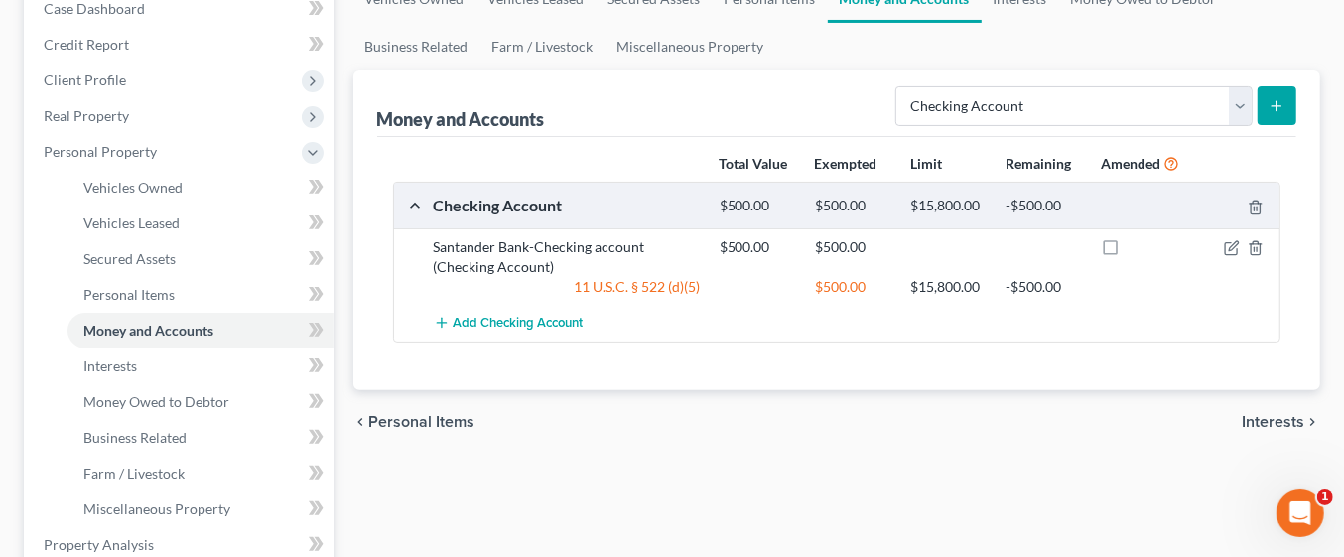
click at [1282, 422] on span "Interests" at bounding box center [1273, 422] width 63 height 16
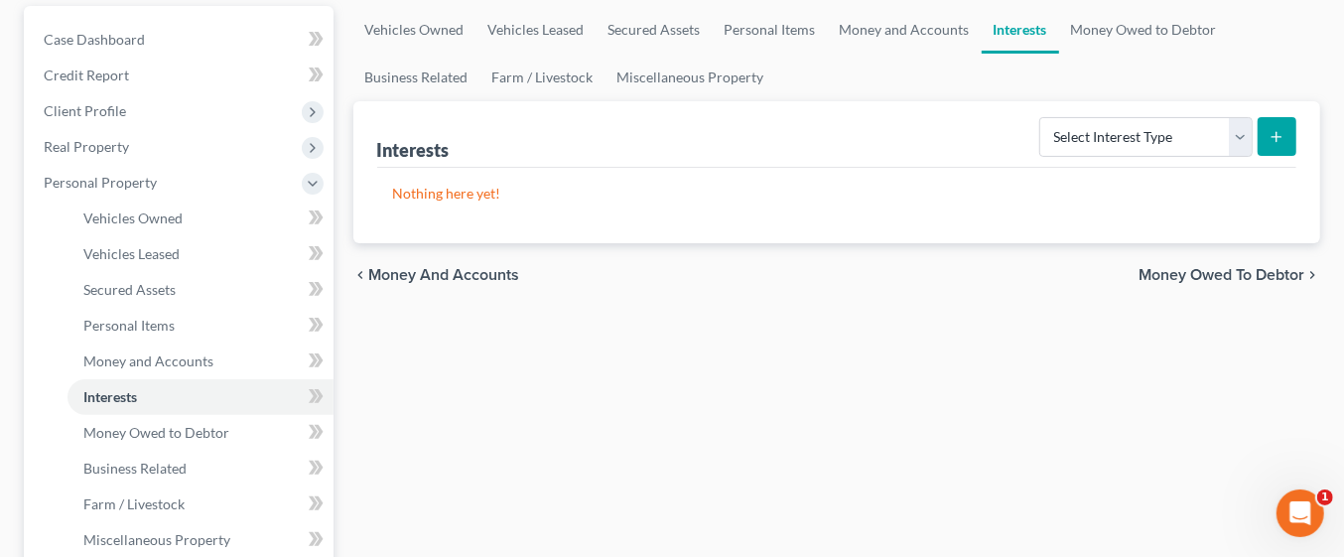
click at [1270, 271] on span "Money Owed to Debtor" at bounding box center [1222, 275] width 166 height 16
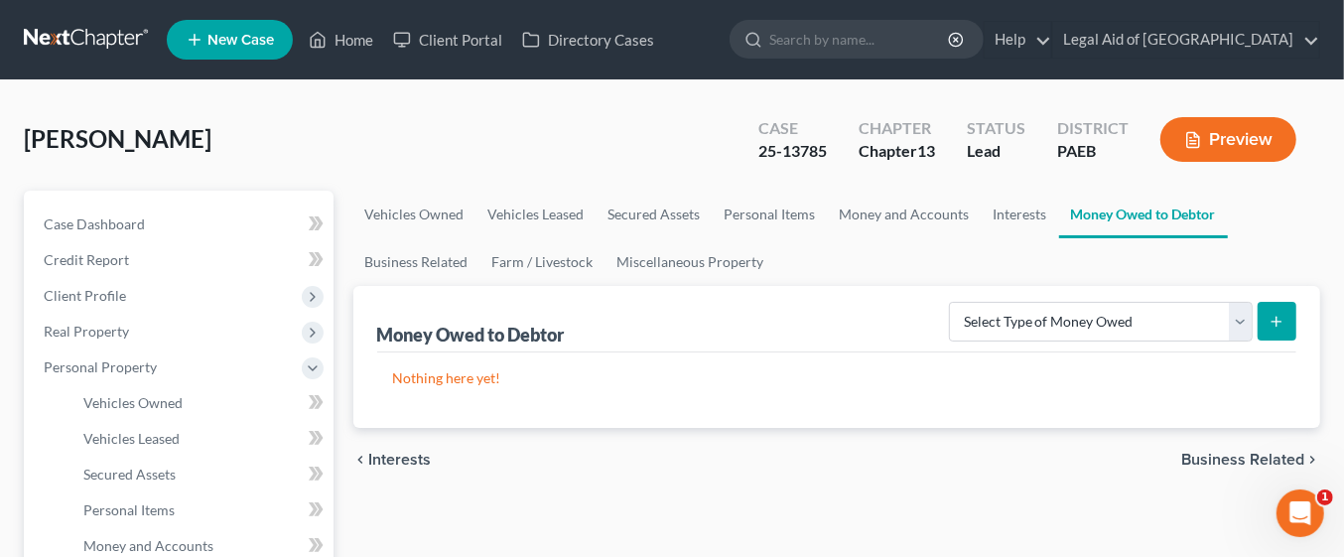
click at [1241, 466] on span "Business Related" at bounding box center [1242, 460] width 123 height 16
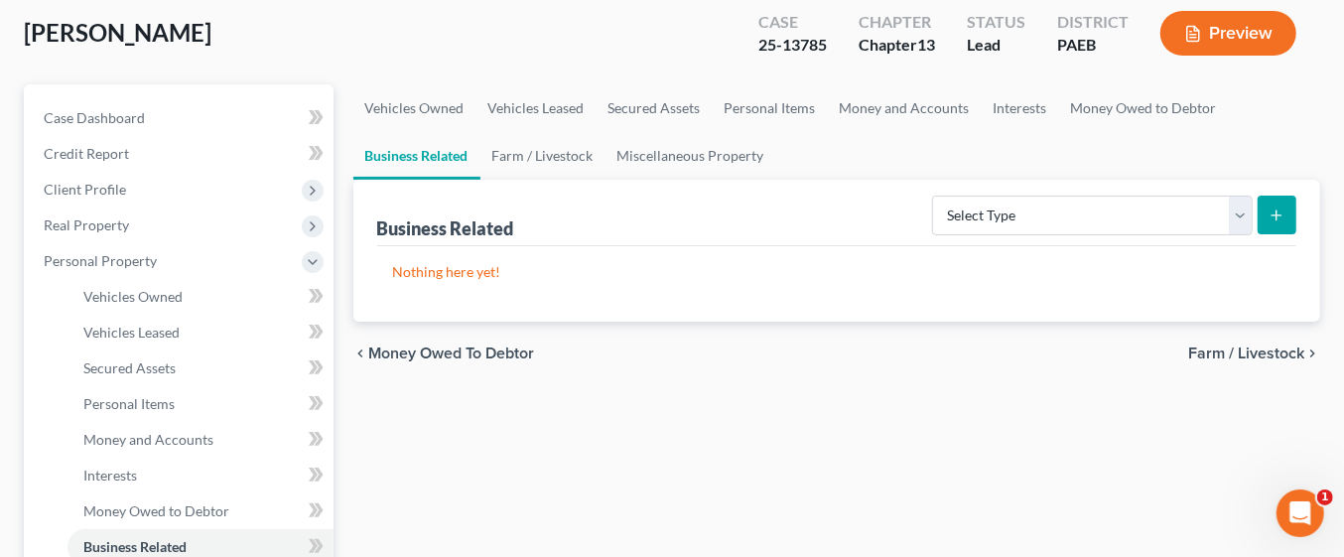
click at [1286, 347] on span "Farm / Livestock" at bounding box center [1246, 353] width 116 height 16
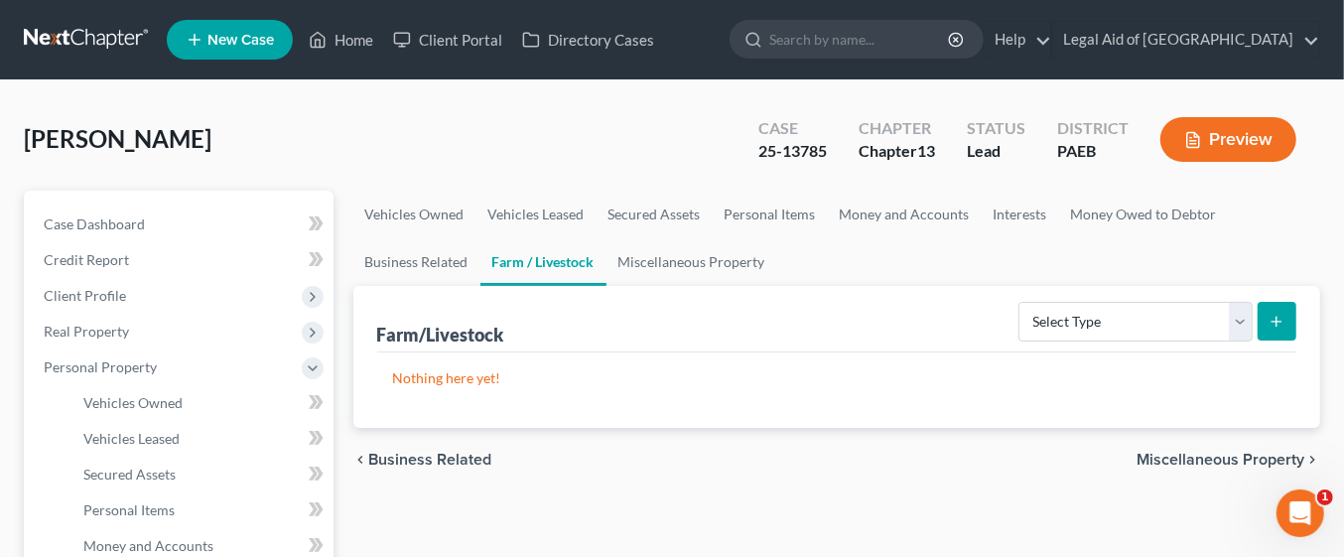
click at [1260, 457] on span "Miscellaneous Property" at bounding box center [1221, 460] width 168 height 16
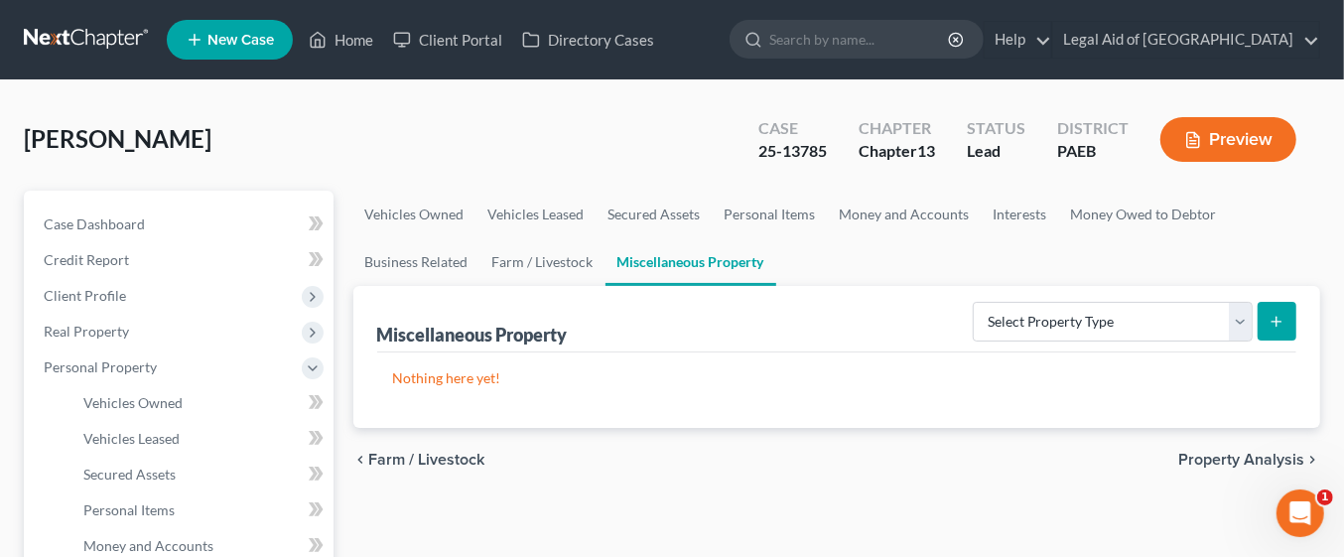
click at [1261, 459] on span "Property Analysis" at bounding box center [1241, 460] width 126 height 16
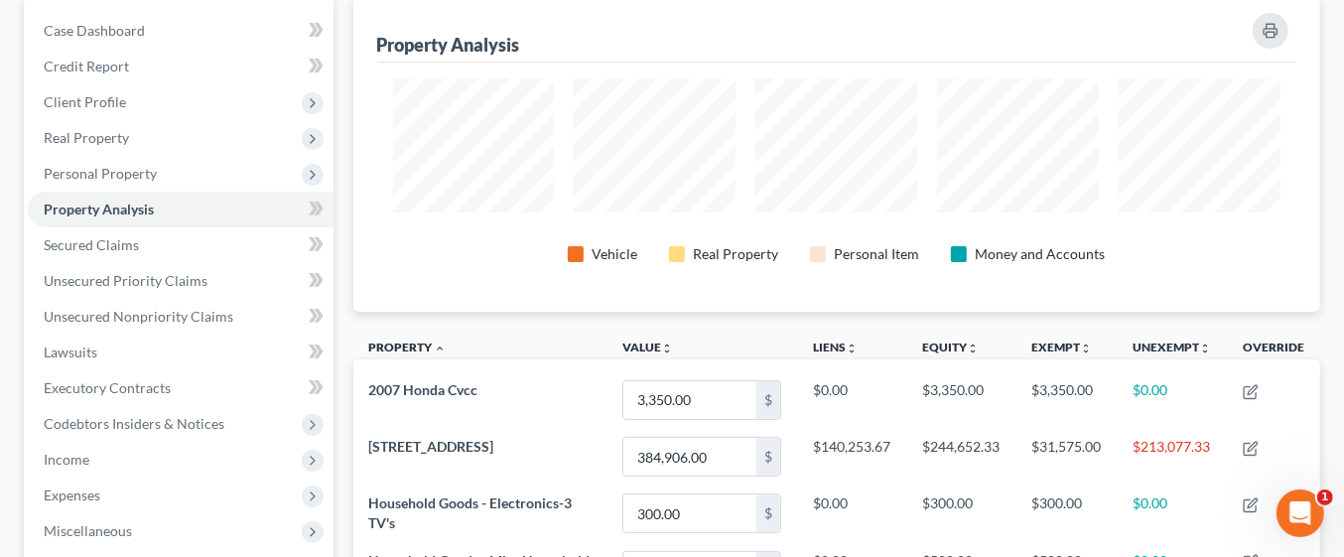
scroll to position [199, 0]
